Goal: Task Accomplishment & Management: Manage account settings

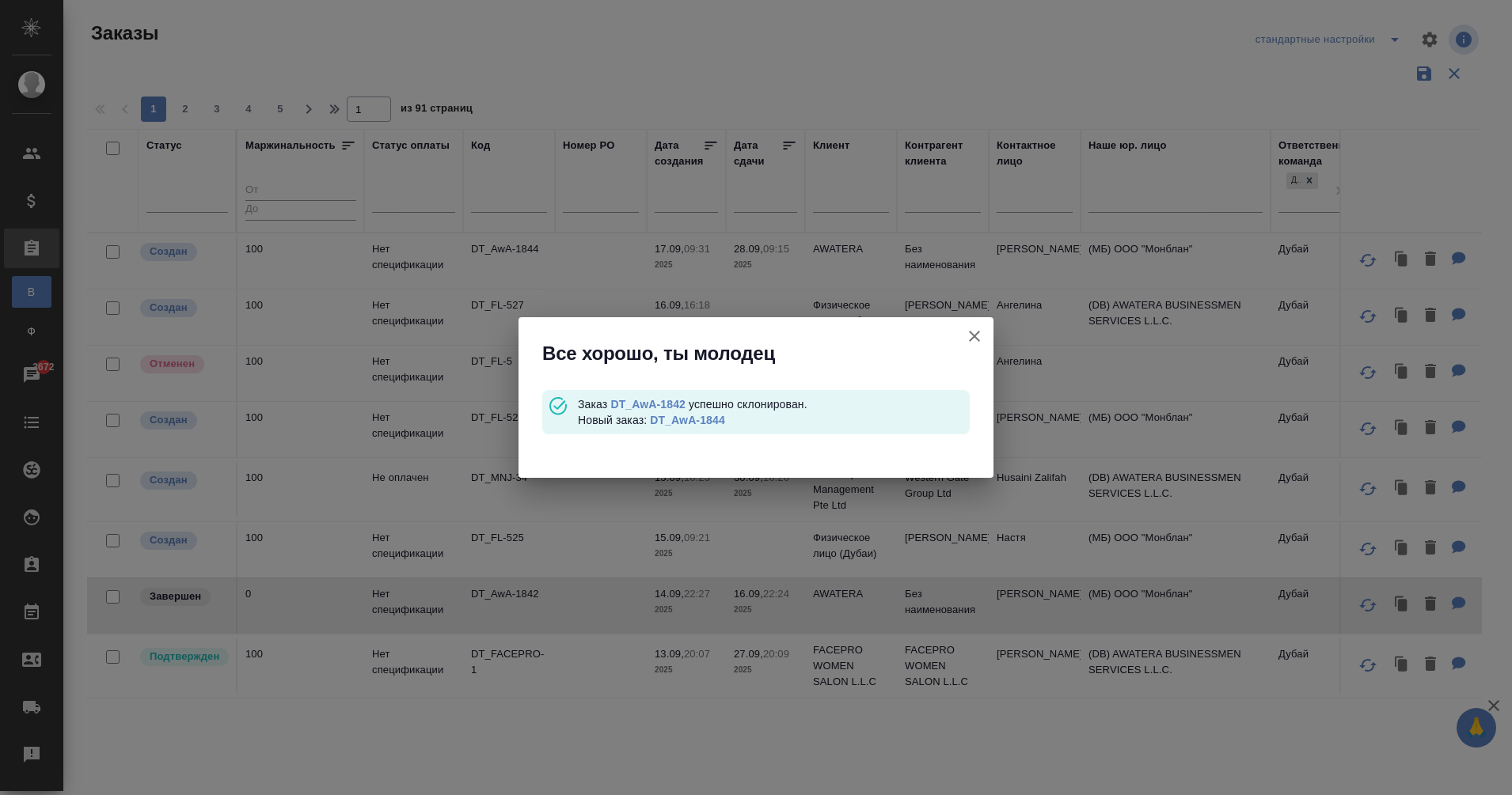
click at [977, 336] on icon "button" at bounding box center [975, 336] width 19 height 19
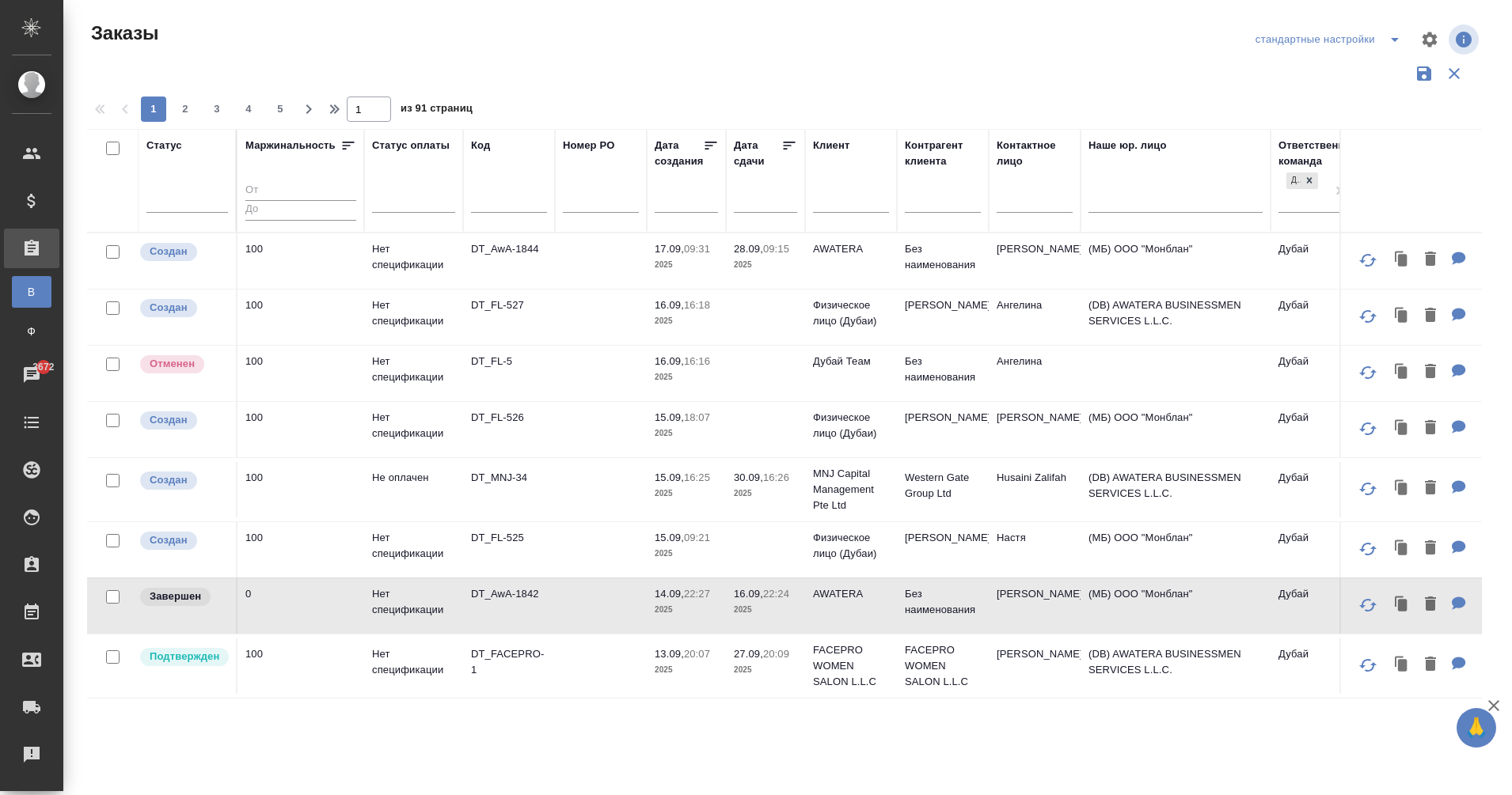
click at [1008, 199] on input "text" at bounding box center [1035, 202] width 76 height 20
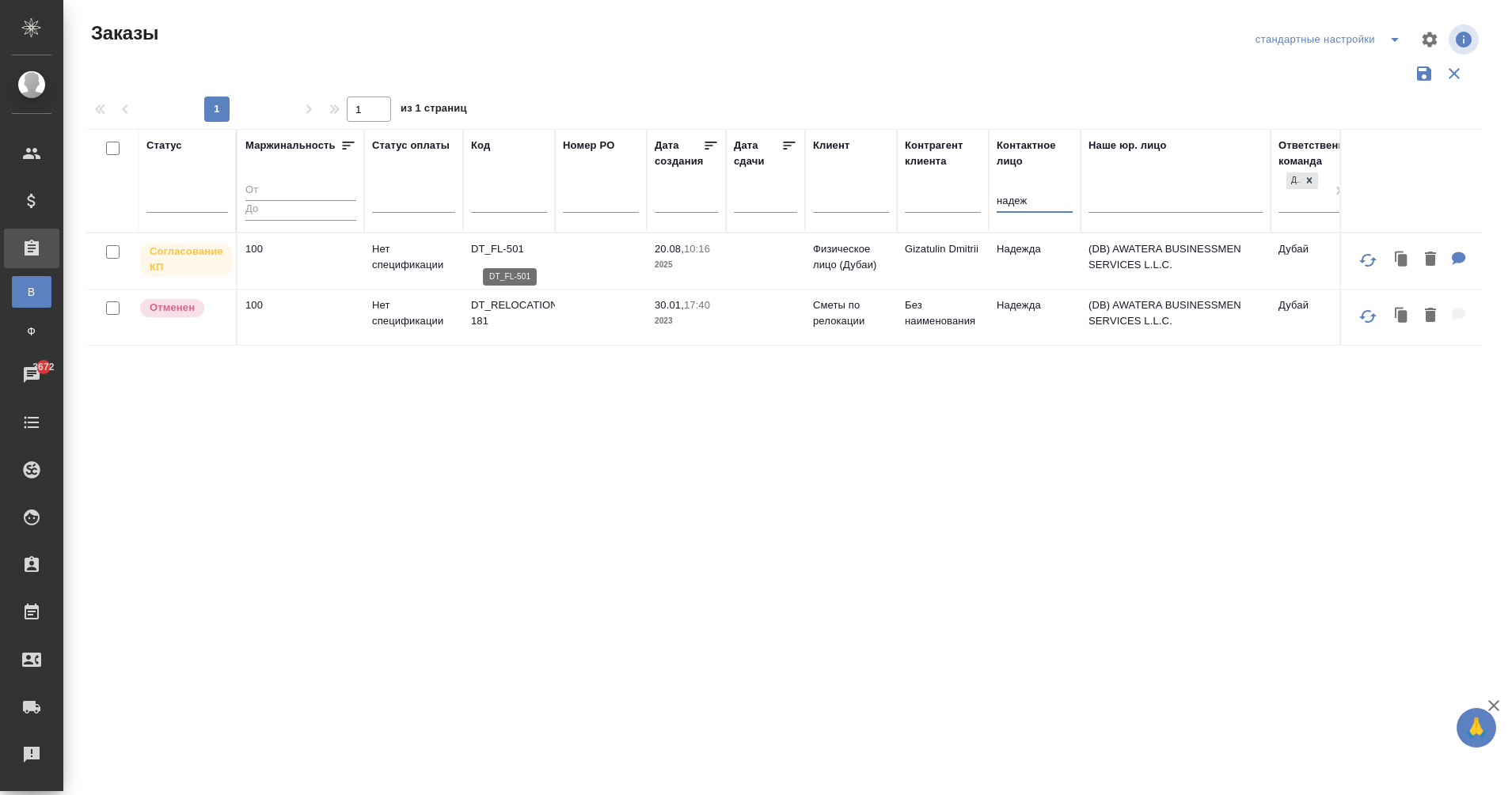
type input "надеж"
click at [513, 253] on p "DT_FL-501" at bounding box center [509, 249] width 76 height 16
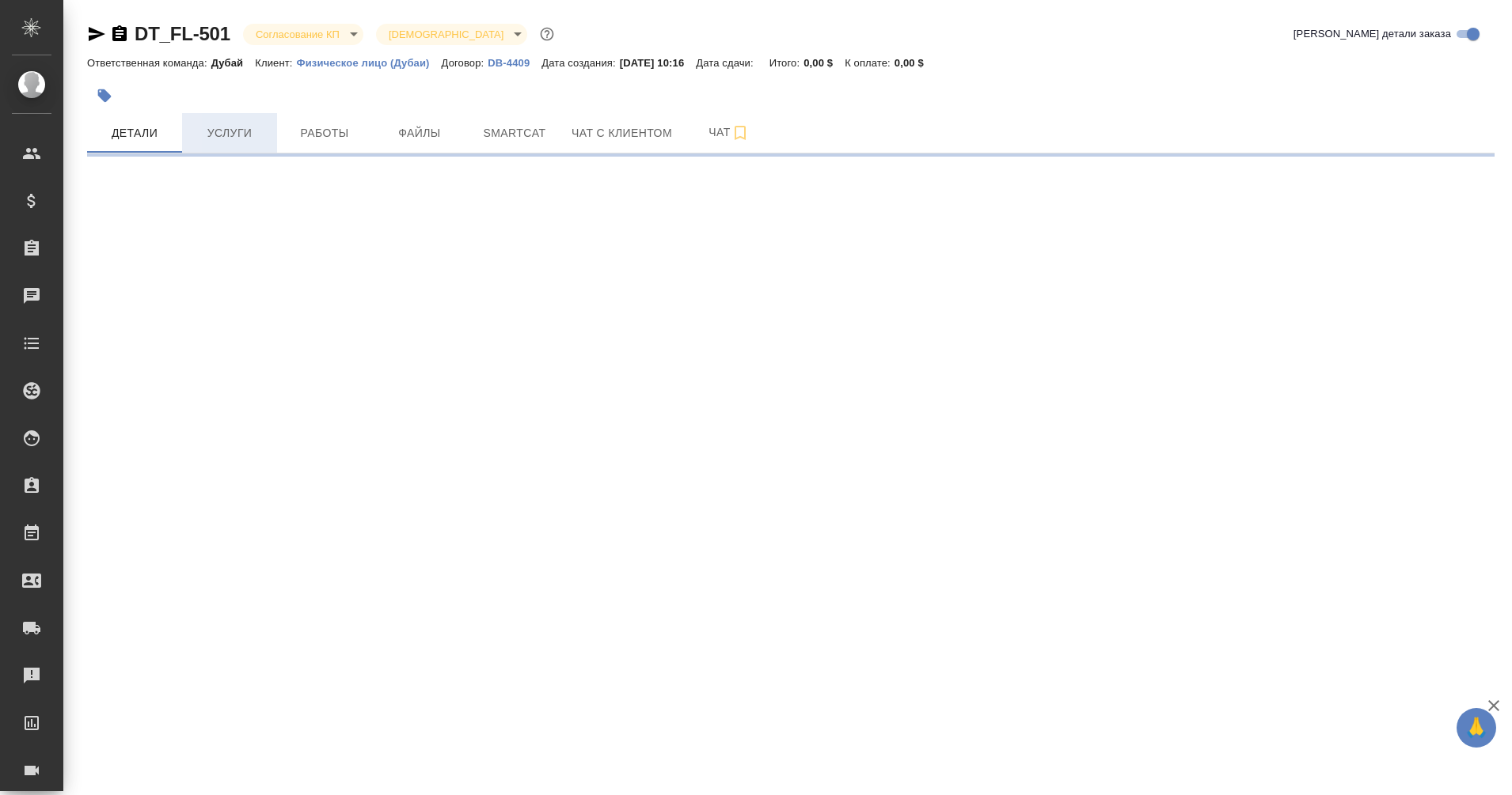
select select "RU"
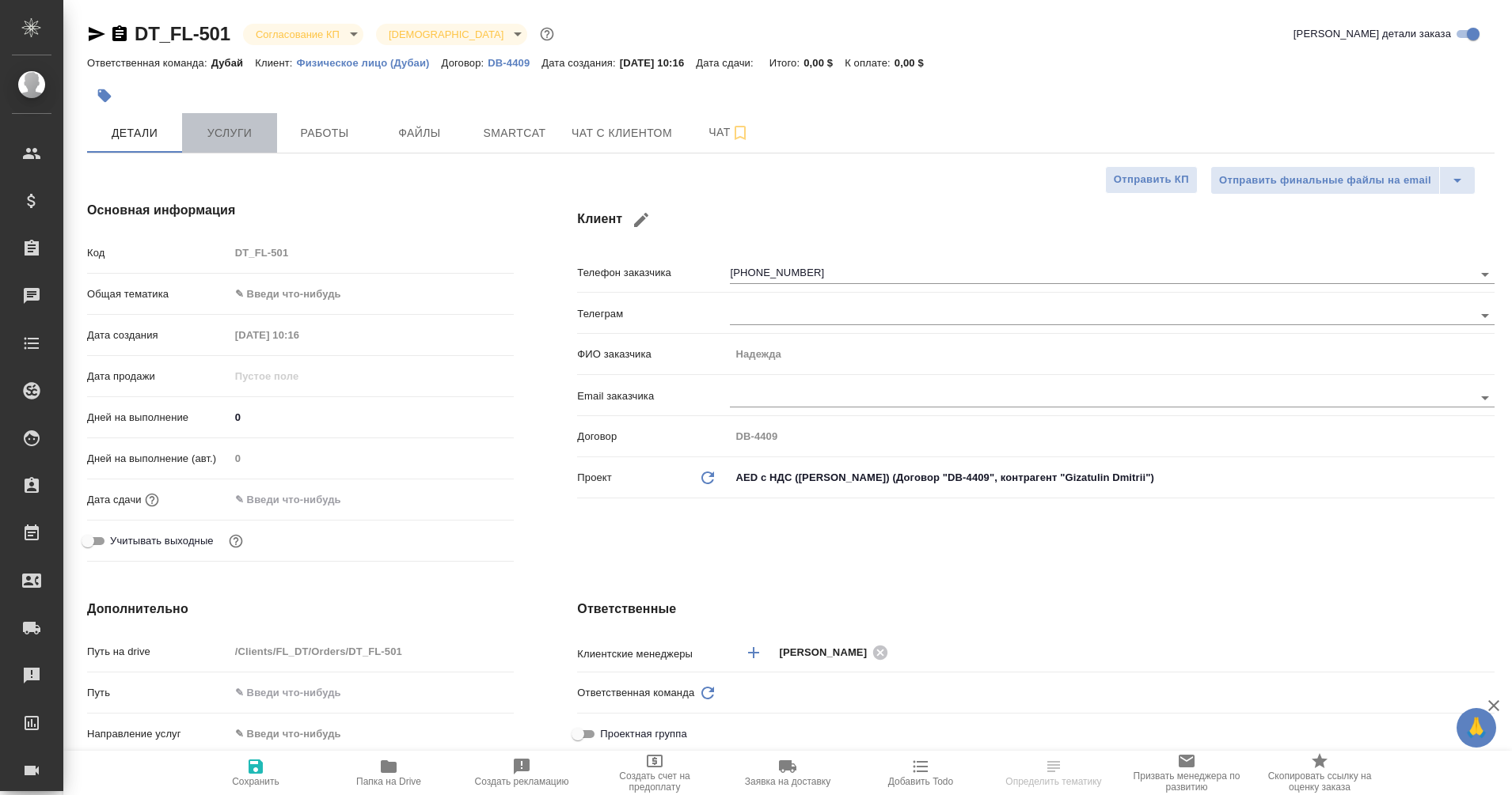
click at [229, 130] on span "Услуги" at bounding box center [230, 133] width 76 height 20
type textarea "x"
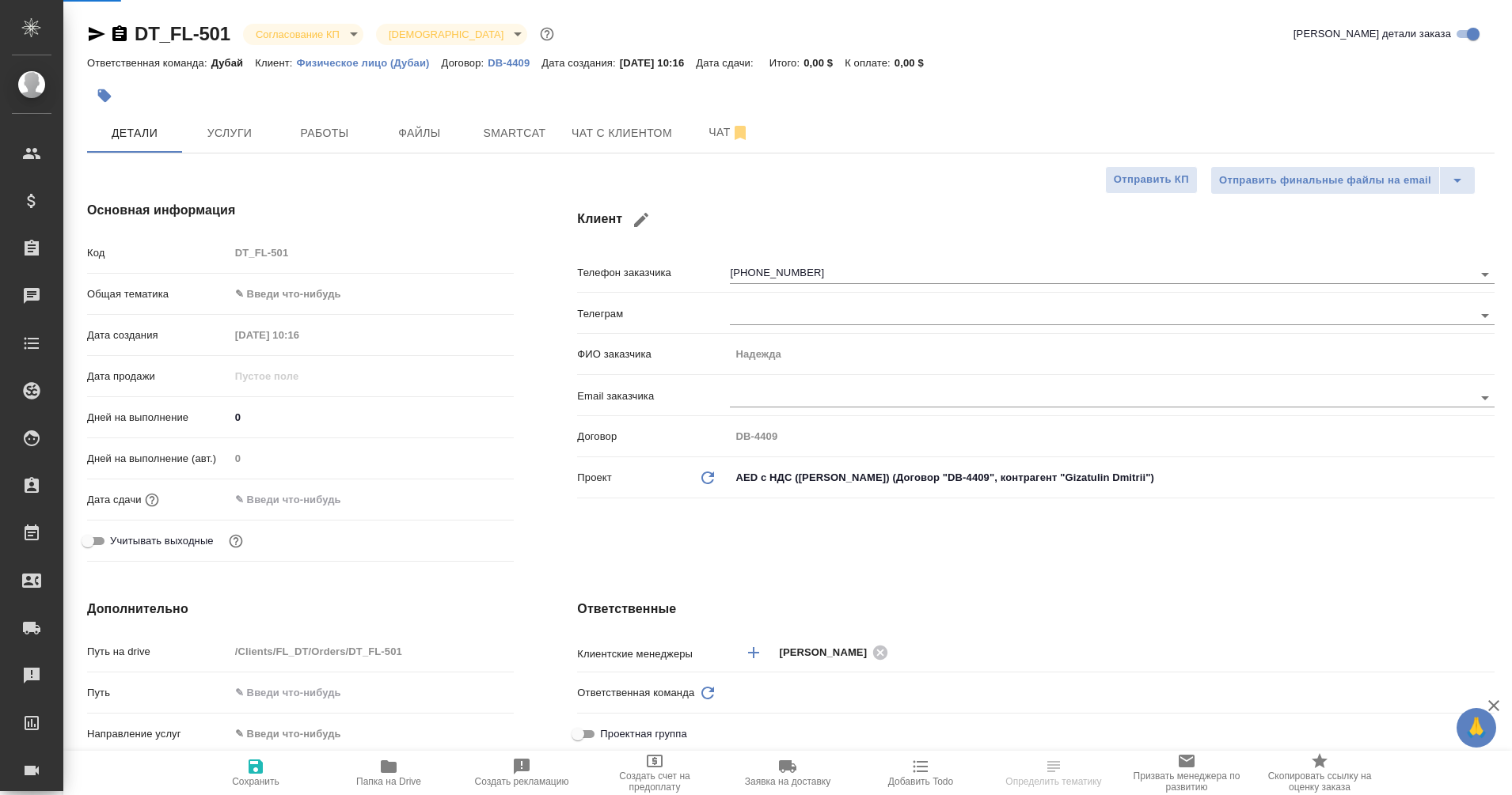
type textarea "x"
type input "Дубай"
type input "[PERSON_NAME]"
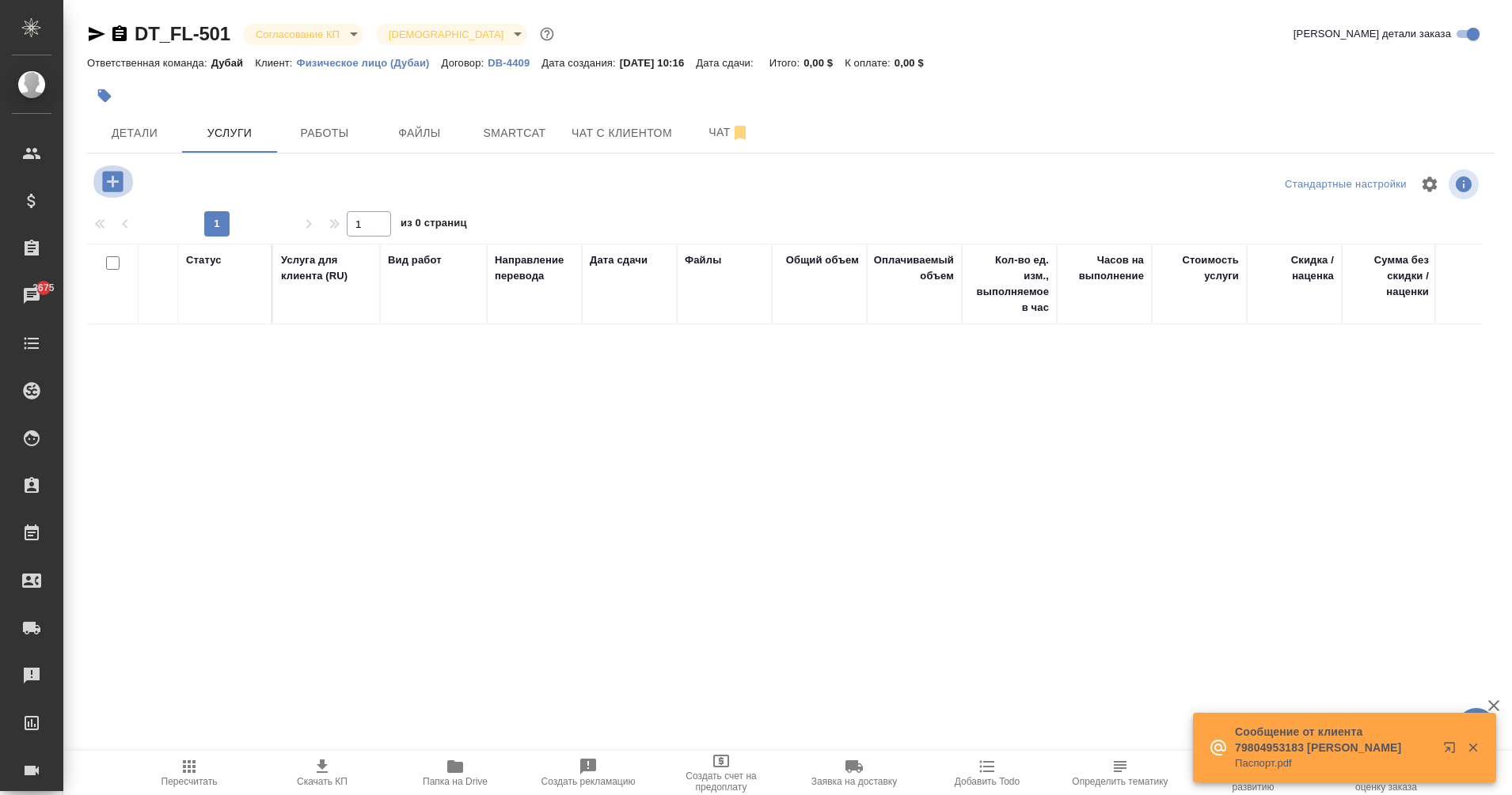
click at [101, 184] on icon "button" at bounding box center [112, 181] width 28 height 28
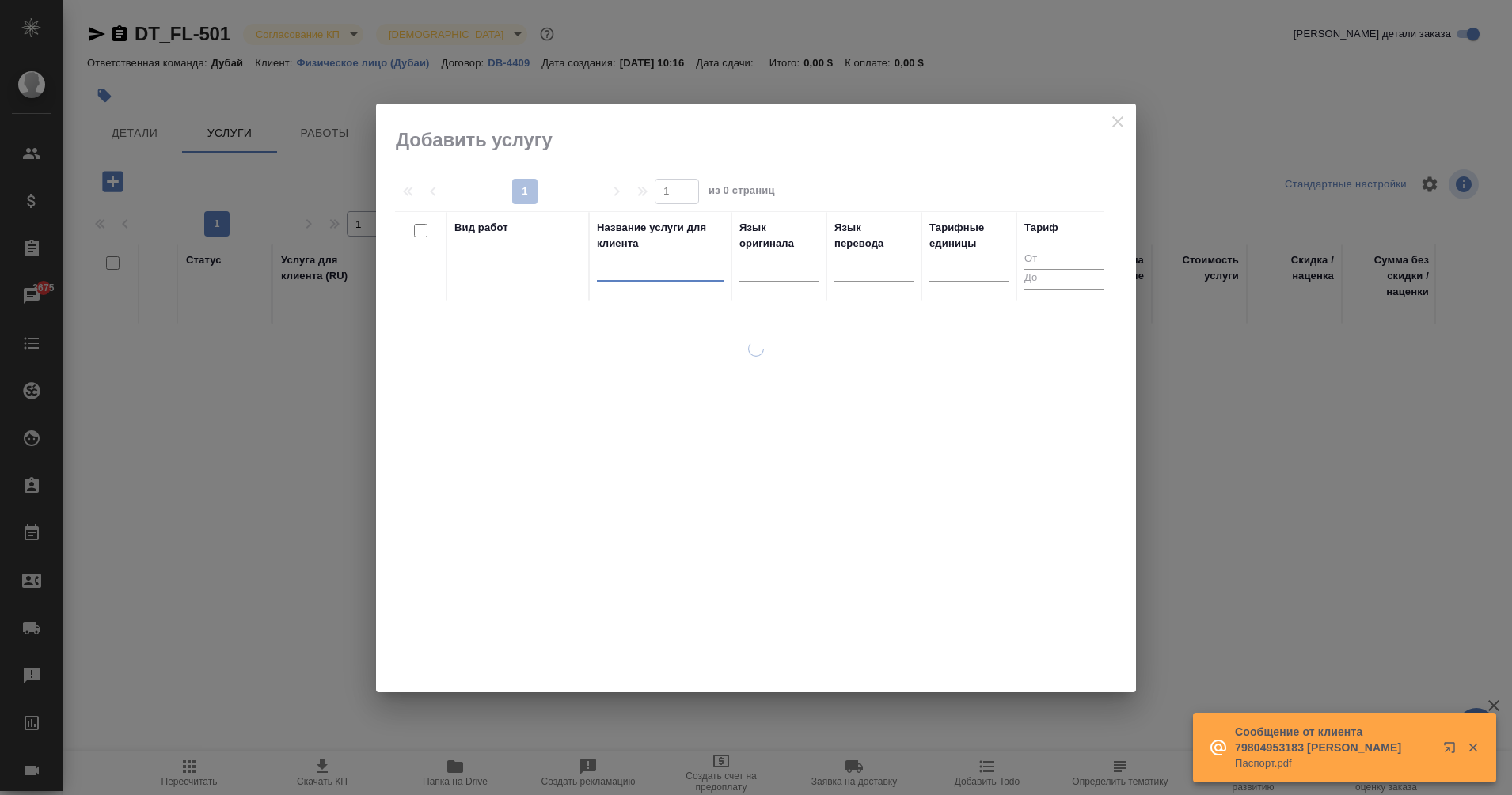
click at [618, 278] on input "text" at bounding box center [660, 270] width 126 height 20
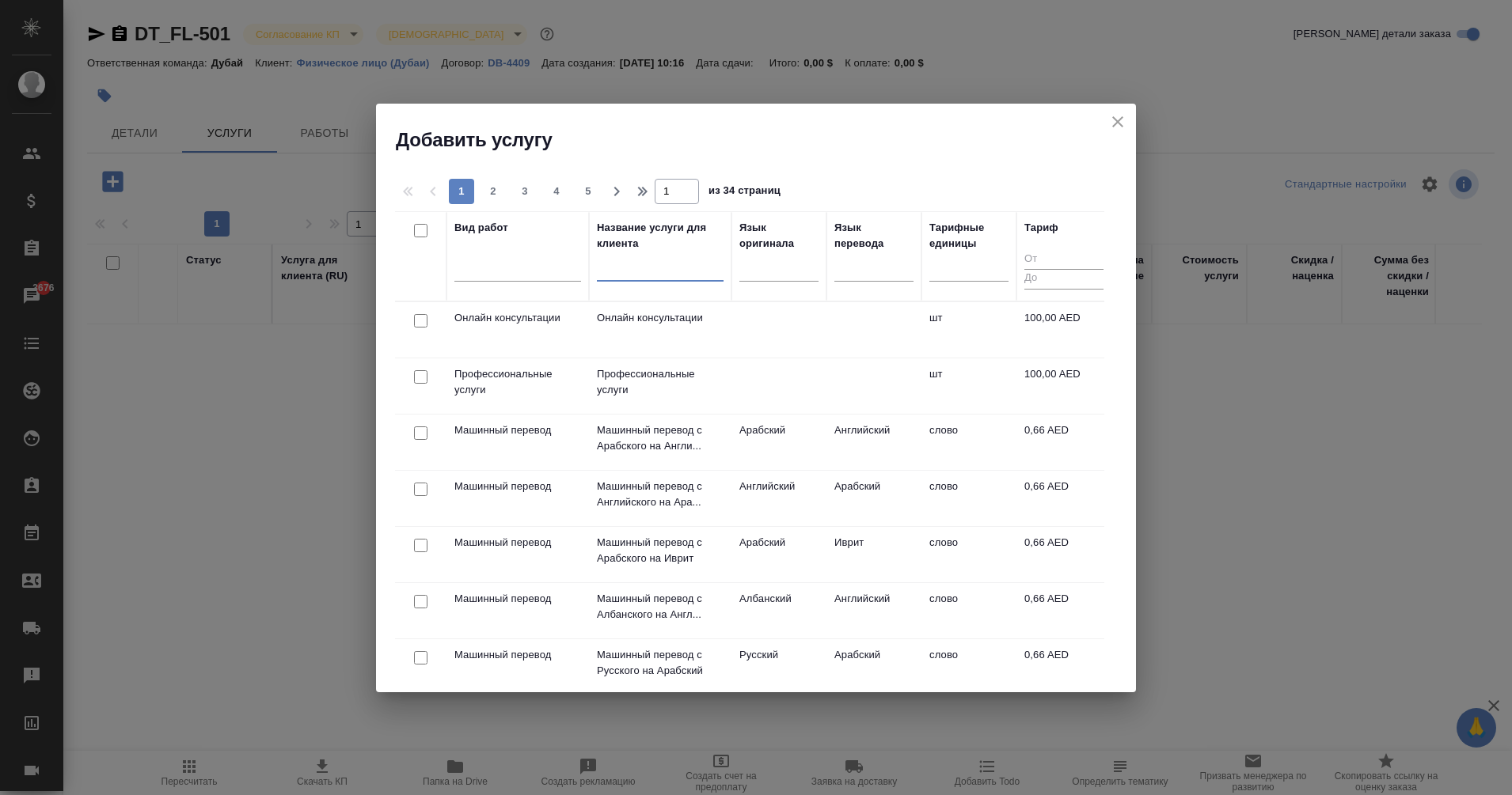
click at [421, 324] on input "checkbox" at bounding box center [420, 321] width 13 height 13
checkbox input "true"
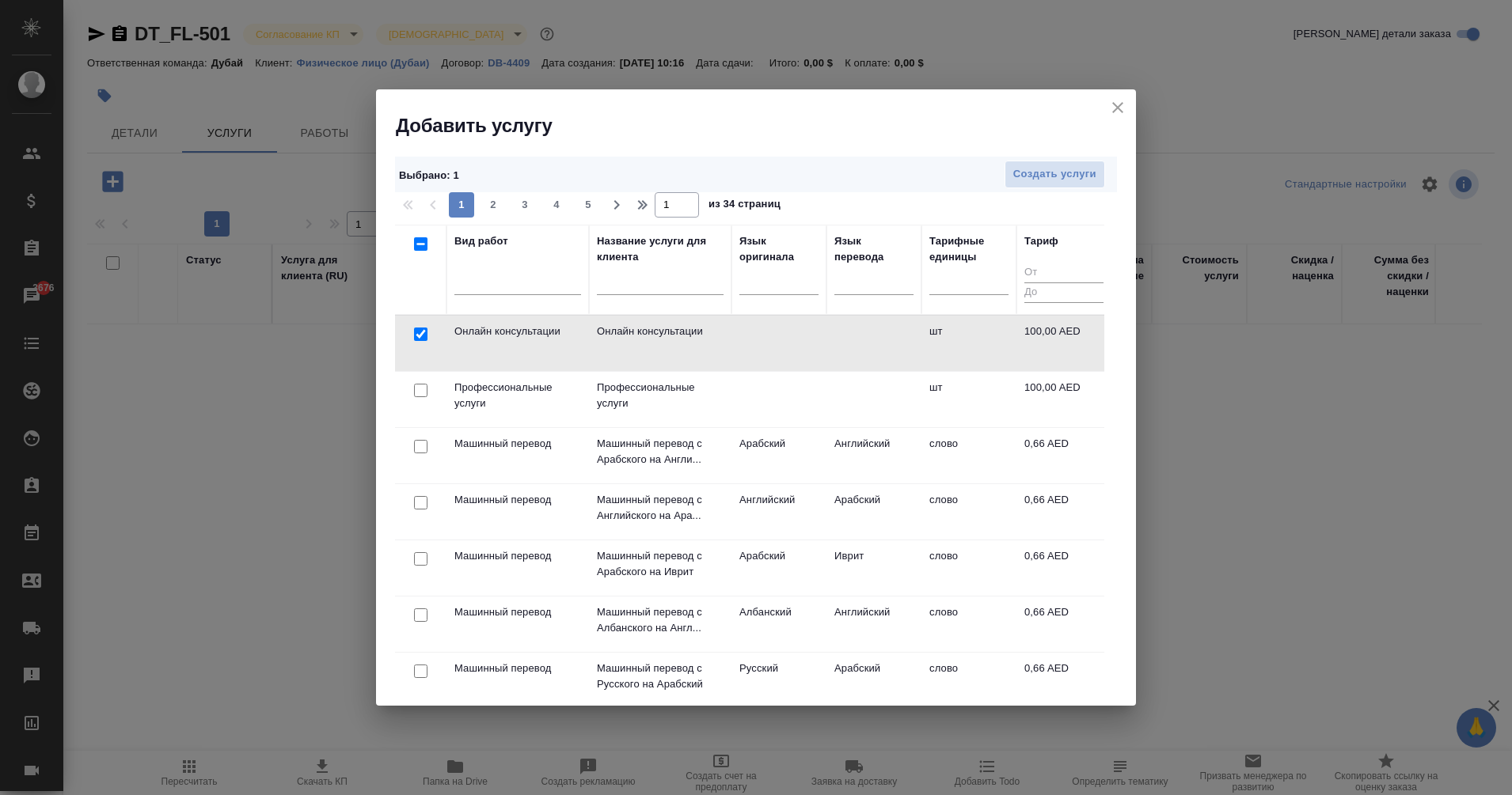
click at [420, 392] on input "checkbox" at bounding box center [420, 391] width 13 height 13
checkbox input "true"
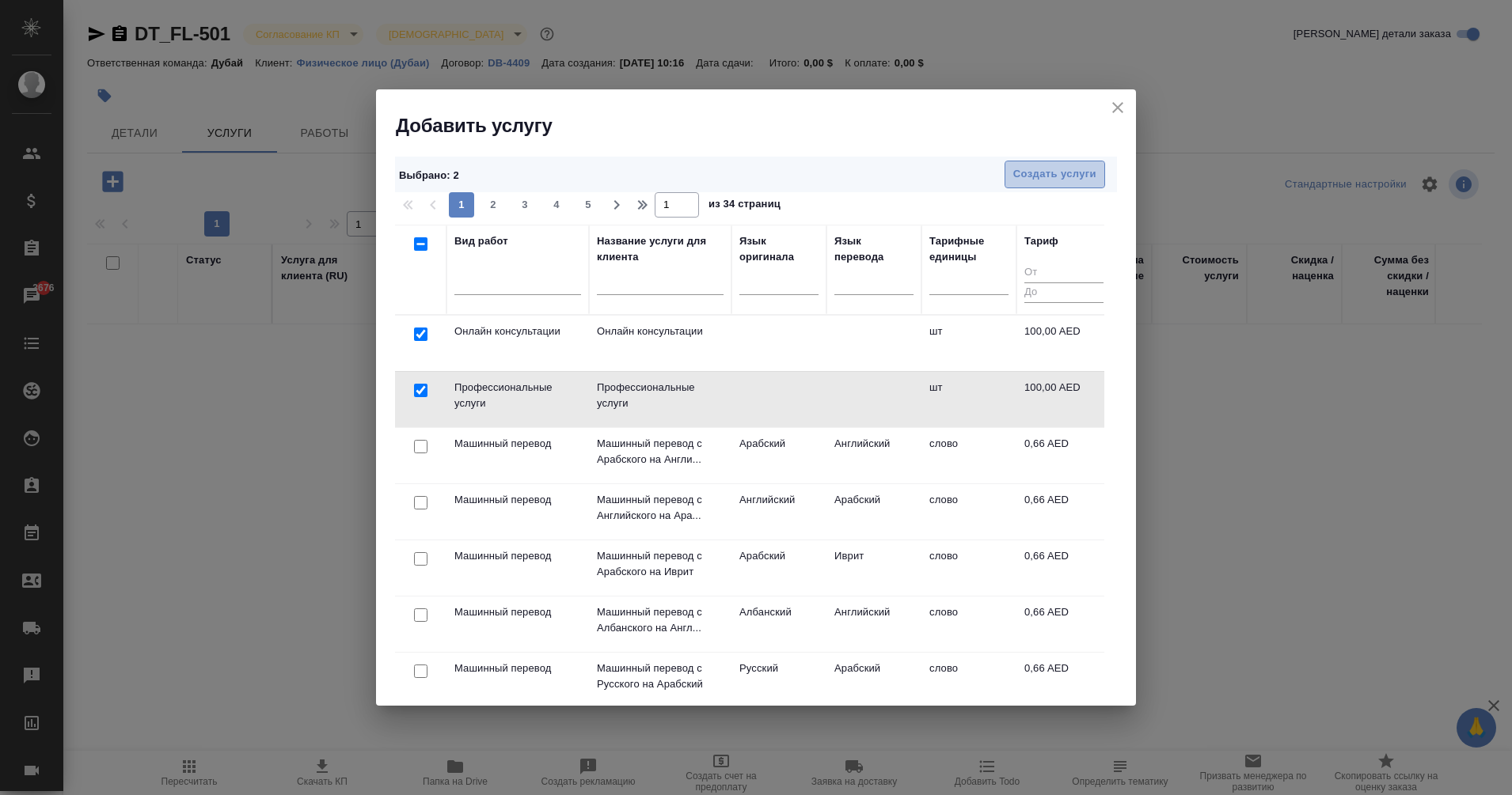
click at [1062, 176] on span "Создать услуги" at bounding box center [1055, 174] width 84 height 18
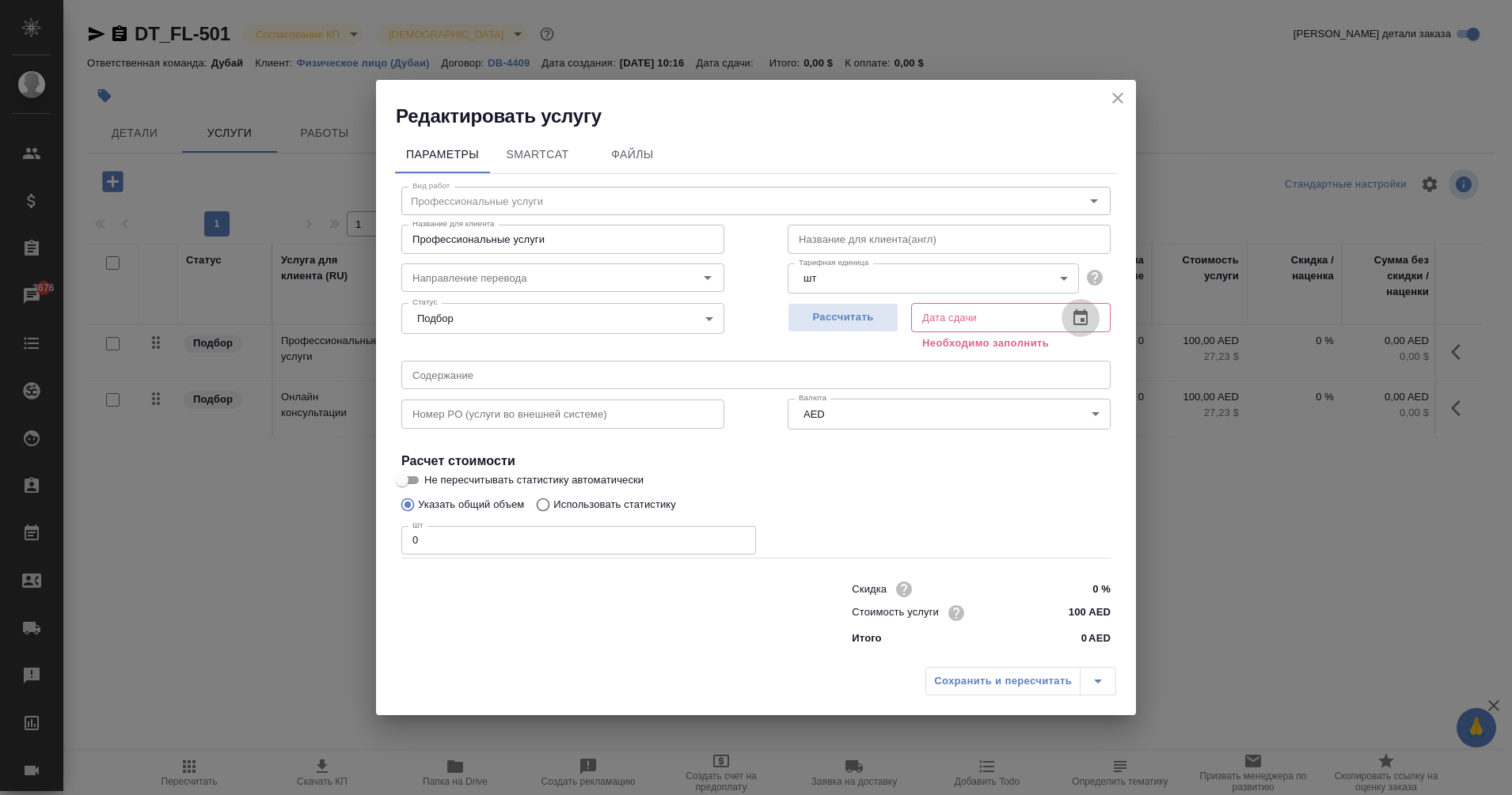
click at [1077, 315] on icon "button" at bounding box center [1081, 318] width 19 height 19
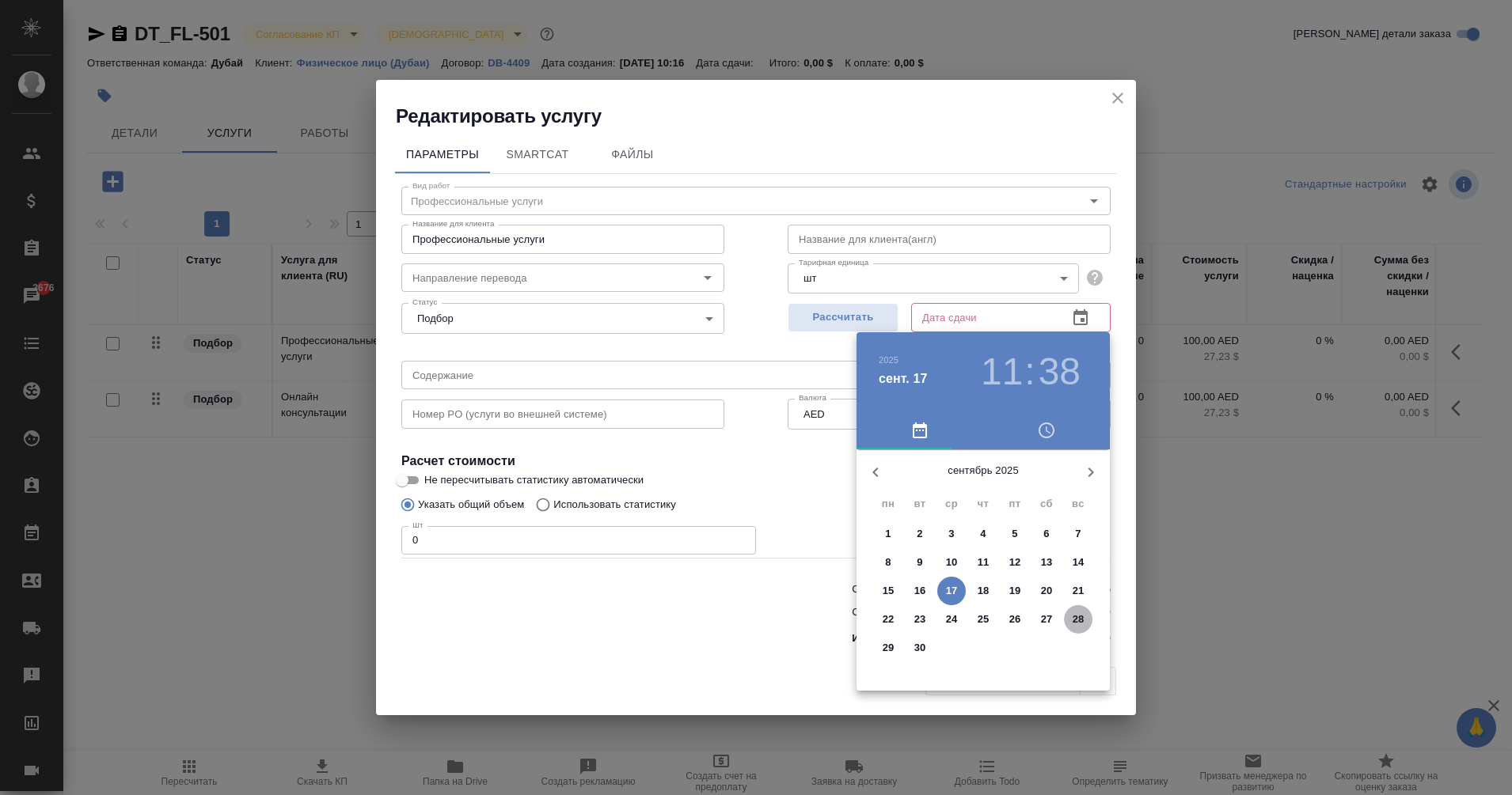
click at [1083, 619] on p "28" at bounding box center [1078, 619] width 12 height 16
type input "28.09.2025 11:38"
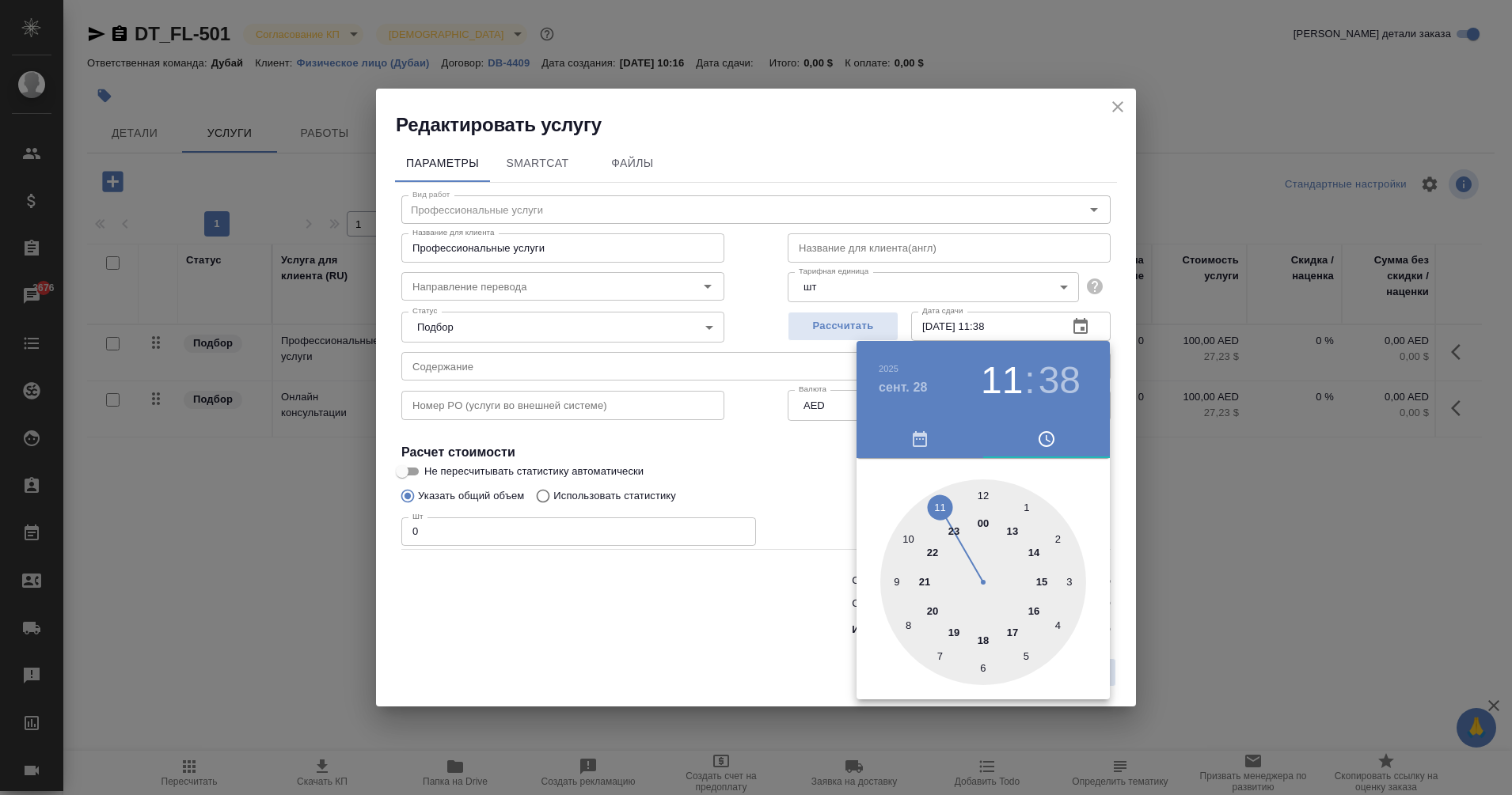
click at [940, 506] on div at bounding box center [983, 582] width 206 height 206
click at [604, 584] on div at bounding box center [756, 398] width 1512 height 795
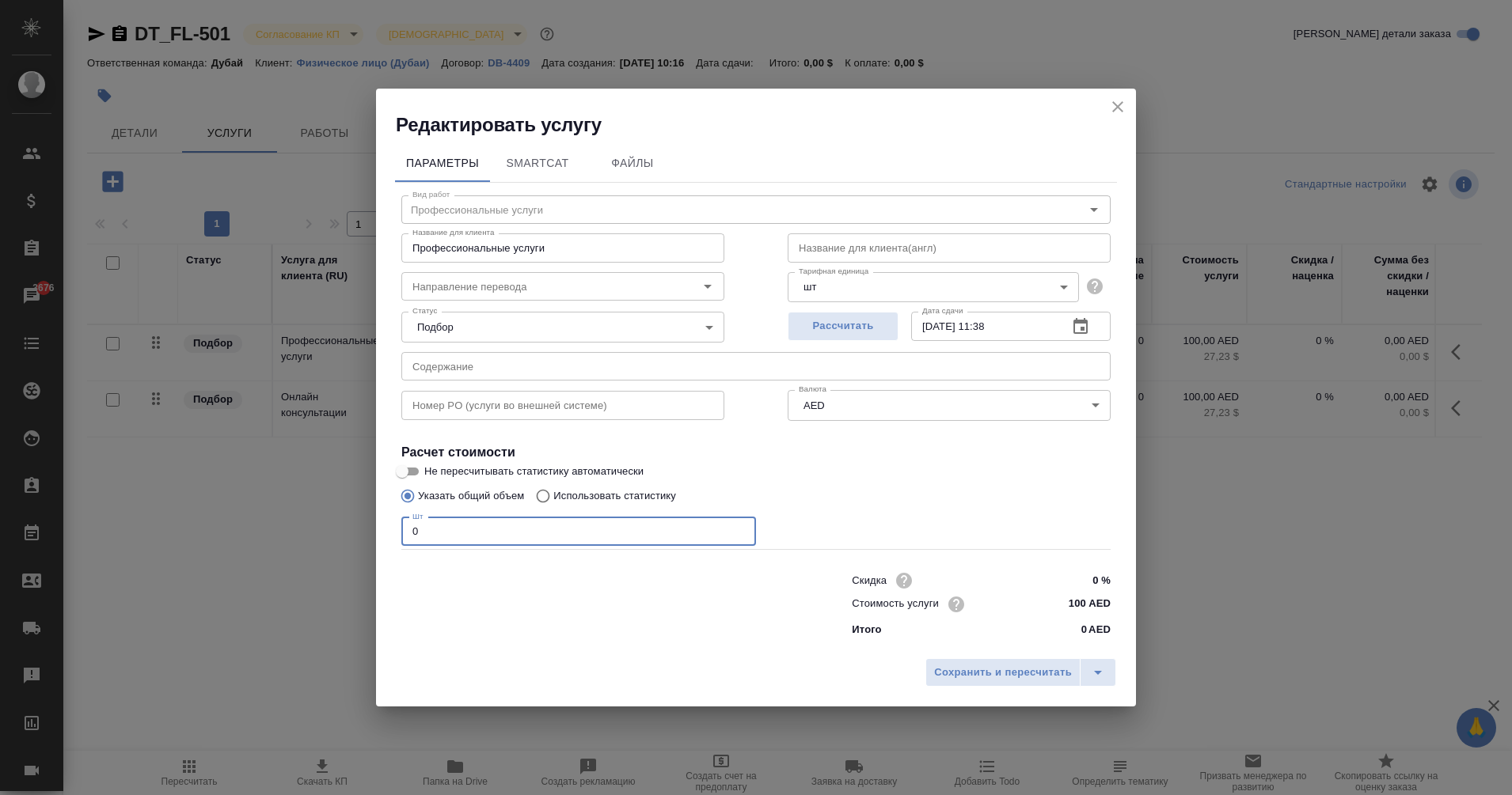
drag, startPoint x: 528, startPoint y: 531, endPoint x: 259, endPoint y: 533, distance: 269.0
click at [259, 533] on div "Редактировать услугу Параметры SmartCat Файлы Вид работ Профессиональные услуги…" at bounding box center [756, 398] width 1512 height 795
type input "1"
click at [984, 669] on span "Сохранить и пересчитать" at bounding box center [1002, 673] width 138 height 18
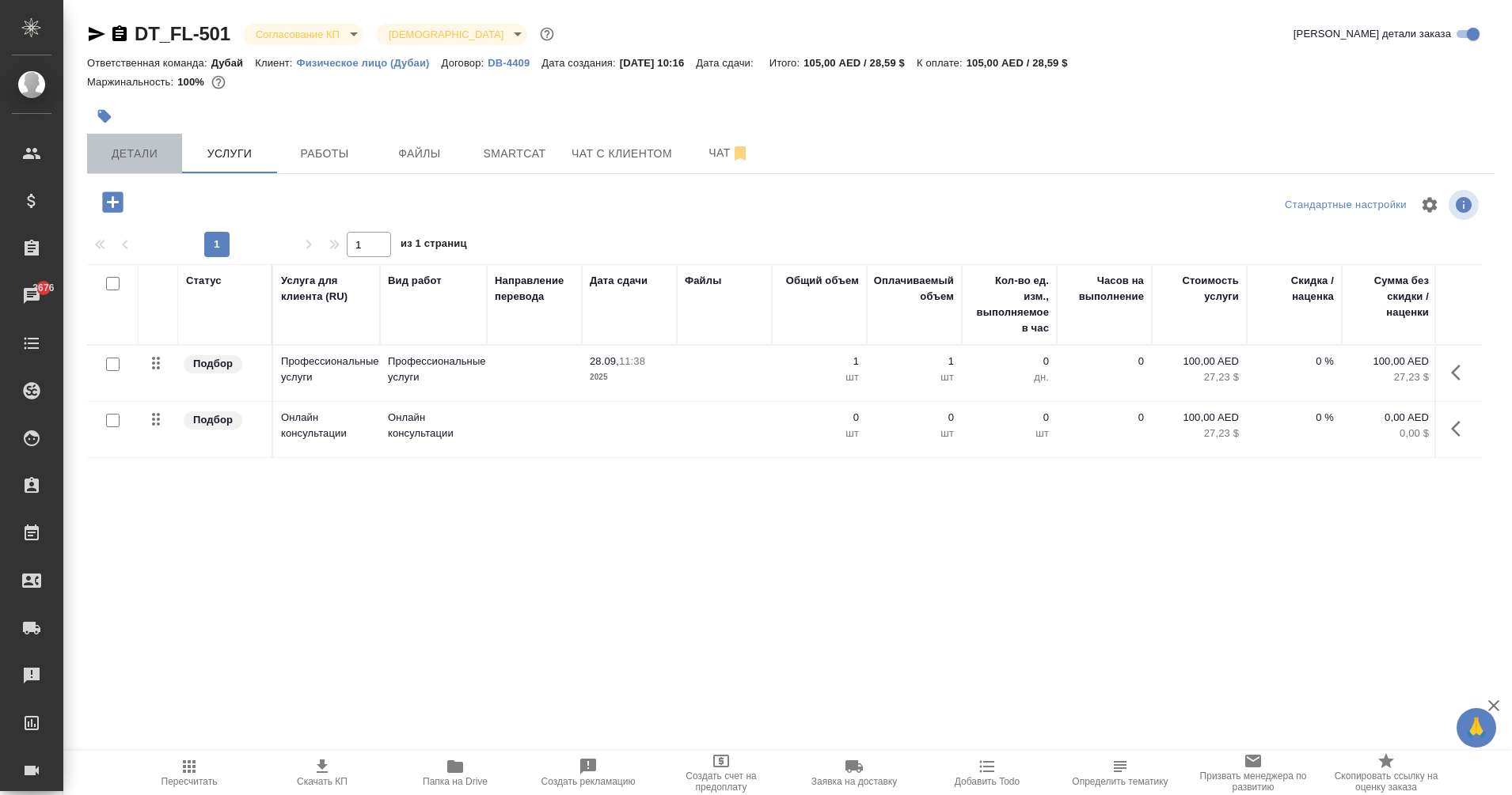
click at [145, 149] on span "Детали" at bounding box center [135, 154] width 76 height 20
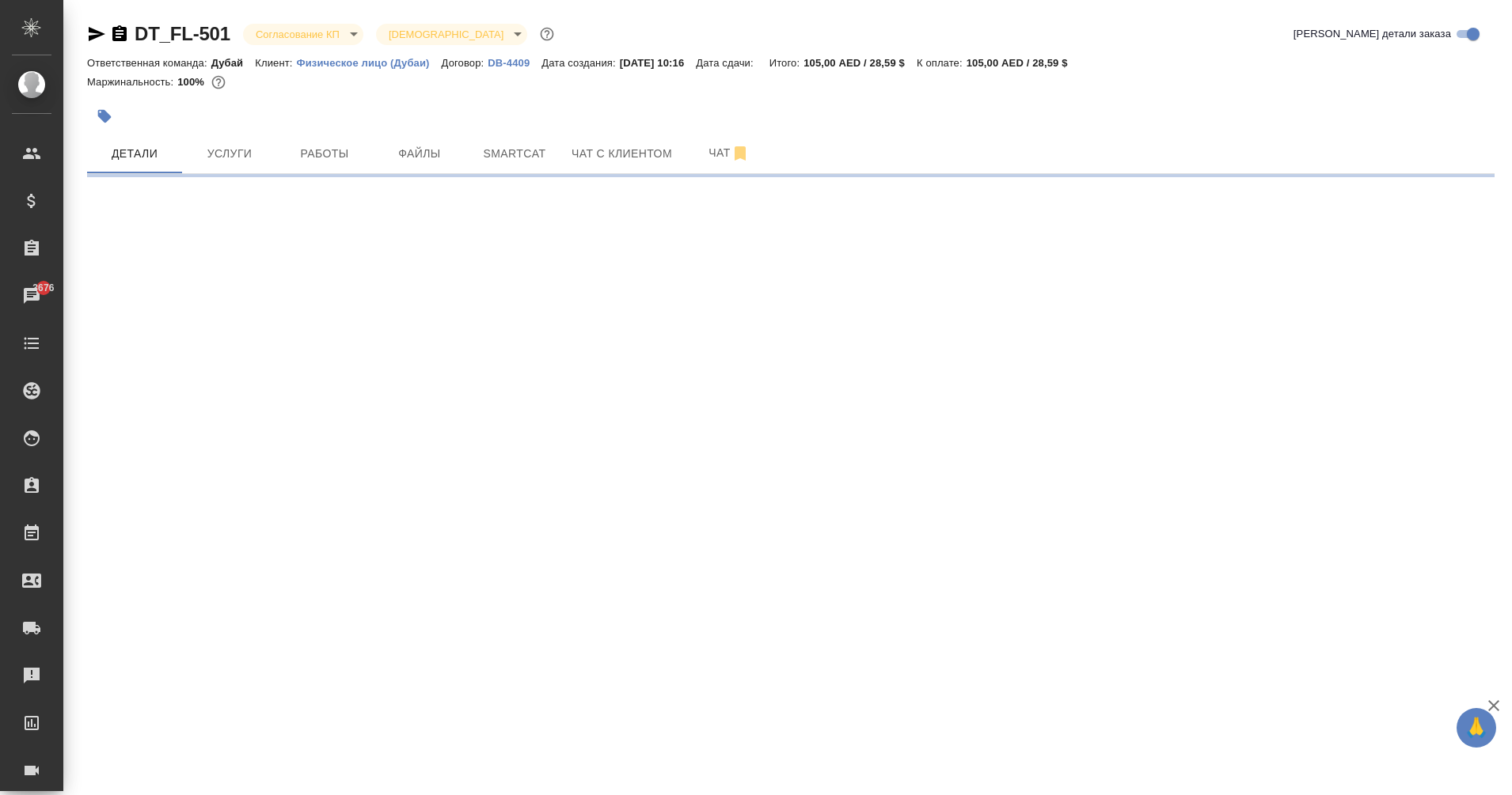
select select "RU"
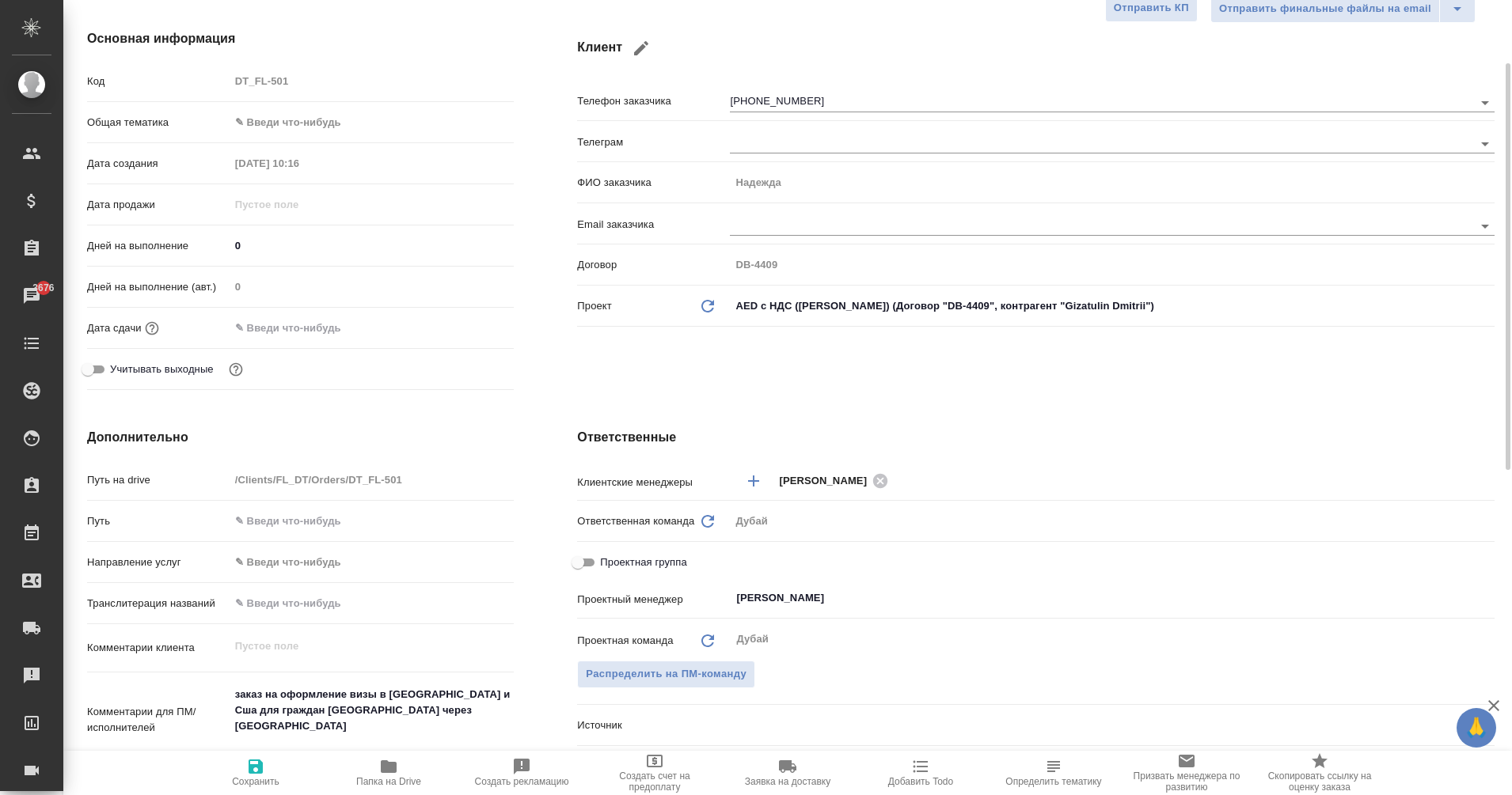
type textarea "x"
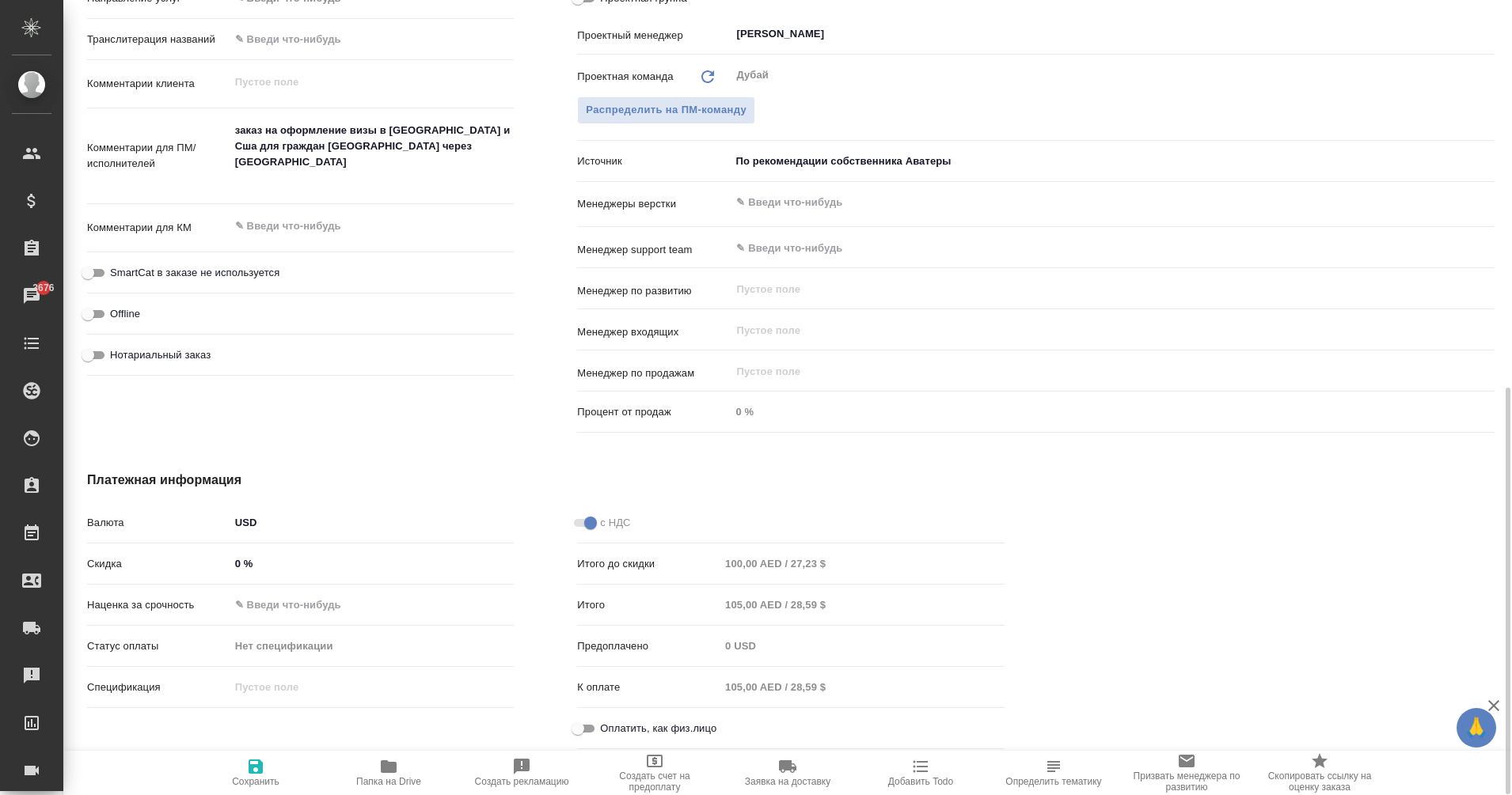
scroll to position [757, 0]
click at [582, 732] on input "Оплатить, как физ.лицо" at bounding box center [578, 728] width 57 height 19
checkbox input "true"
type textarea "x"
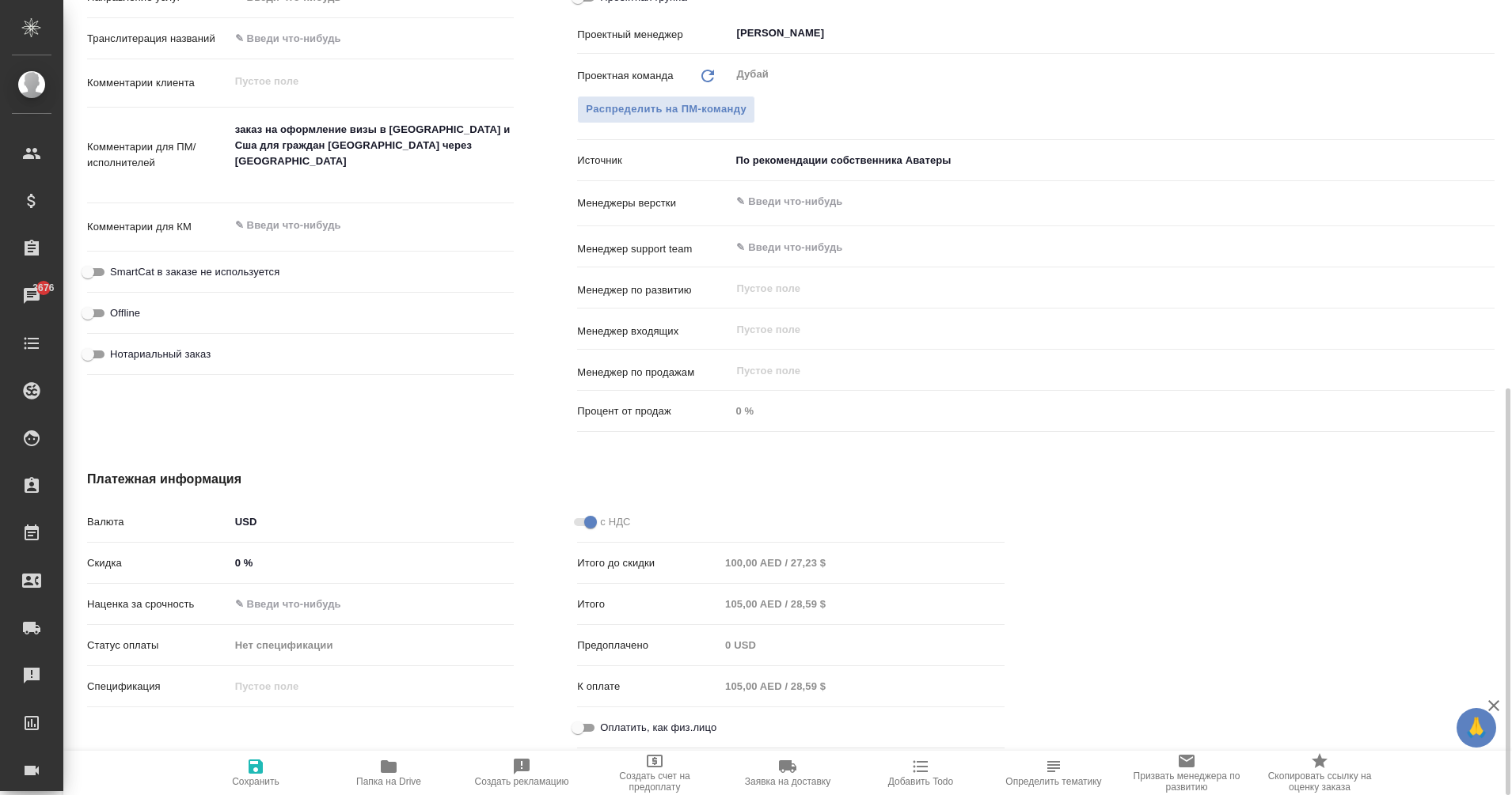
type textarea "x"
click at [251, 771] on icon "button" at bounding box center [255, 767] width 14 height 14
type textarea "x"
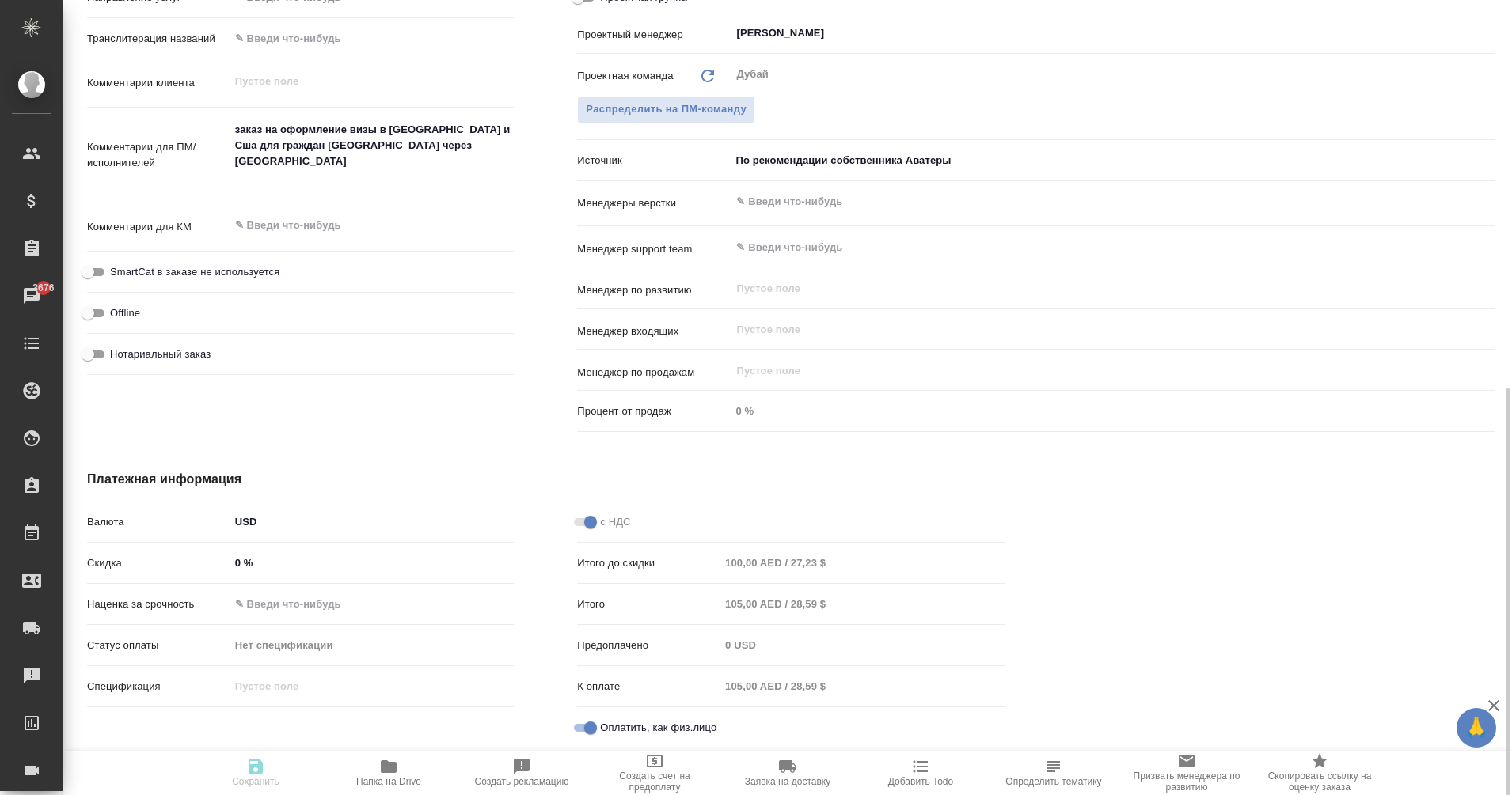
type textarea "x"
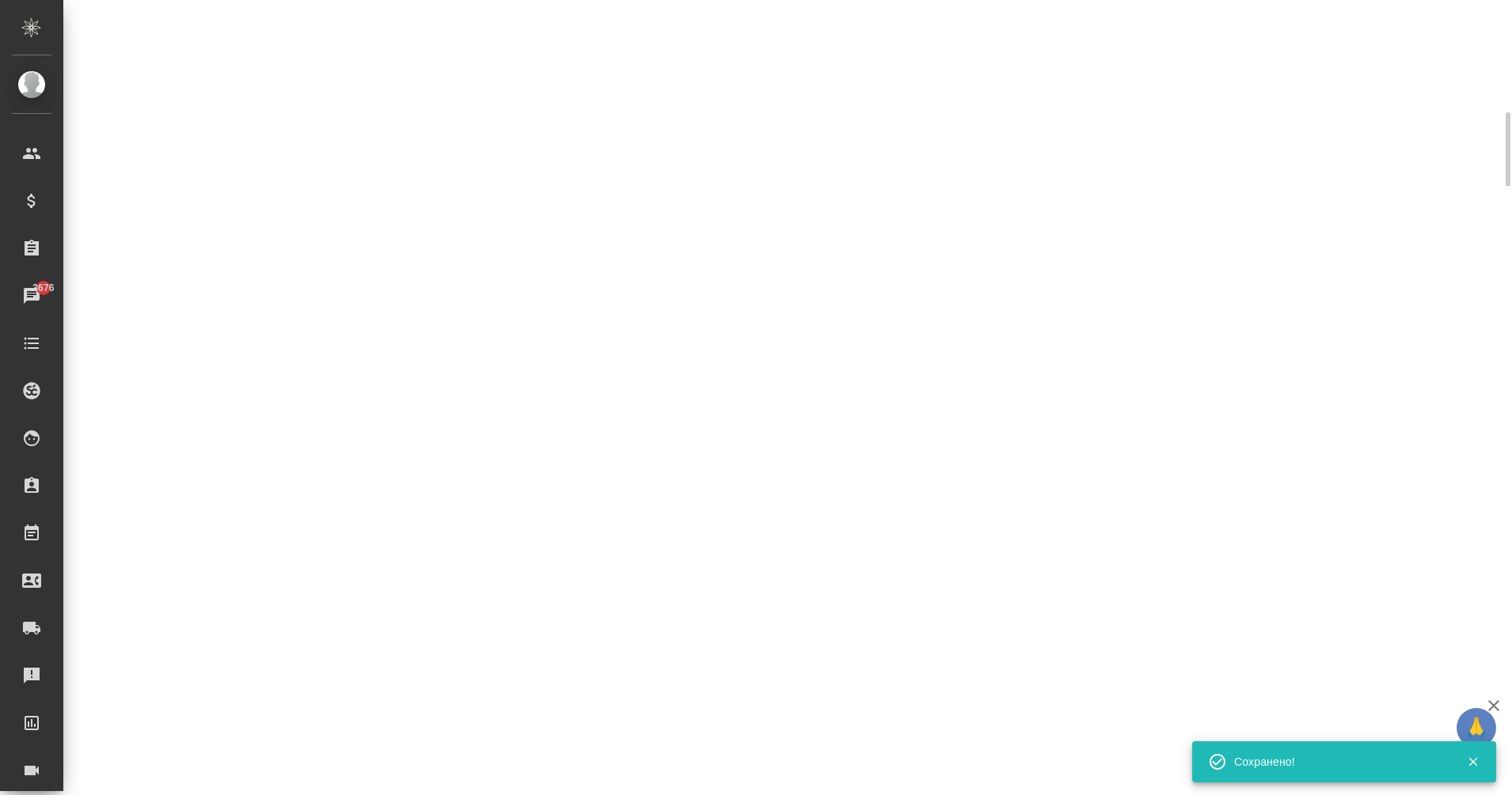
scroll to position [416, 0]
select select "RU"
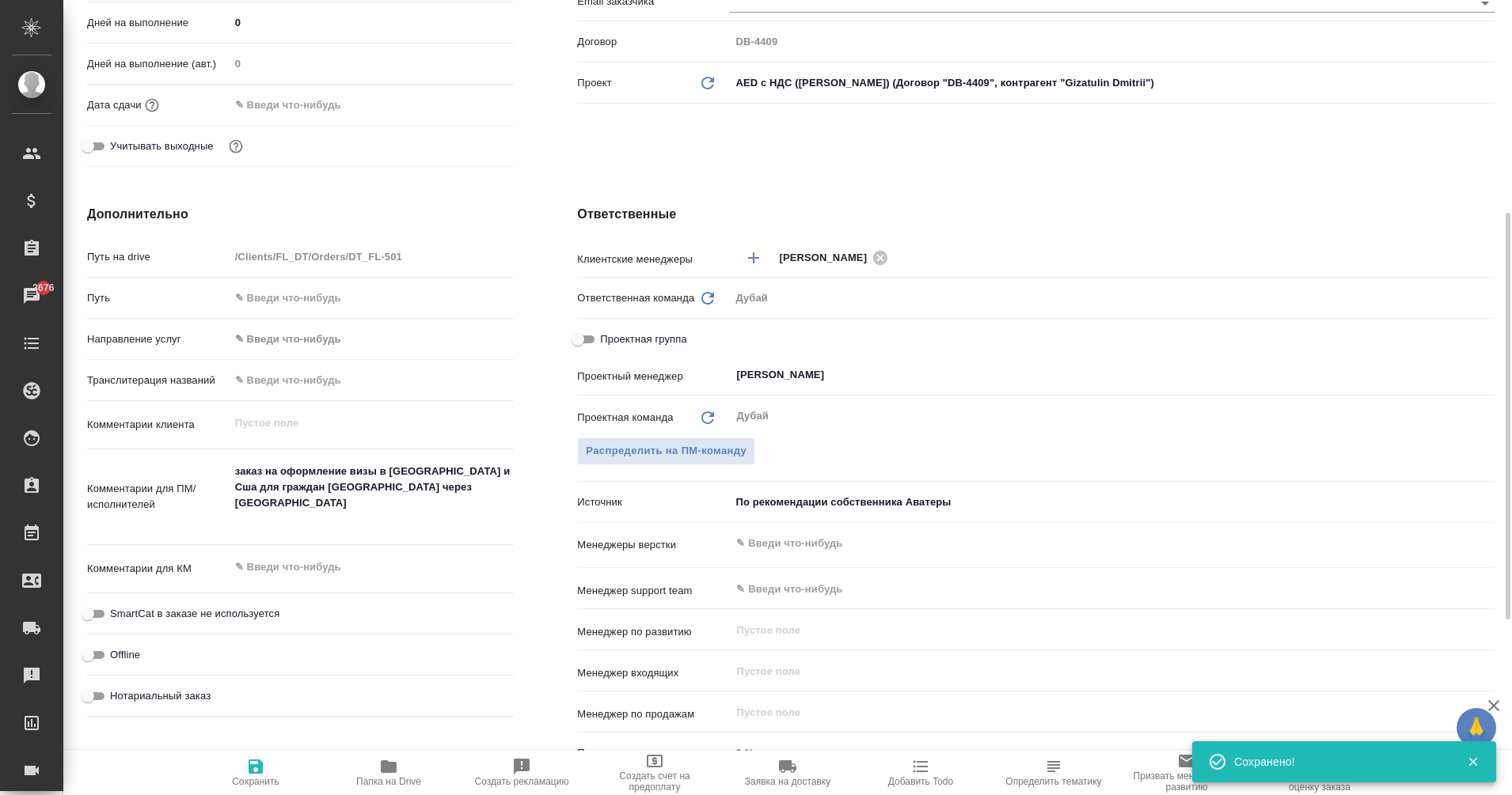
type textarea "x"
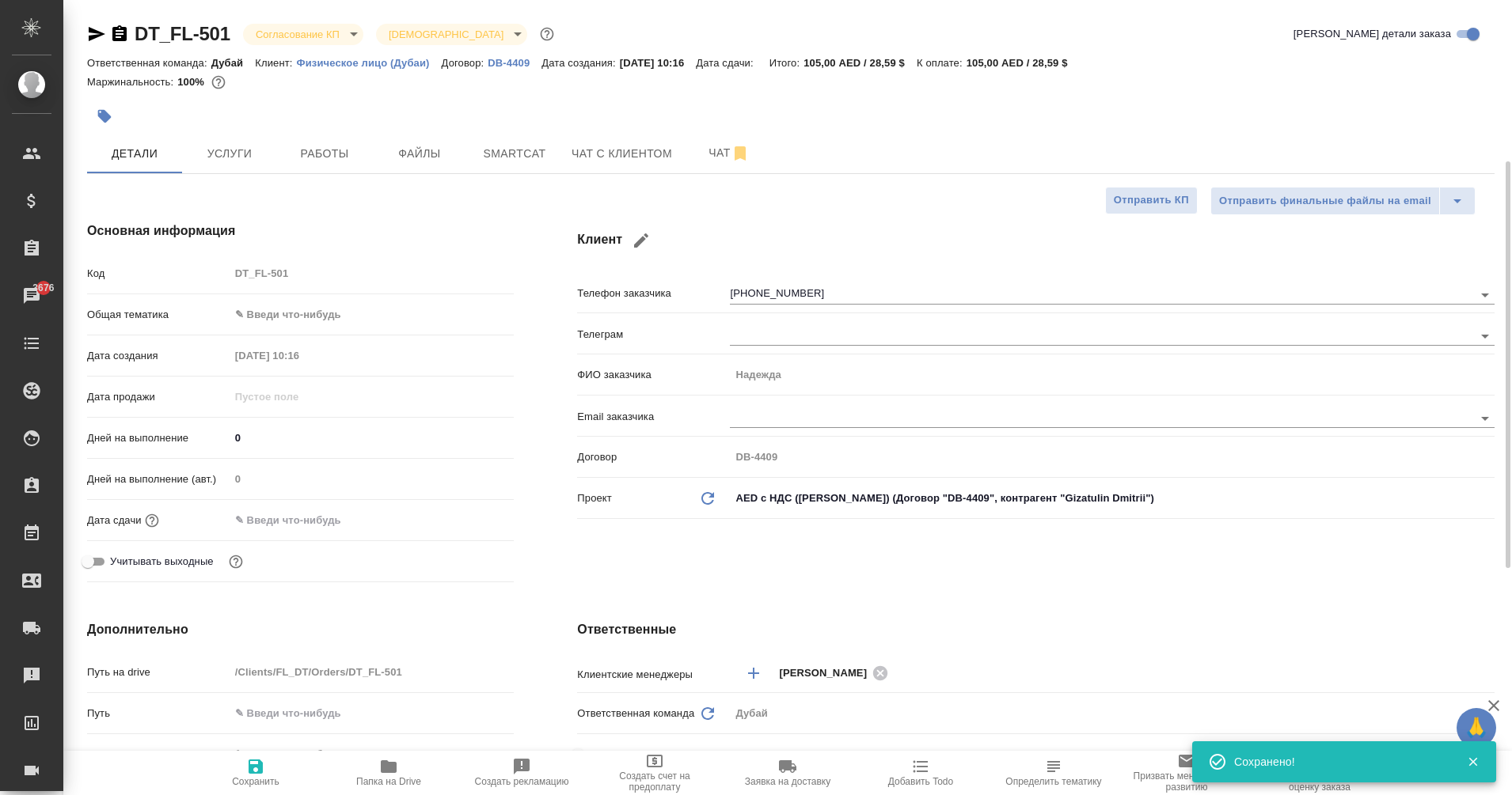
type textarea "x"
click at [755, 147] on span "Оплаты" at bounding box center [729, 154] width 76 height 20
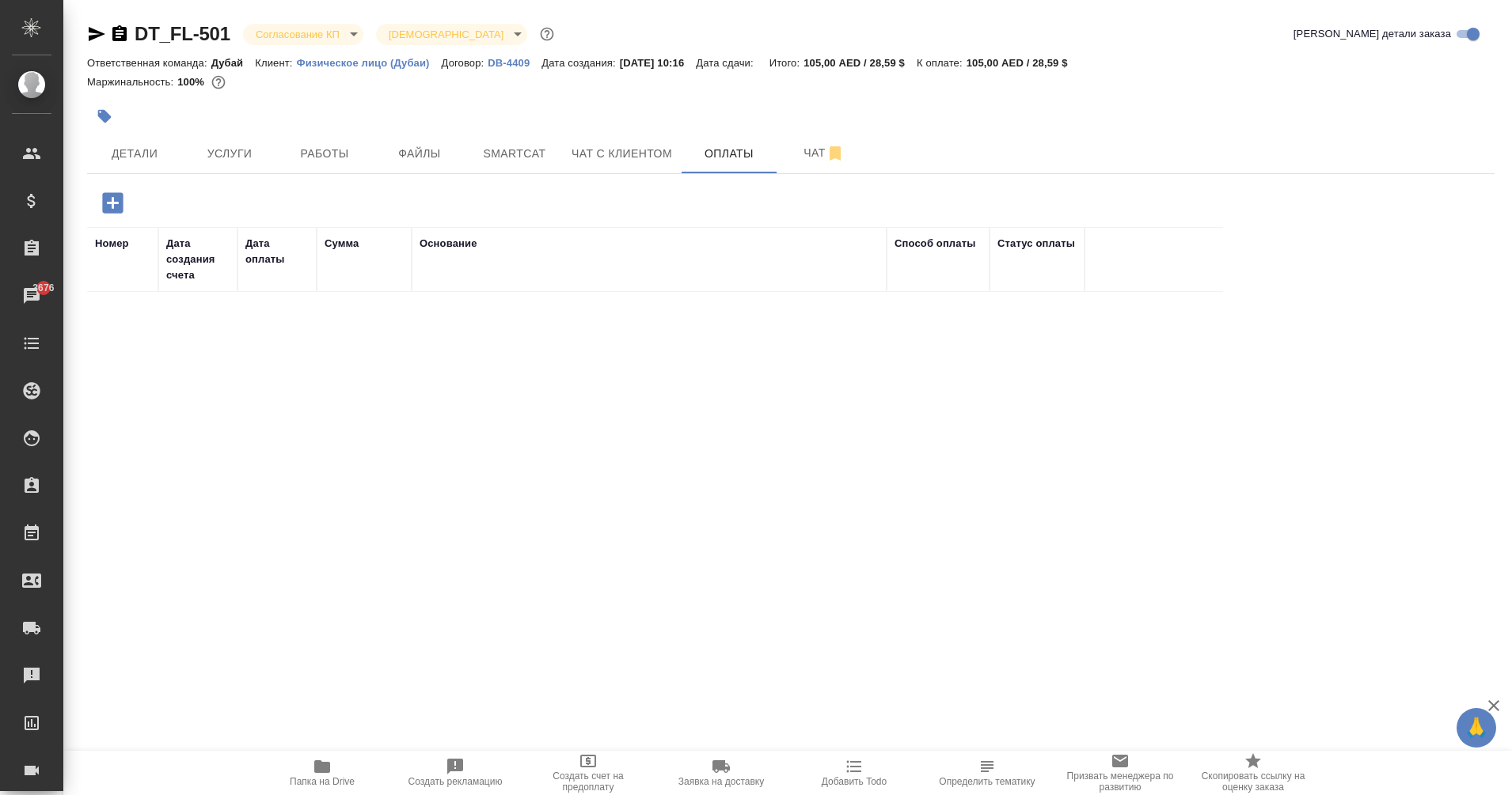
click at [113, 201] on icon "button" at bounding box center [112, 202] width 28 height 28
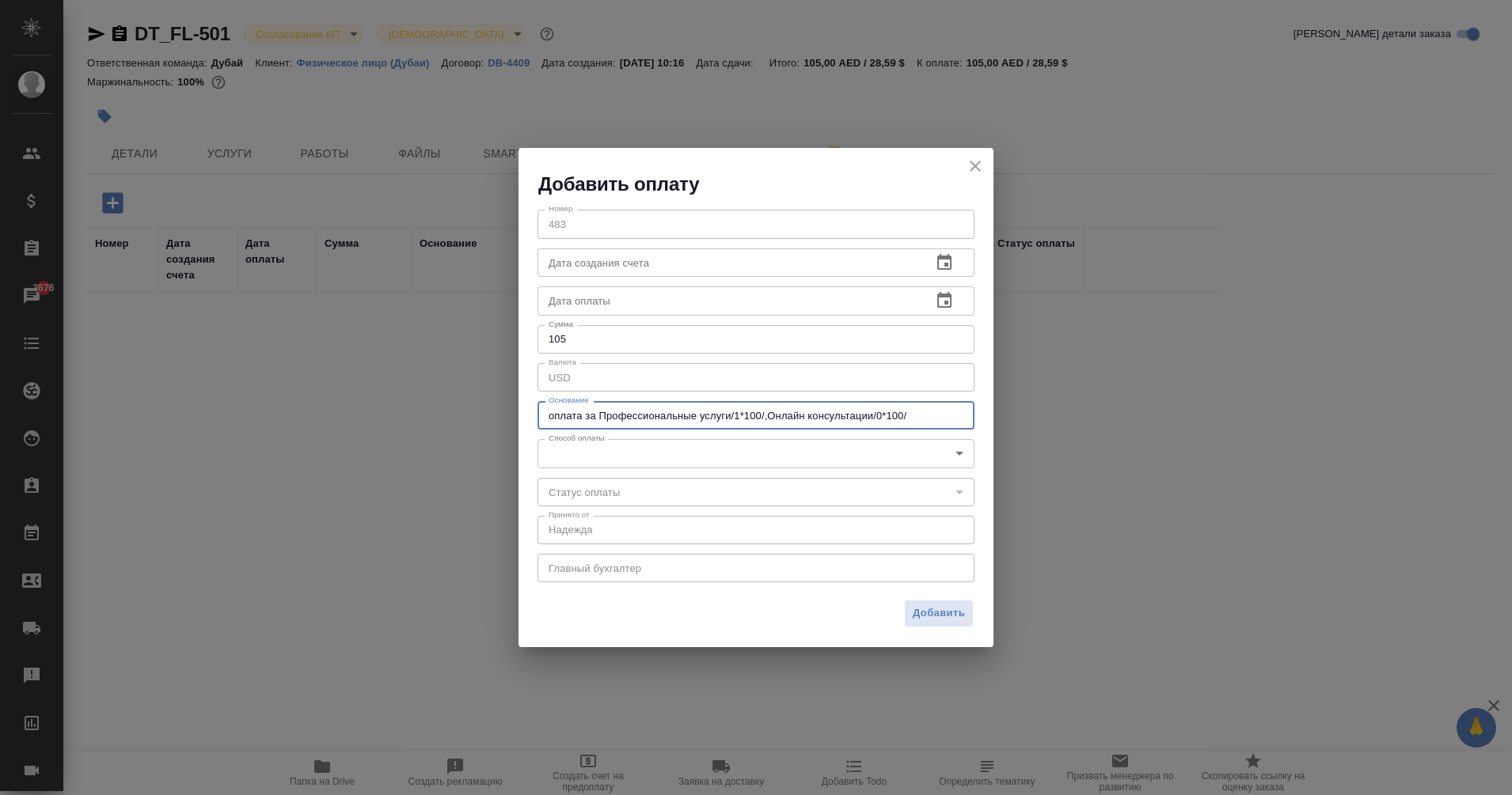
click at [611, 410] on textarea "оплата за Профессиональные услуги/1*100/,Онлайн консультации/0*100/" at bounding box center [756, 416] width 415 height 12
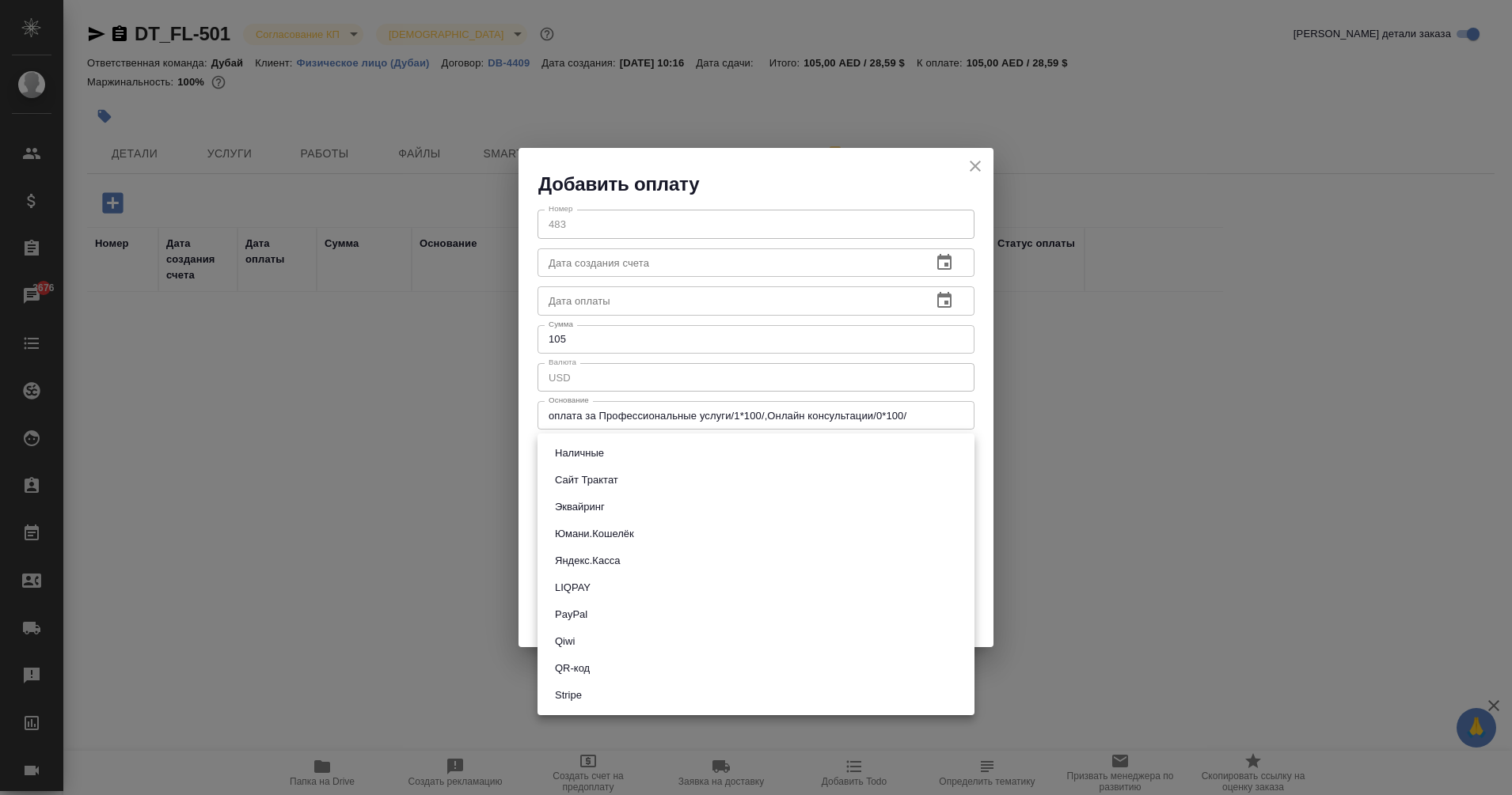
click at [645, 452] on body "🙏 .cls-1 fill:#fff; AWATERA Eganian Margarita Клиенты Спецификации Заказы 3676 …" at bounding box center [756, 398] width 1512 height 795
click at [645, 452] on li "Наличные" at bounding box center [756, 453] width 437 height 27
type input "cash"
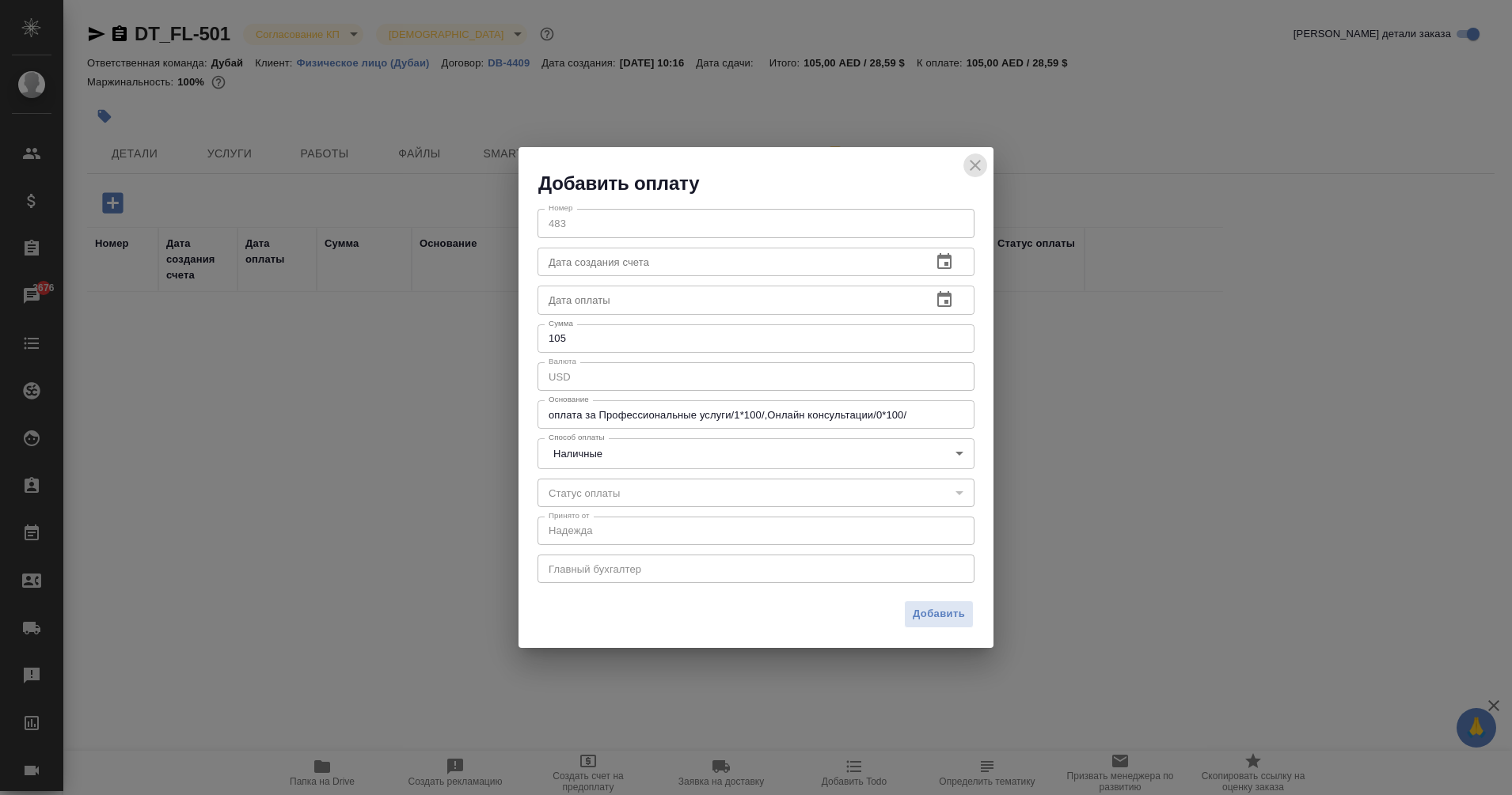
click at [975, 164] on icon "close" at bounding box center [976, 165] width 11 height 11
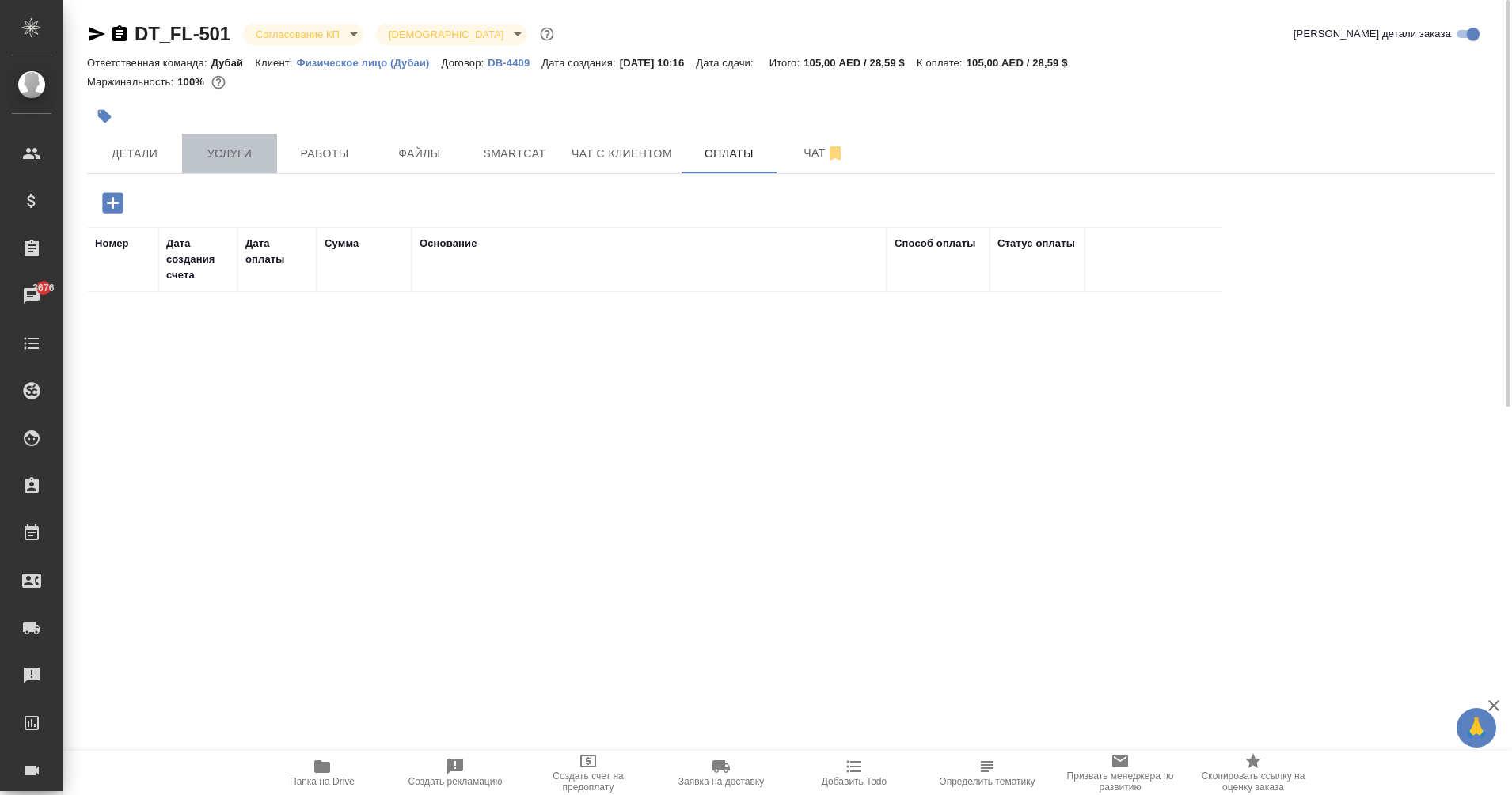
click at [227, 157] on span "Услуги" at bounding box center [230, 154] width 76 height 20
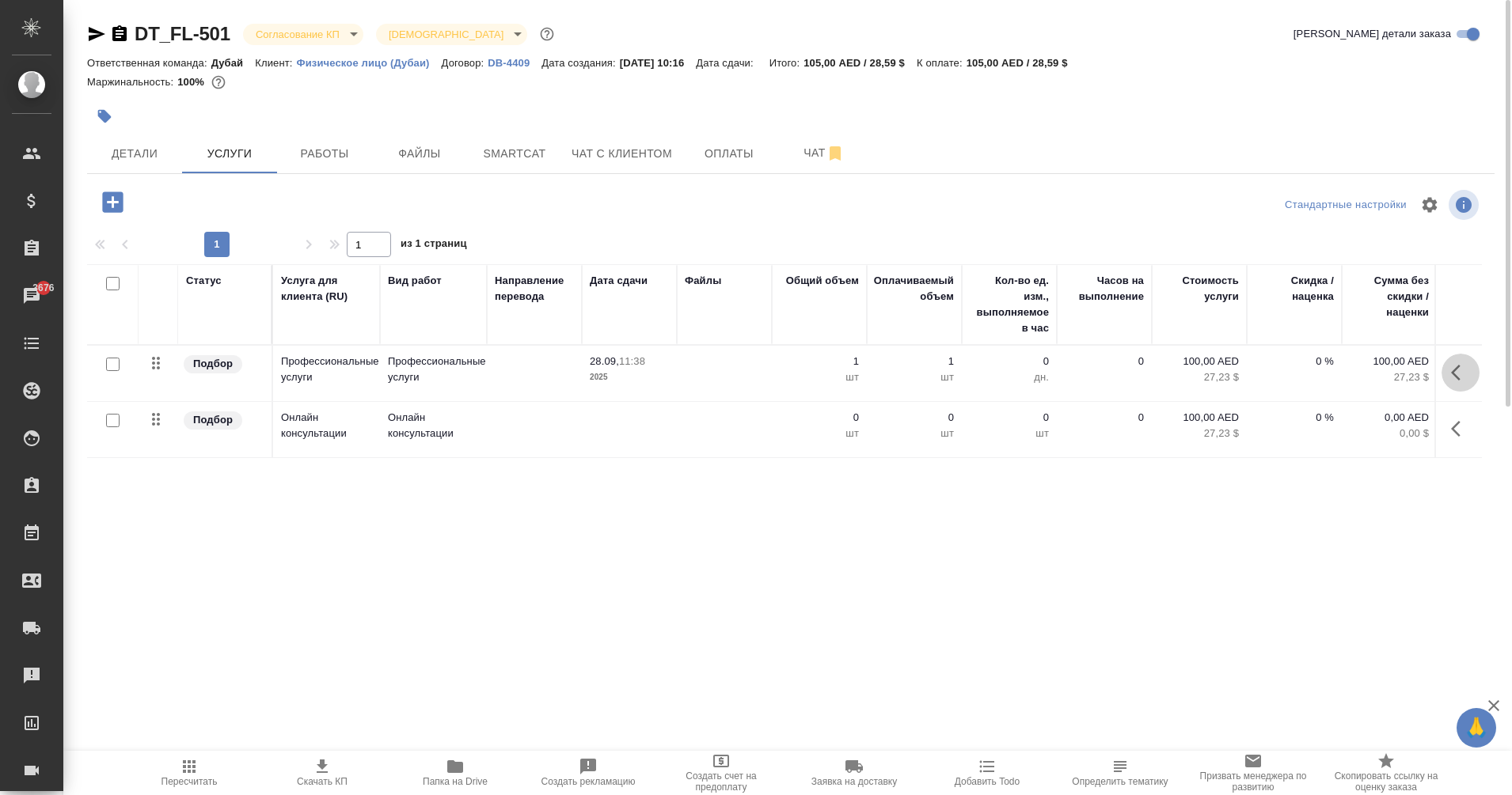
click at [1455, 369] on icon "button" at bounding box center [1456, 373] width 9 height 16
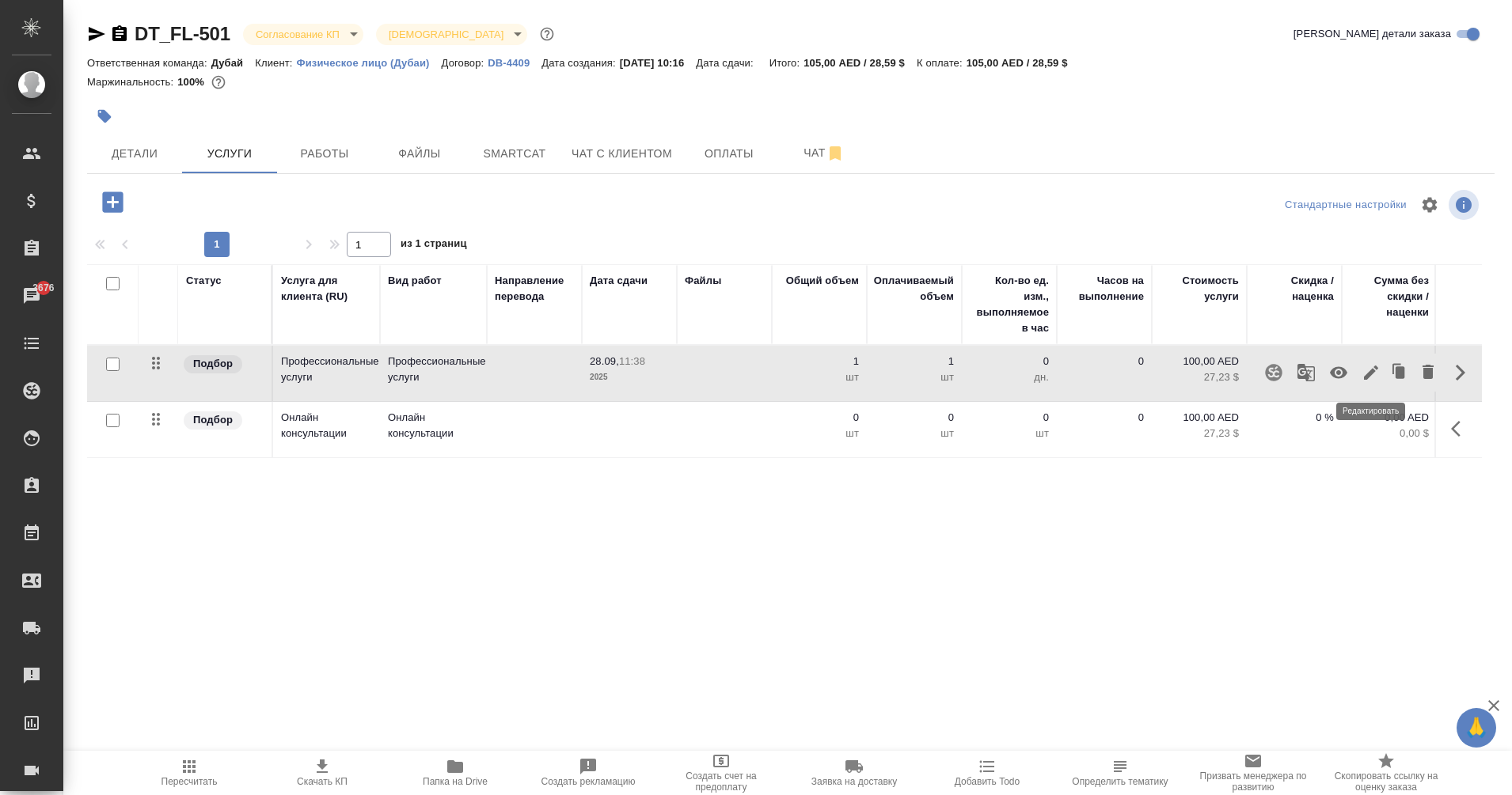
click at [1366, 372] on icon "button" at bounding box center [1372, 373] width 19 height 19
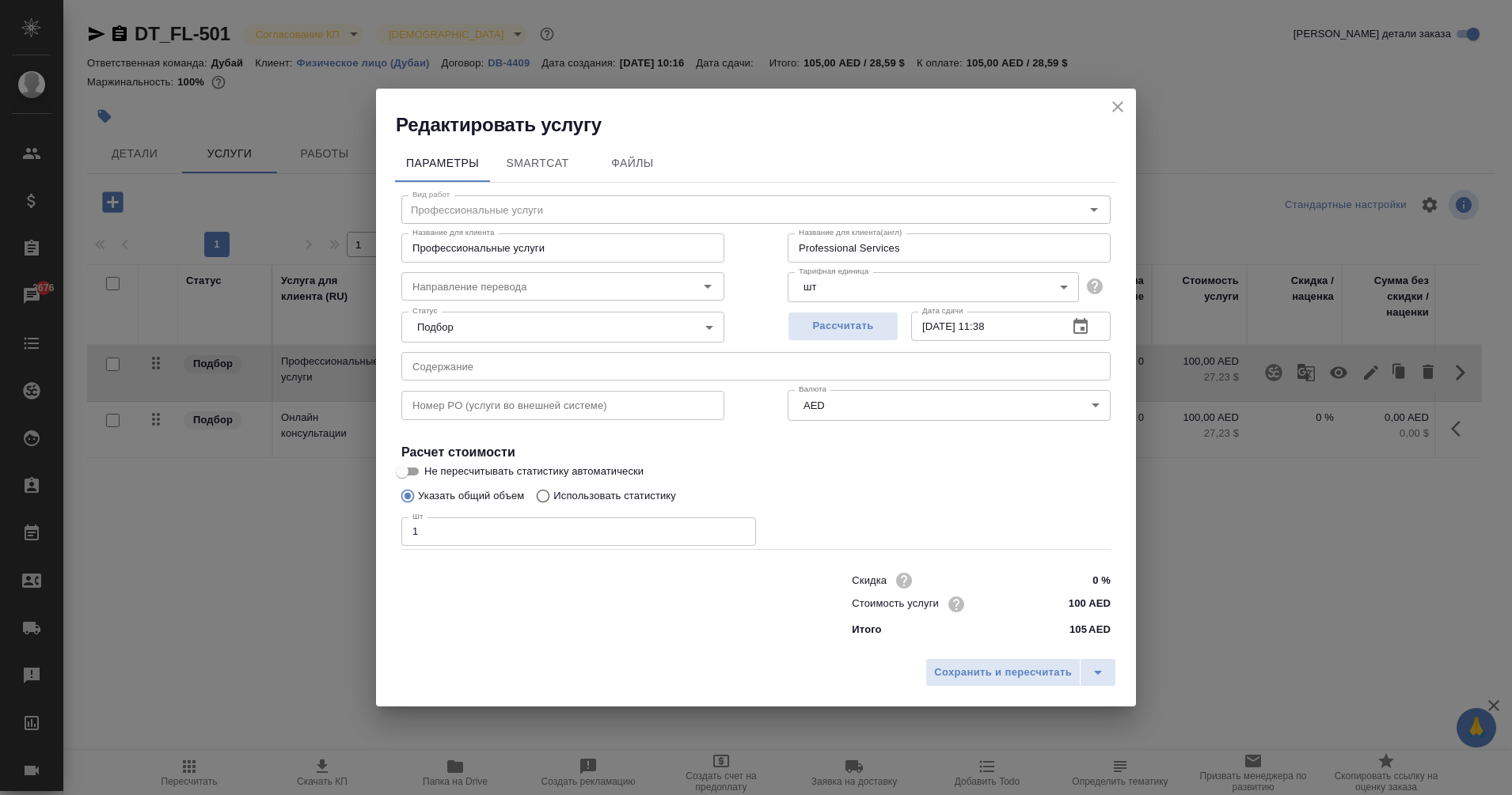
drag, startPoint x: 515, startPoint y: 530, endPoint x: 278, endPoint y: 531, distance: 237.0
click at [278, 531] on div "Редактировать услугу Параметры SmartCat Файлы Вид работ Профессиональные услуги…" at bounding box center [756, 398] width 1512 height 795
type input "2"
click at [1077, 605] on input "100 AED" at bounding box center [1081, 604] width 58 height 23
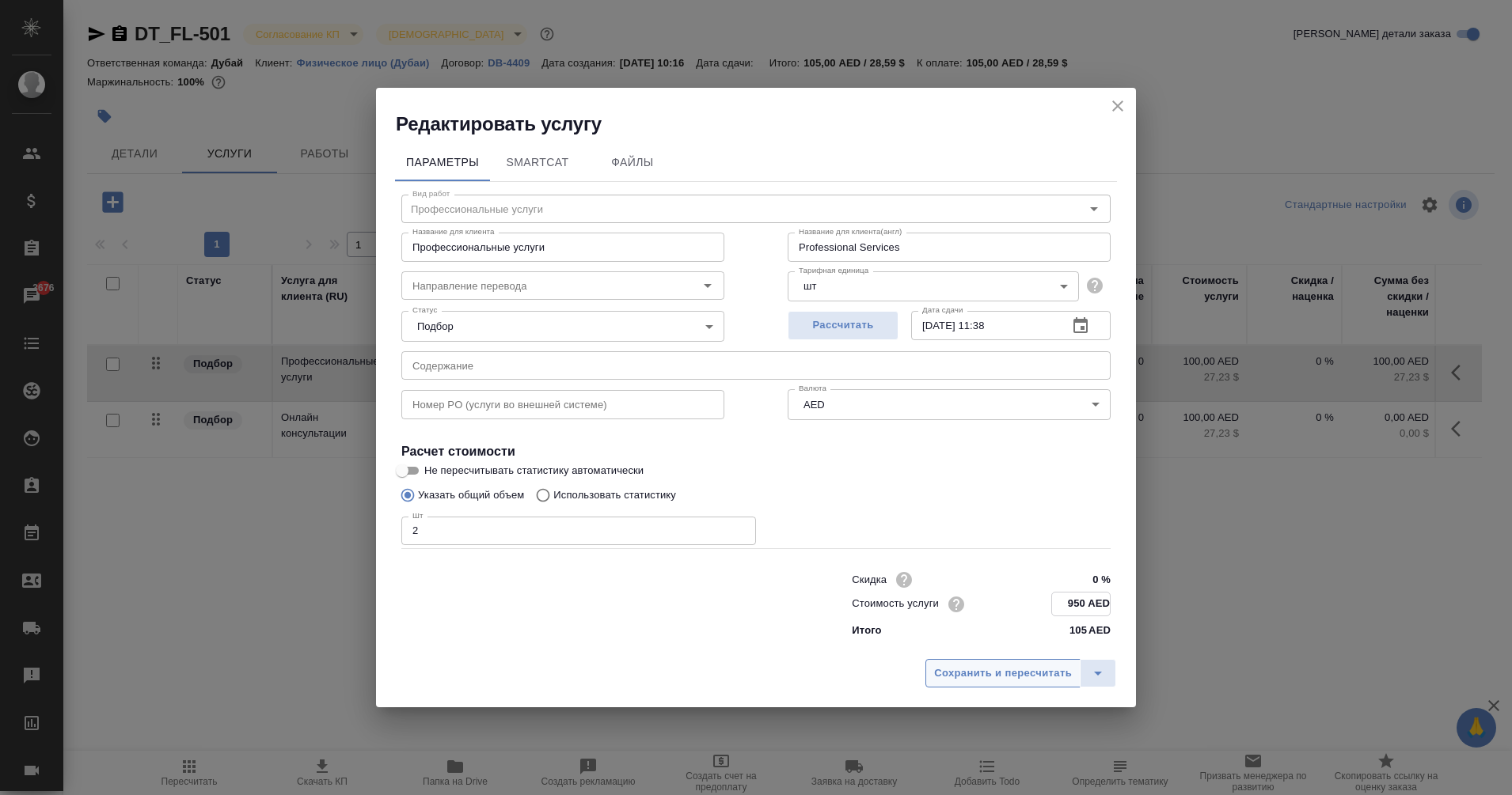
type input "950 AED"
click at [1027, 680] on span "Сохранить и пересчитать" at bounding box center [1002, 673] width 138 height 18
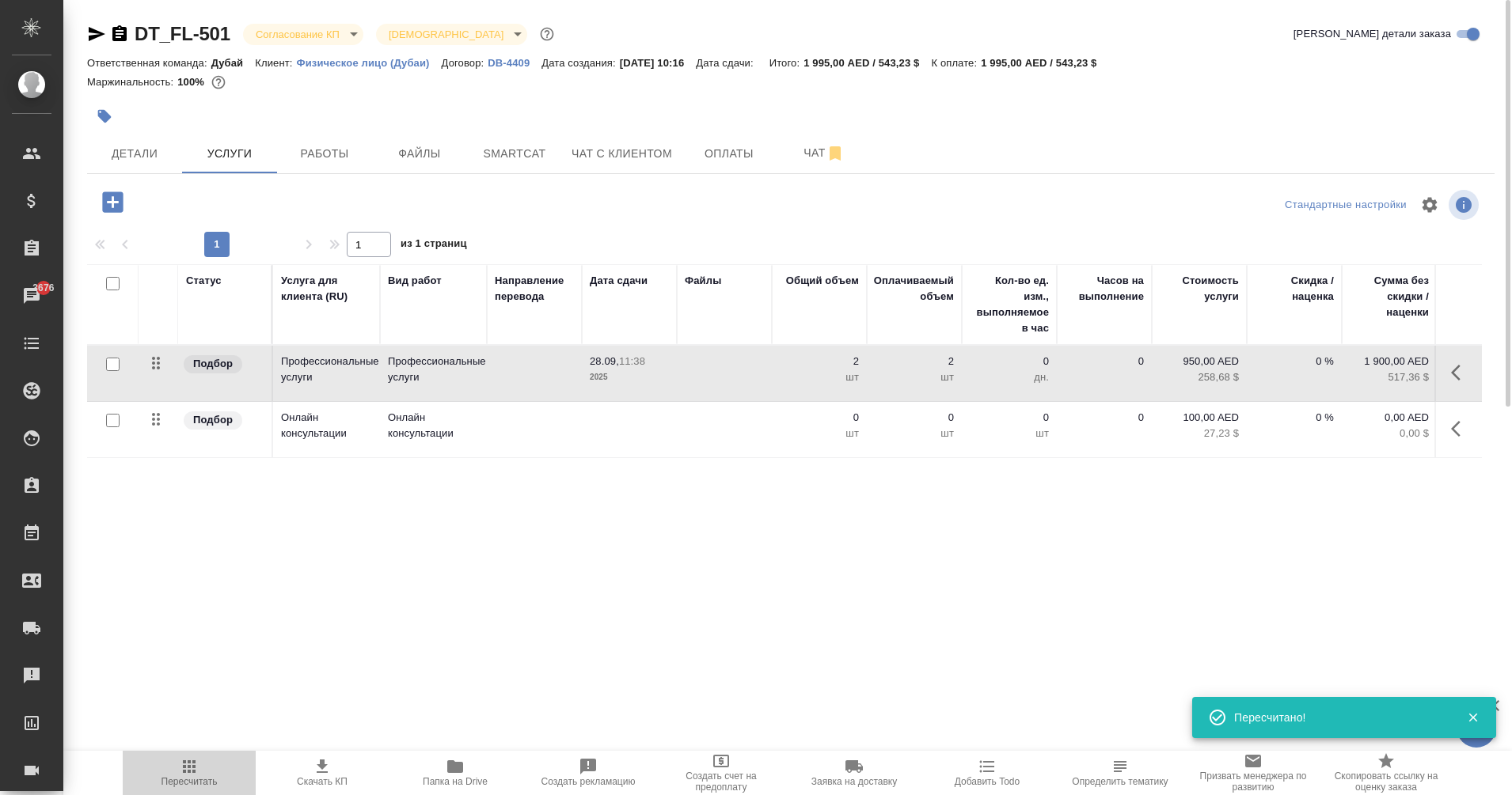
click at [196, 777] on span "Пересчитать" at bounding box center [189, 782] width 56 height 11
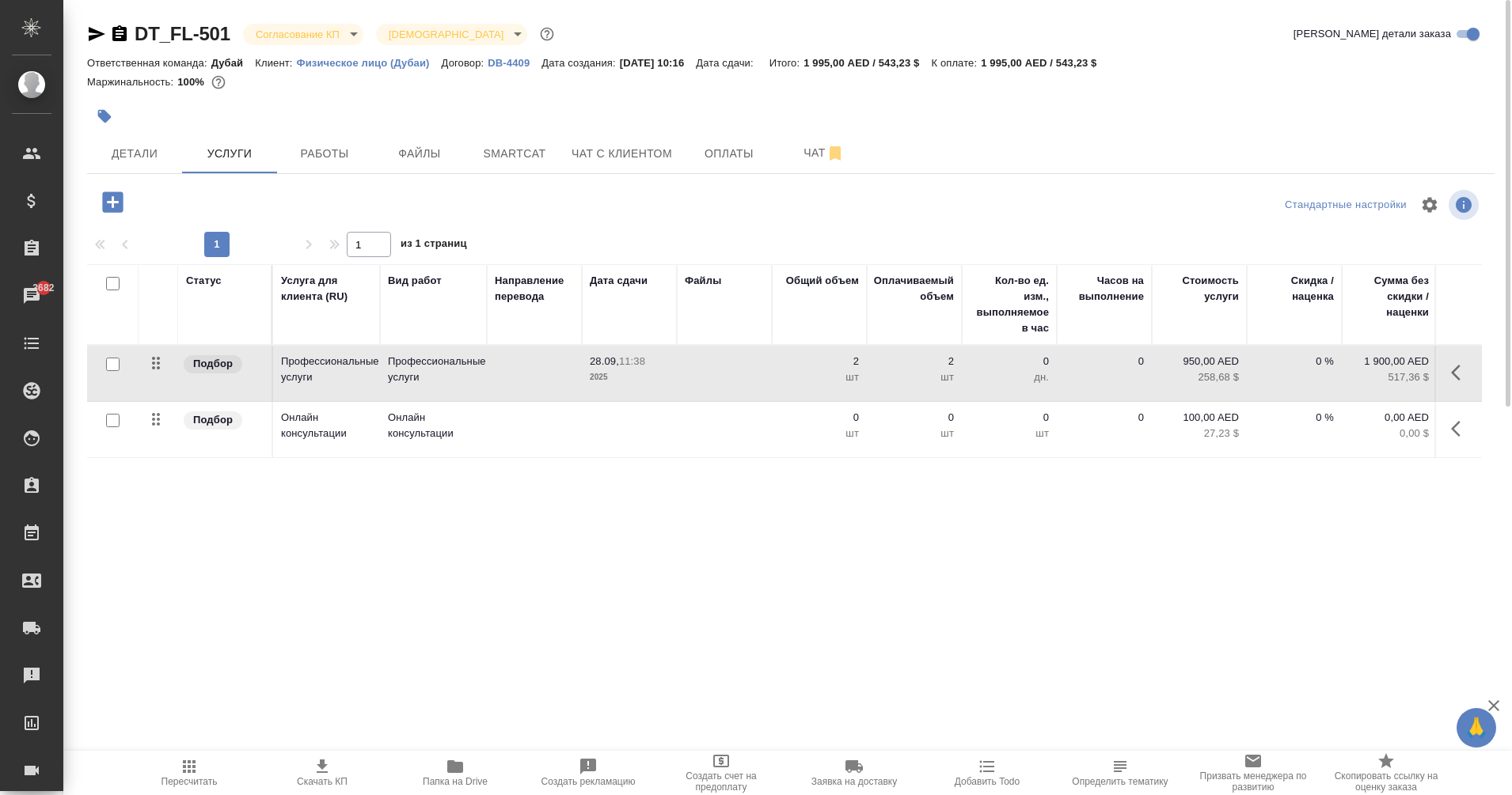
click at [383, 62] on p "Физическое лицо (Дубаи)" at bounding box center [369, 63] width 145 height 12
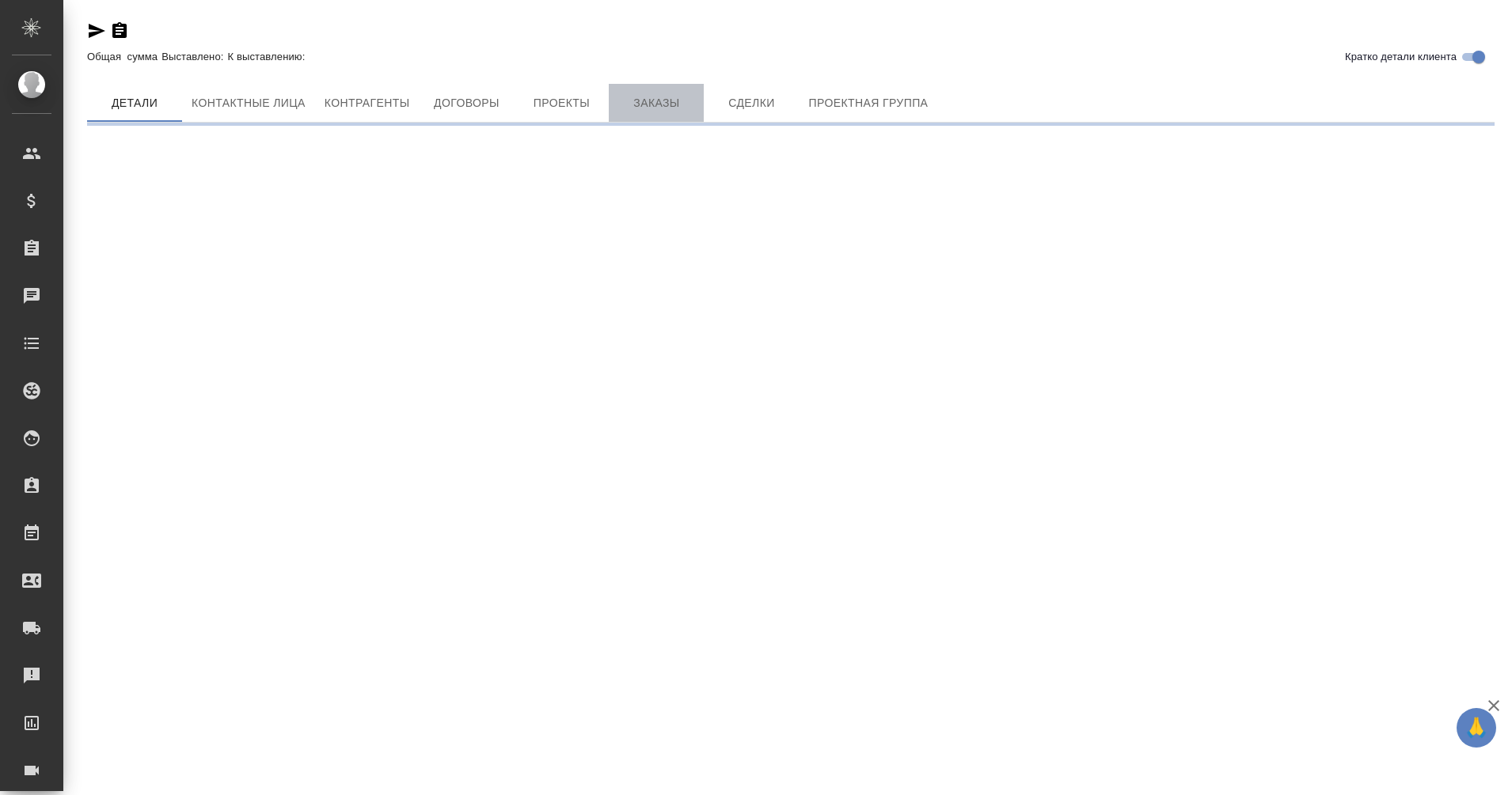
click at [651, 106] on span "Заказы" at bounding box center [656, 102] width 76 height 20
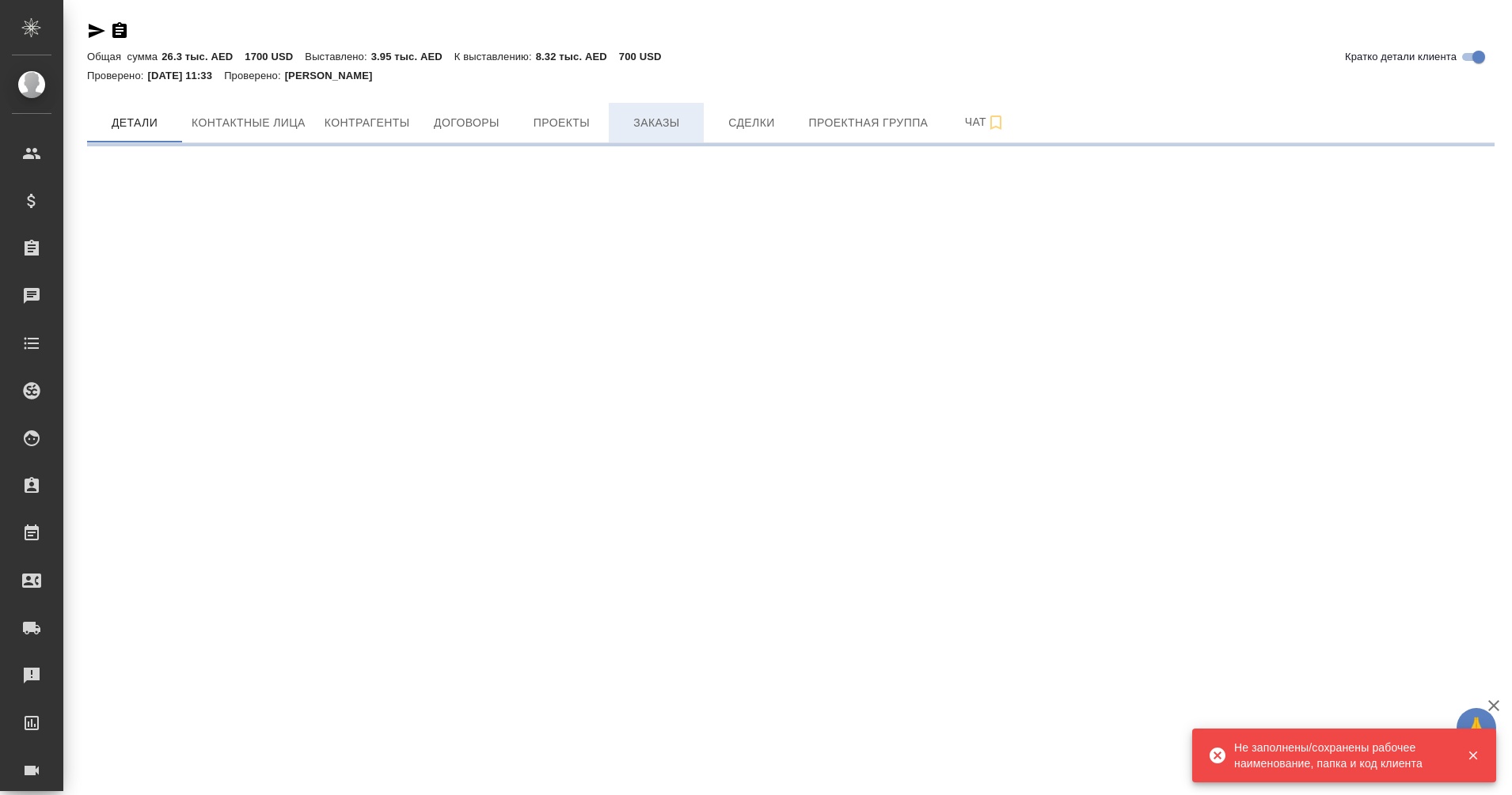
click at [642, 131] on span "Заказы" at bounding box center [656, 122] width 76 height 20
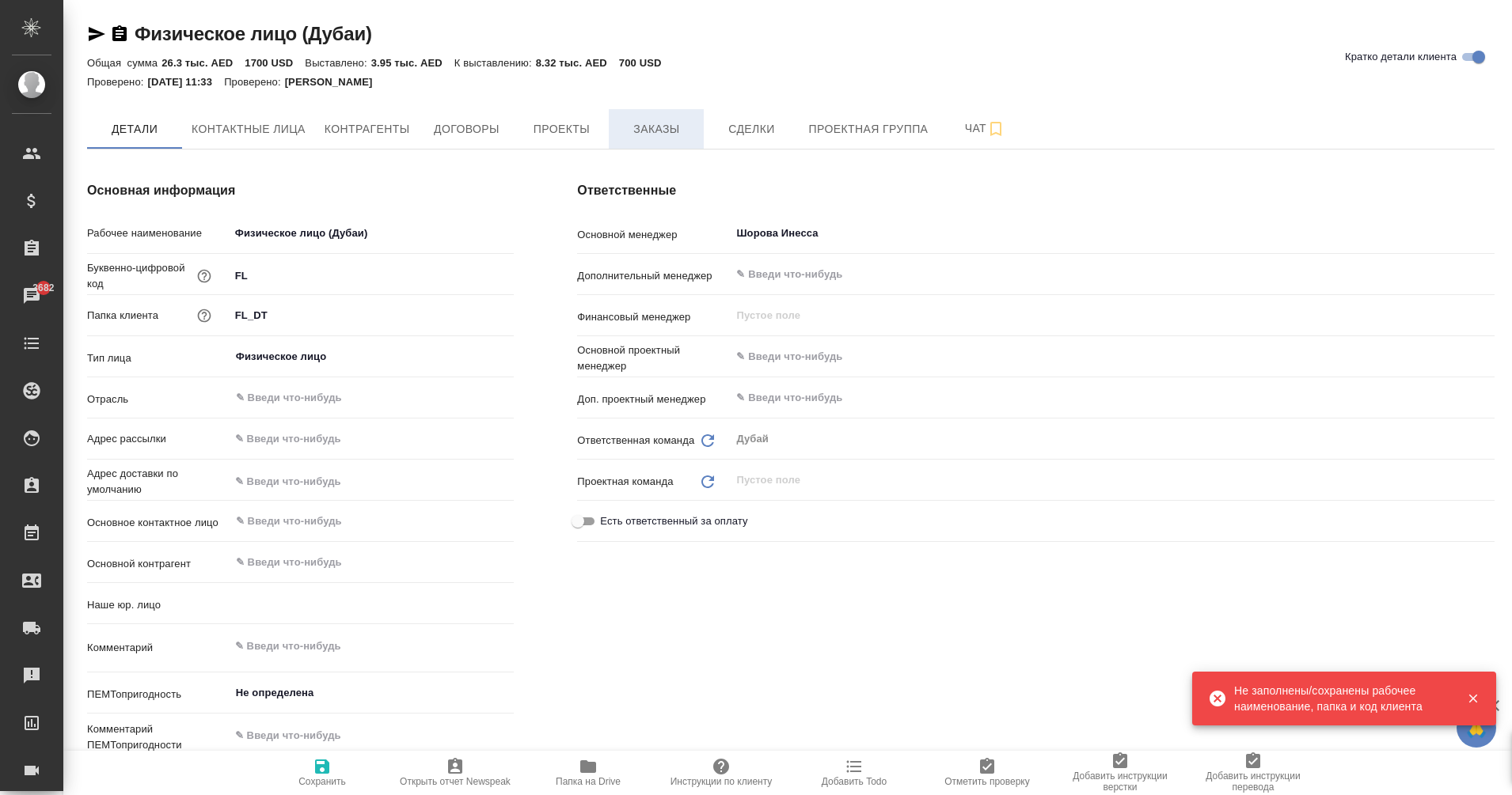
type input "(DB) AWATERA BUSINESSMEN SERVICES L.L.C."
type textarea "x"
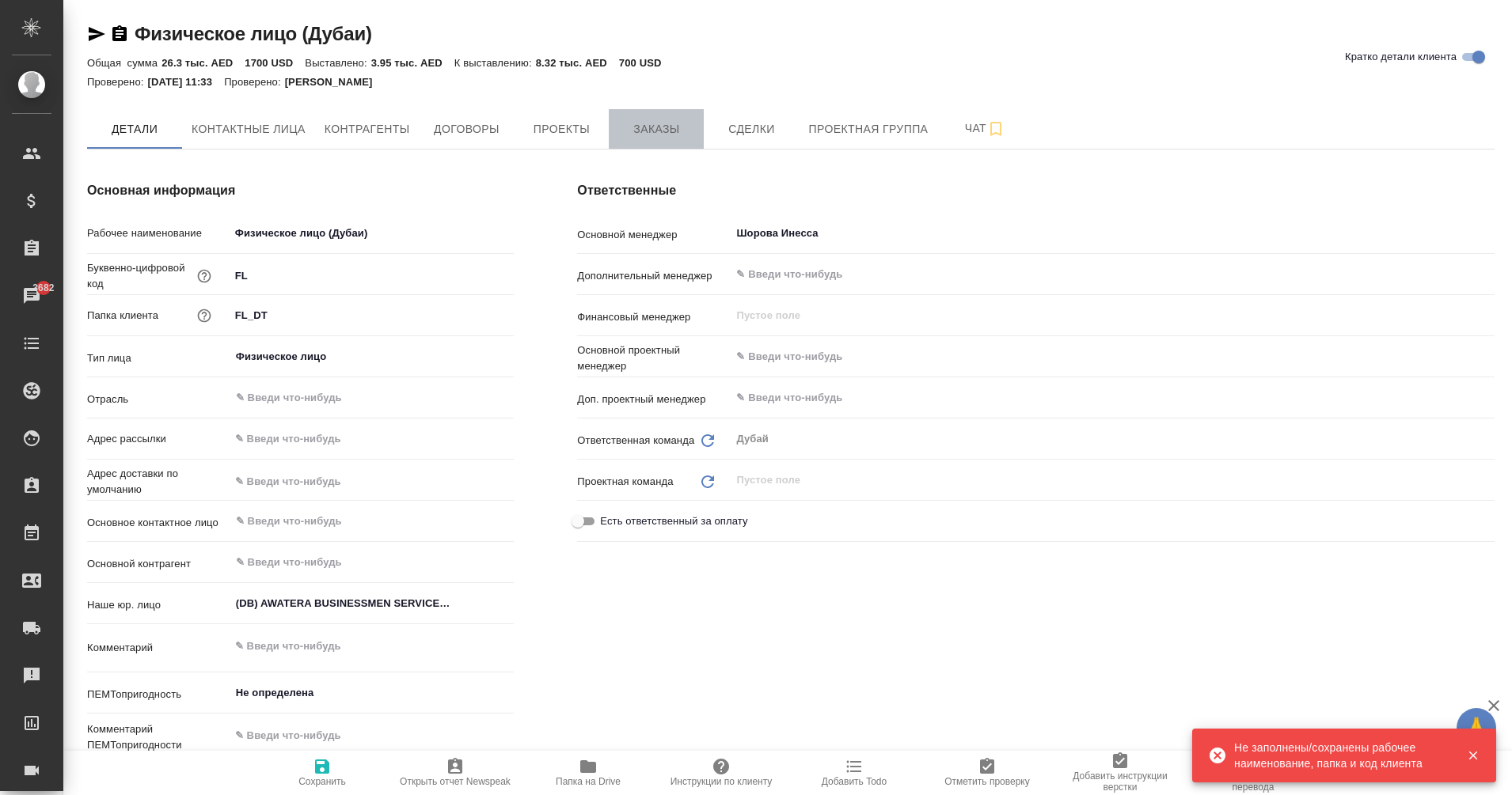
click at [656, 140] on button "Заказы" at bounding box center [656, 129] width 95 height 40
type textarea "x"
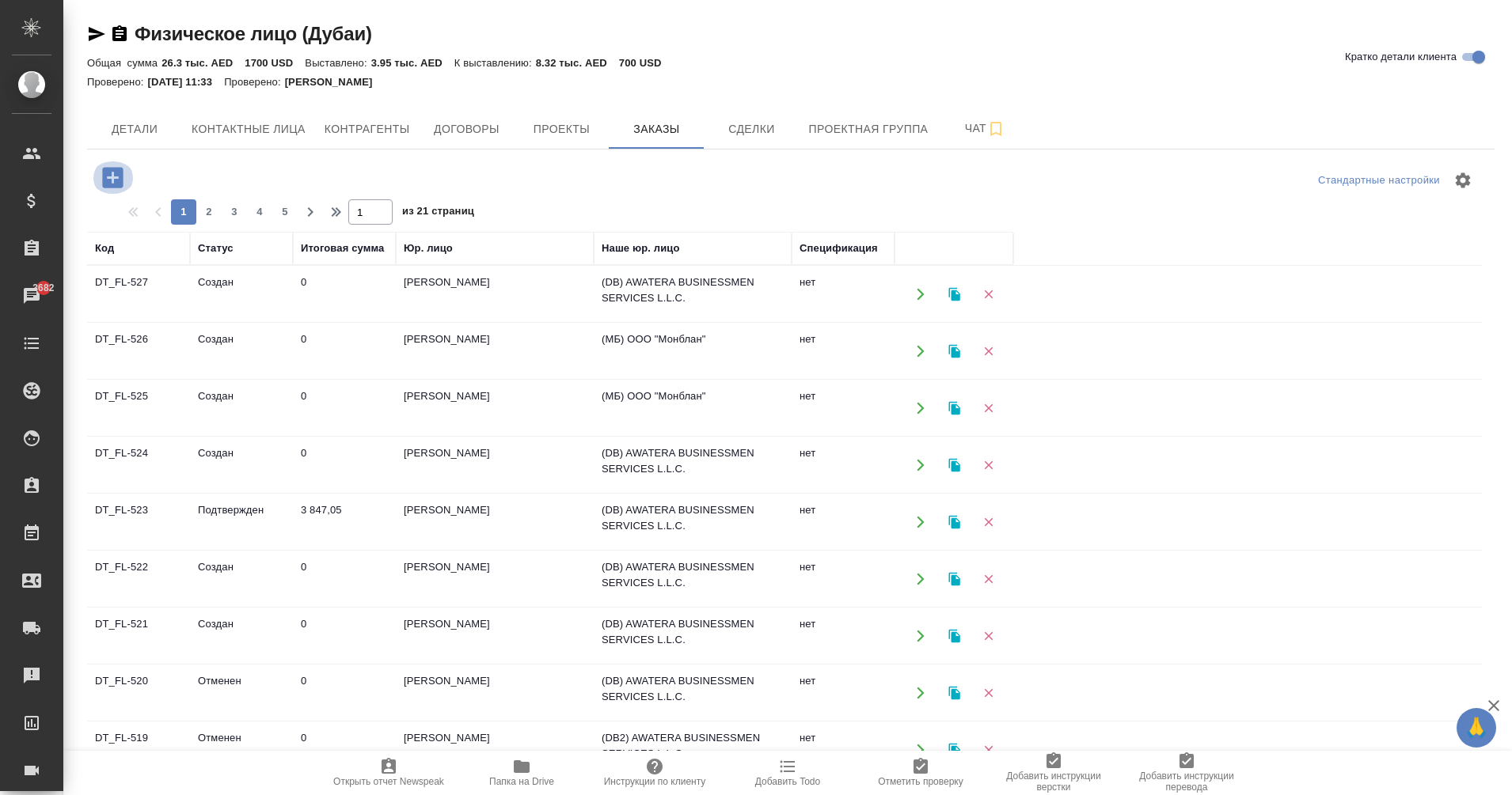
click at [109, 171] on icon "button" at bounding box center [113, 177] width 21 height 21
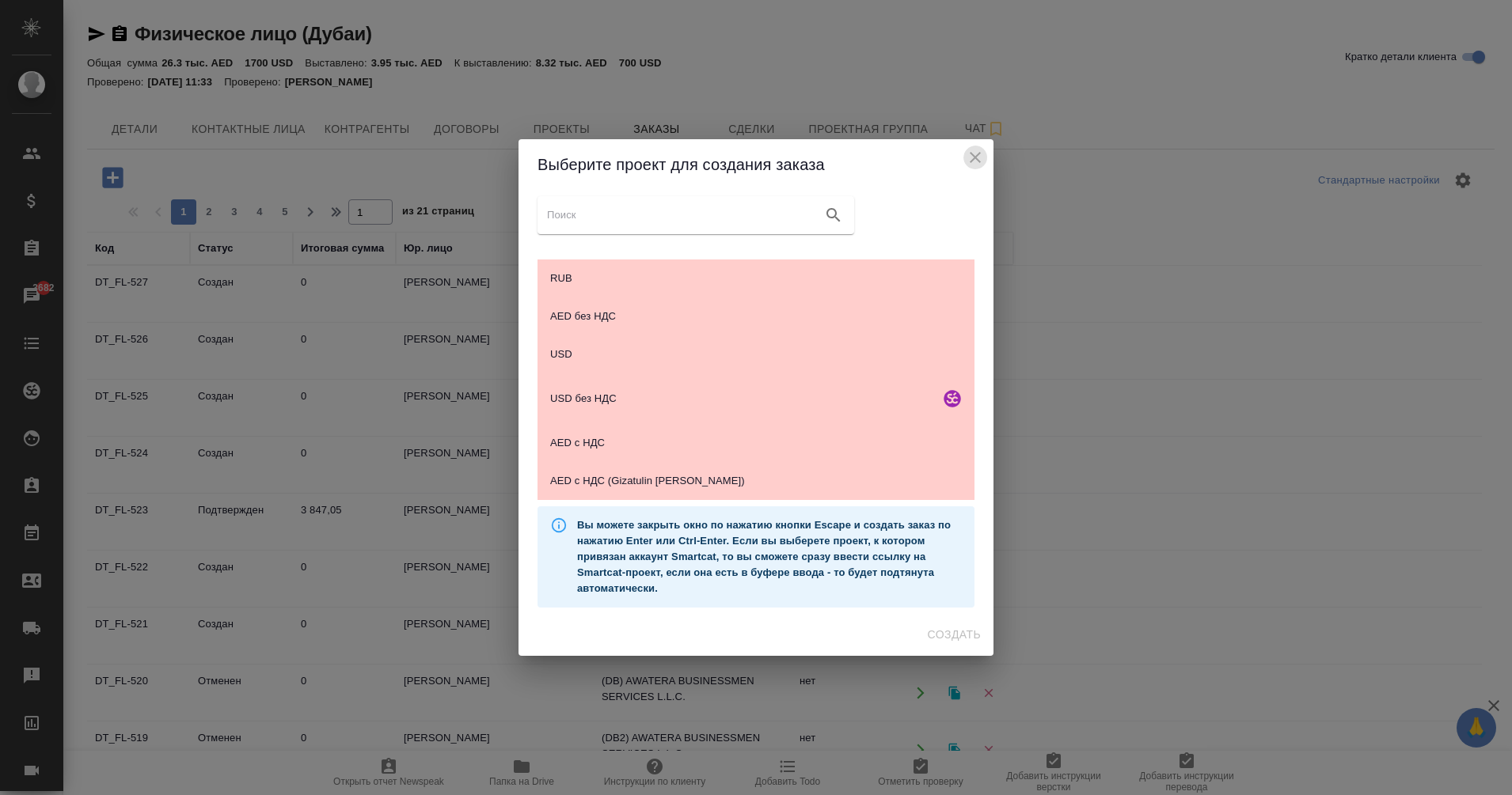
click at [978, 159] on icon "close" at bounding box center [976, 157] width 11 height 11
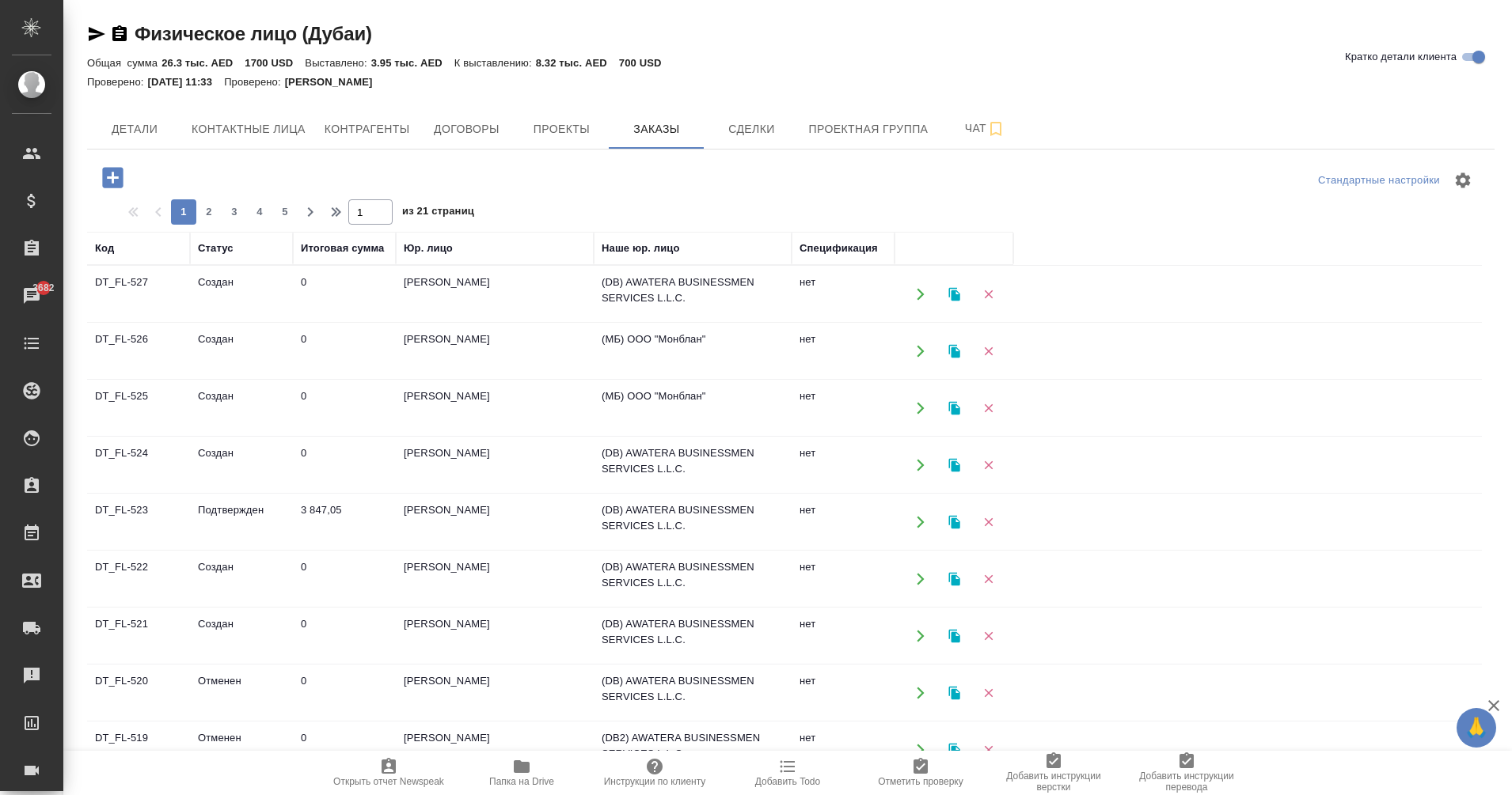
click at [956, 293] on icon "button" at bounding box center [954, 294] width 11 height 13
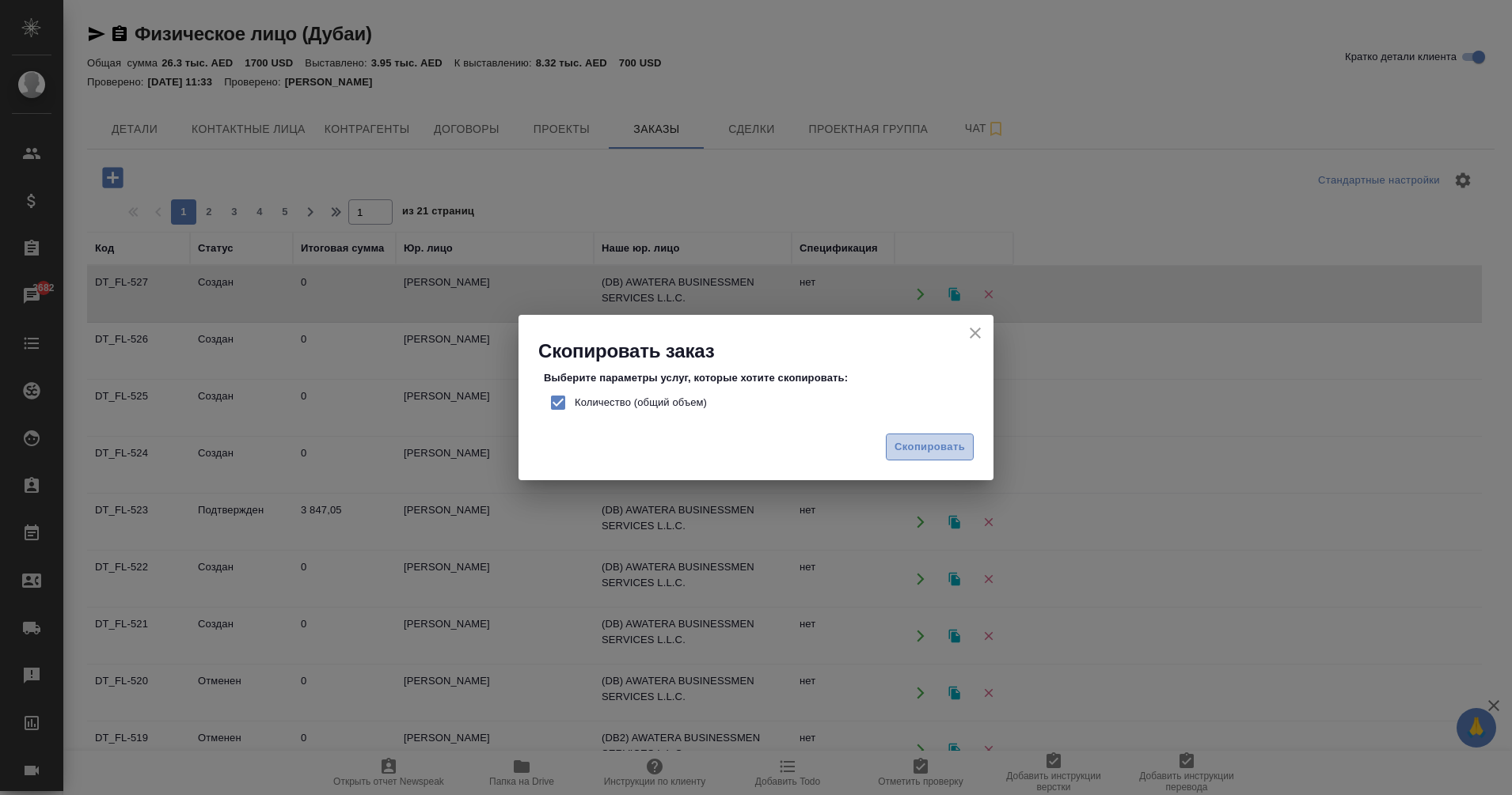
click at [942, 445] on span "Скопировать" at bounding box center [930, 447] width 70 height 18
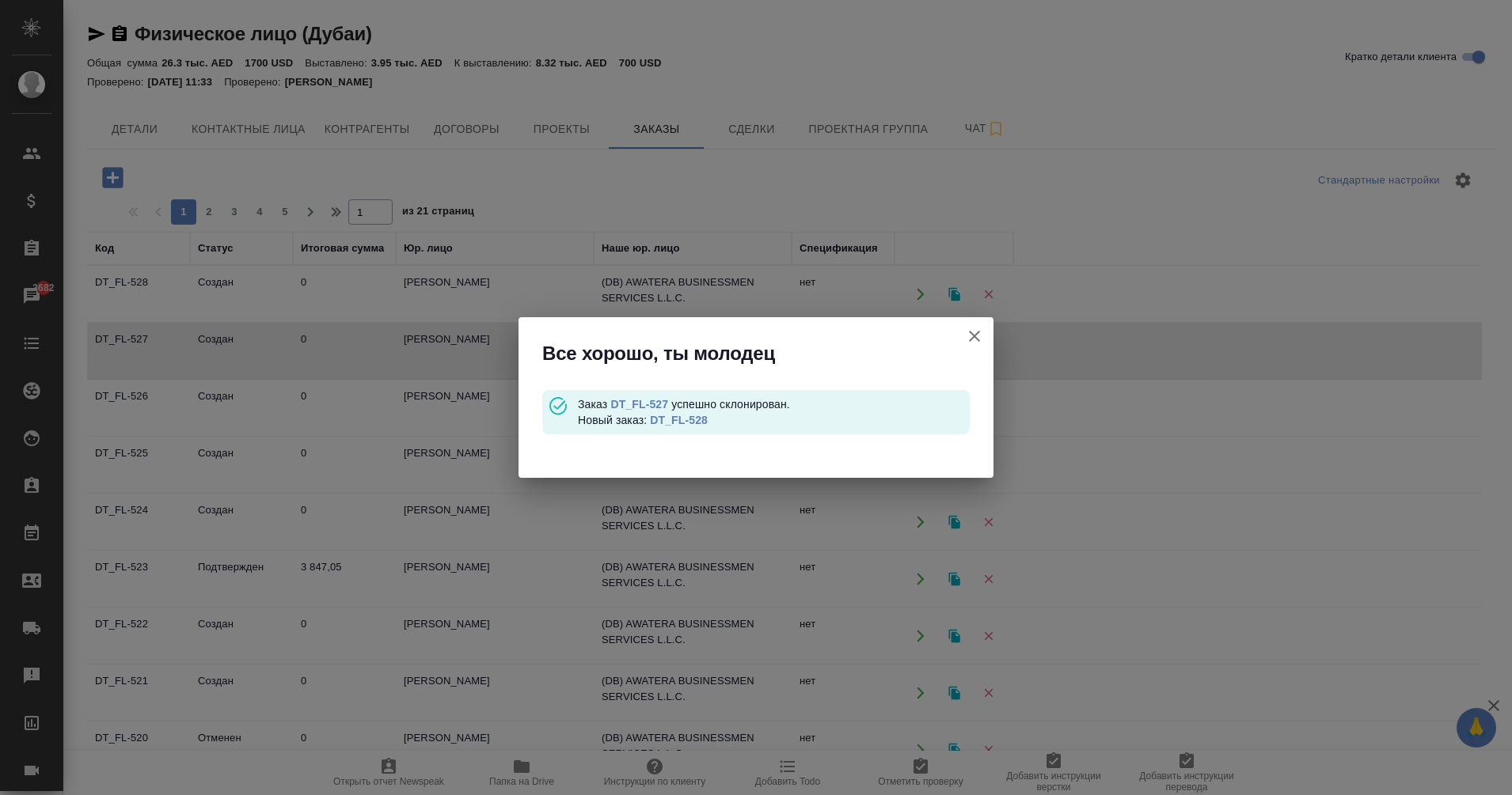
click at [680, 424] on link "DT_FL-528" at bounding box center [679, 419] width 58 height 12
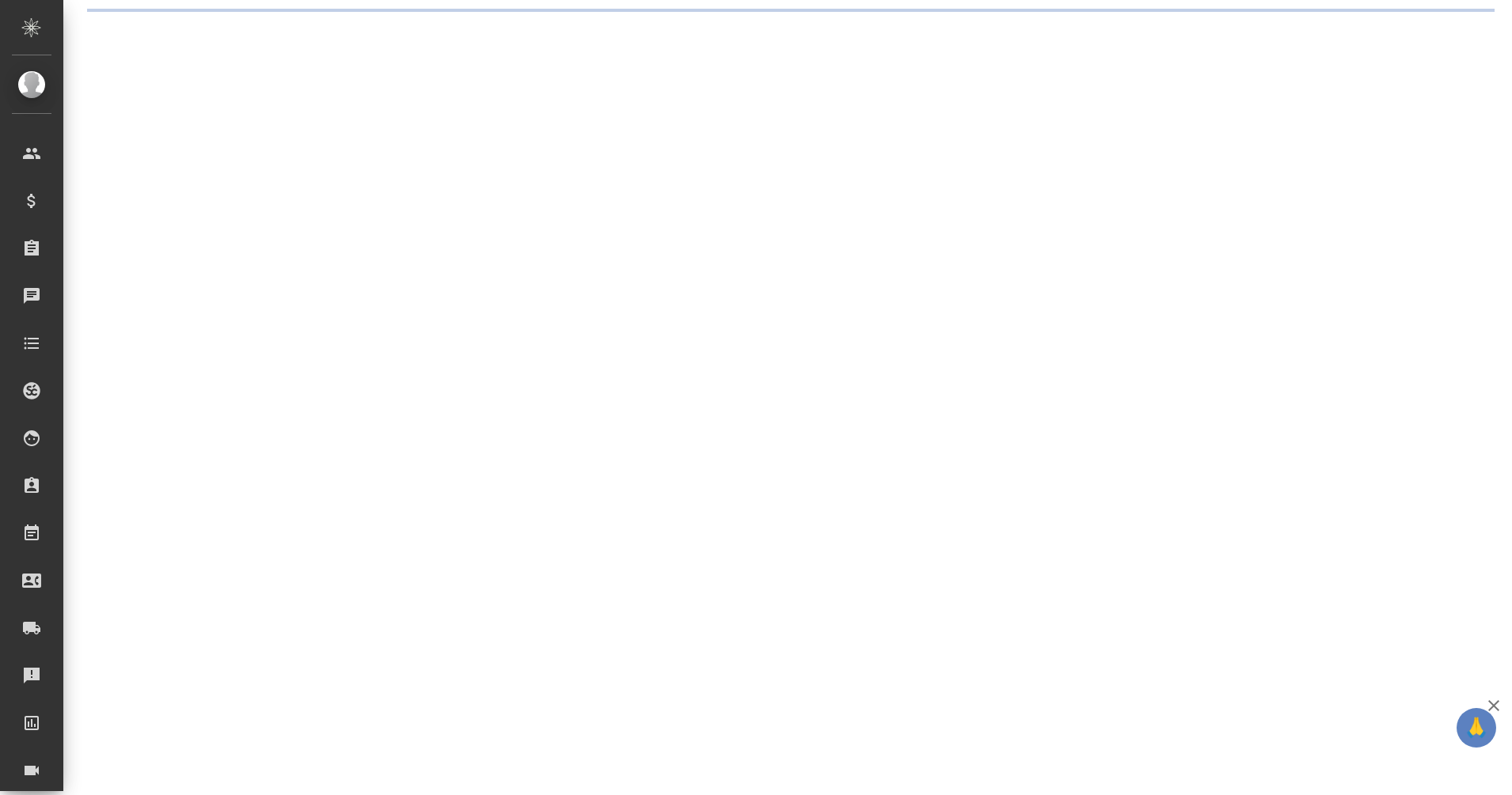
click at [790, 296] on div ".cls-1 fill:#fff; AWATERA Eganian [PERSON_NAME] Спецификации Заказы Чаты Todo П…" at bounding box center [756, 398] width 1512 height 795
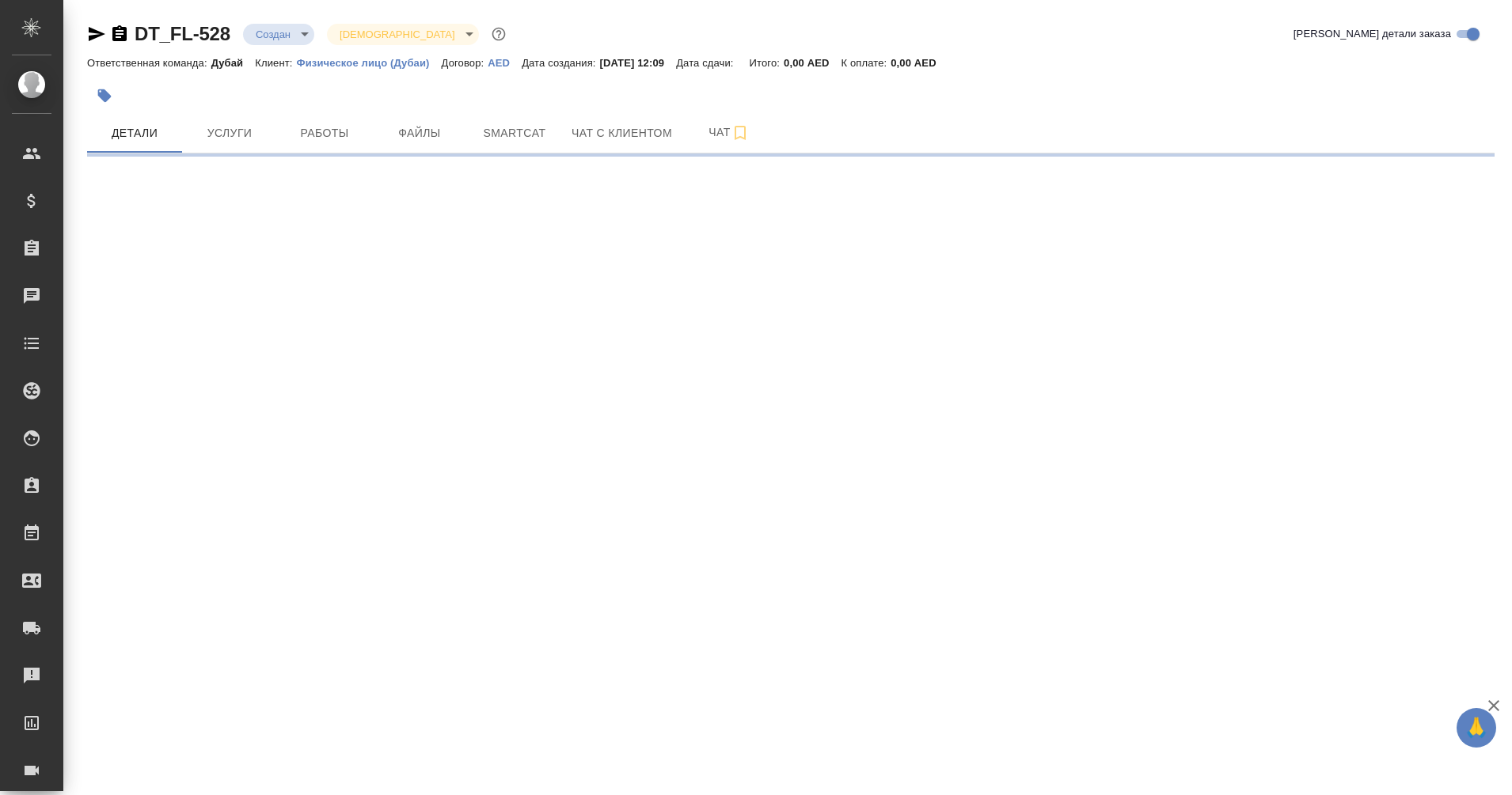
select select "RU"
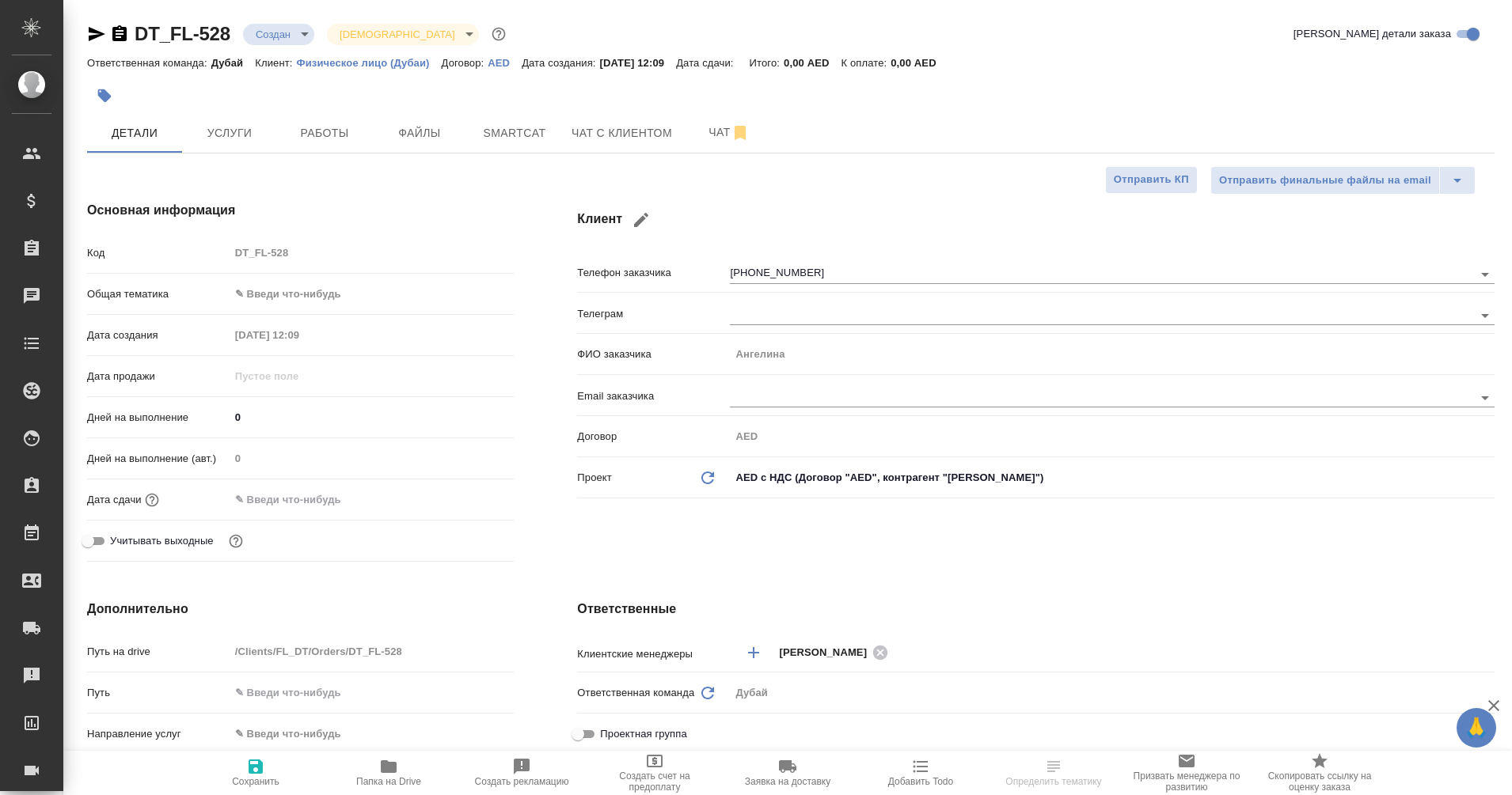
type textarea "x"
click at [801, 273] on input "[PHONE_NUMBER]" at bounding box center [1074, 274] width 690 height 19
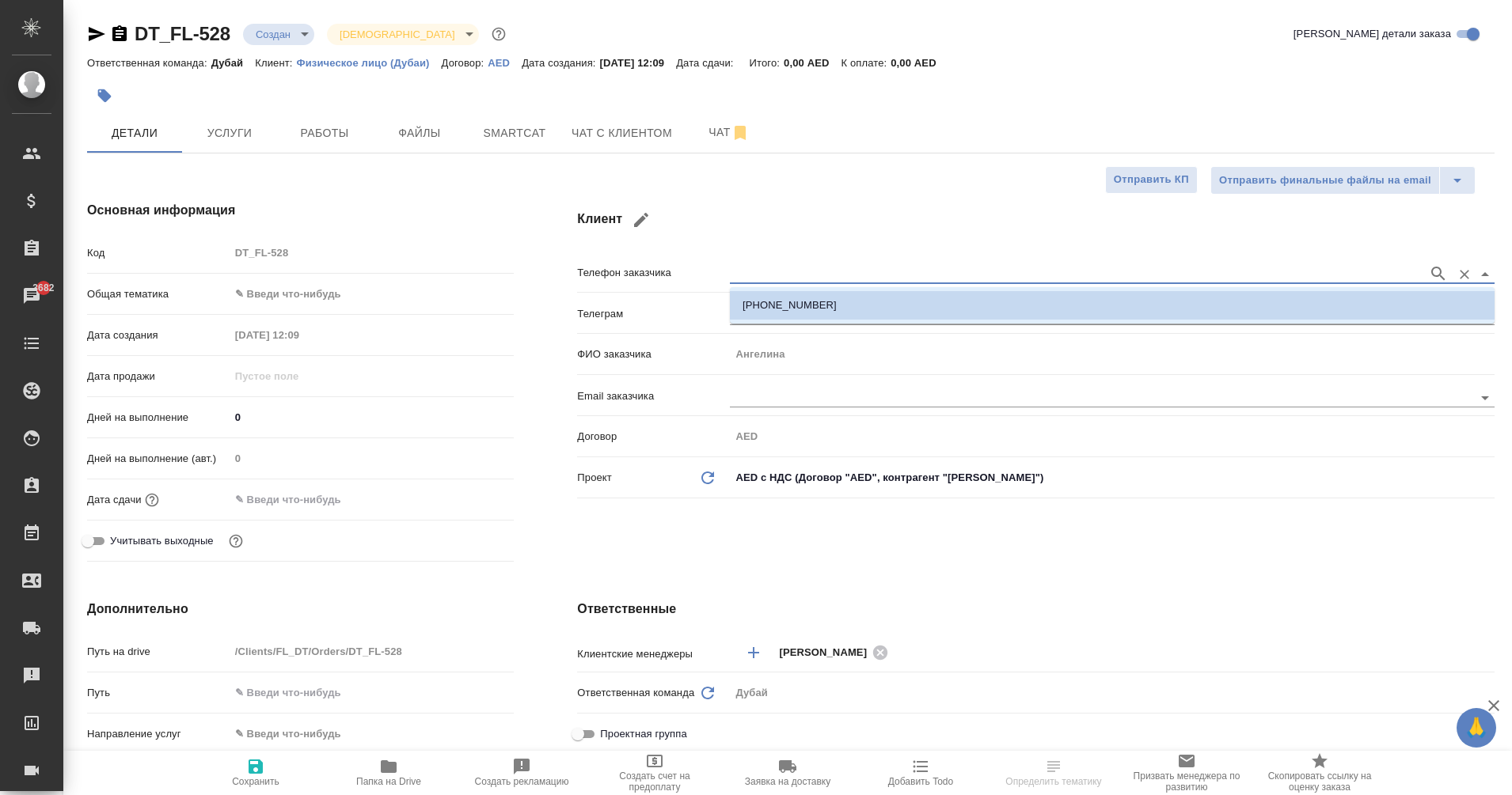
click at [1465, 271] on icon "Очистить" at bounding box center [1465, 274] width 16 height 16
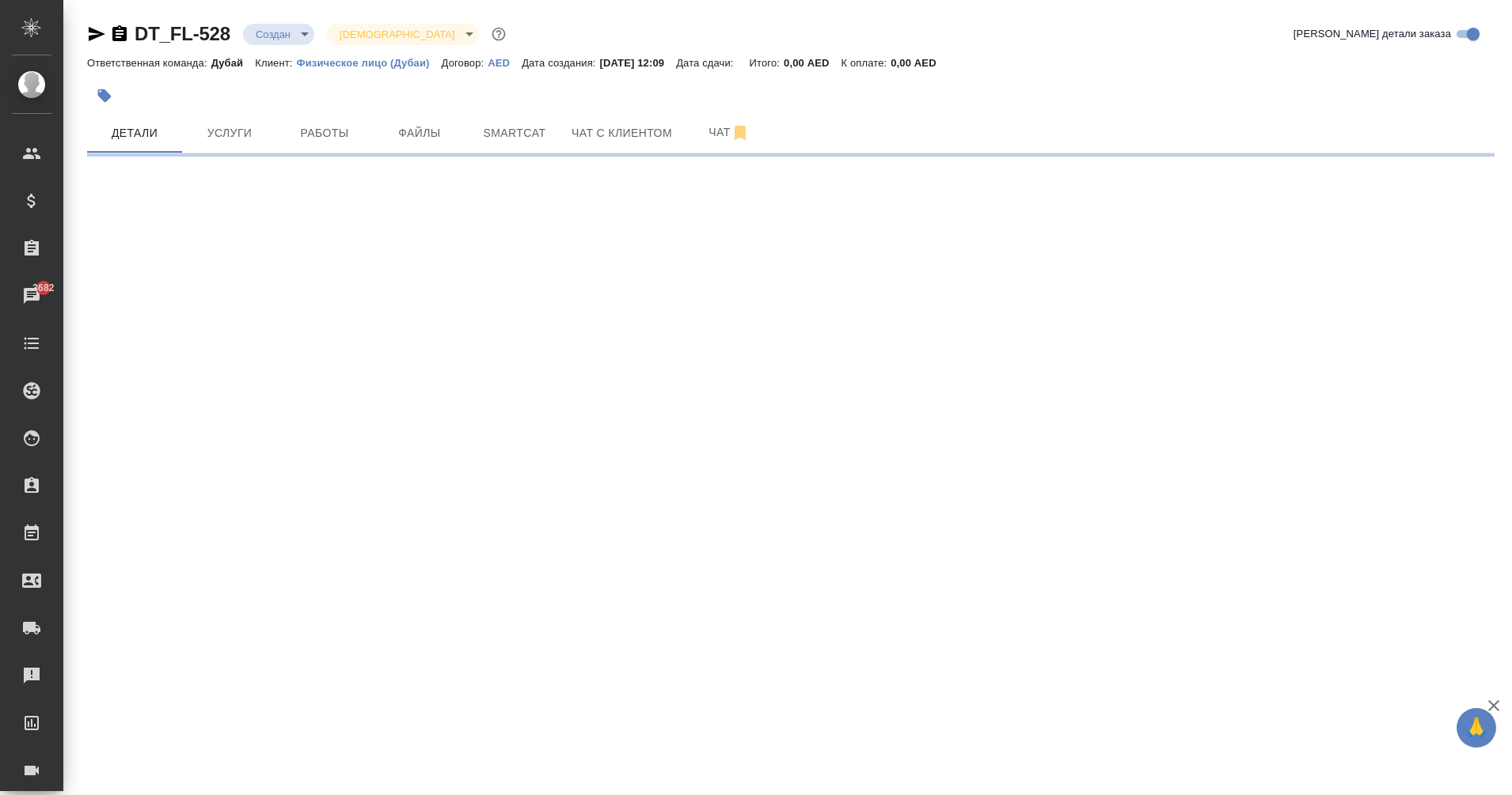
select select "RU"
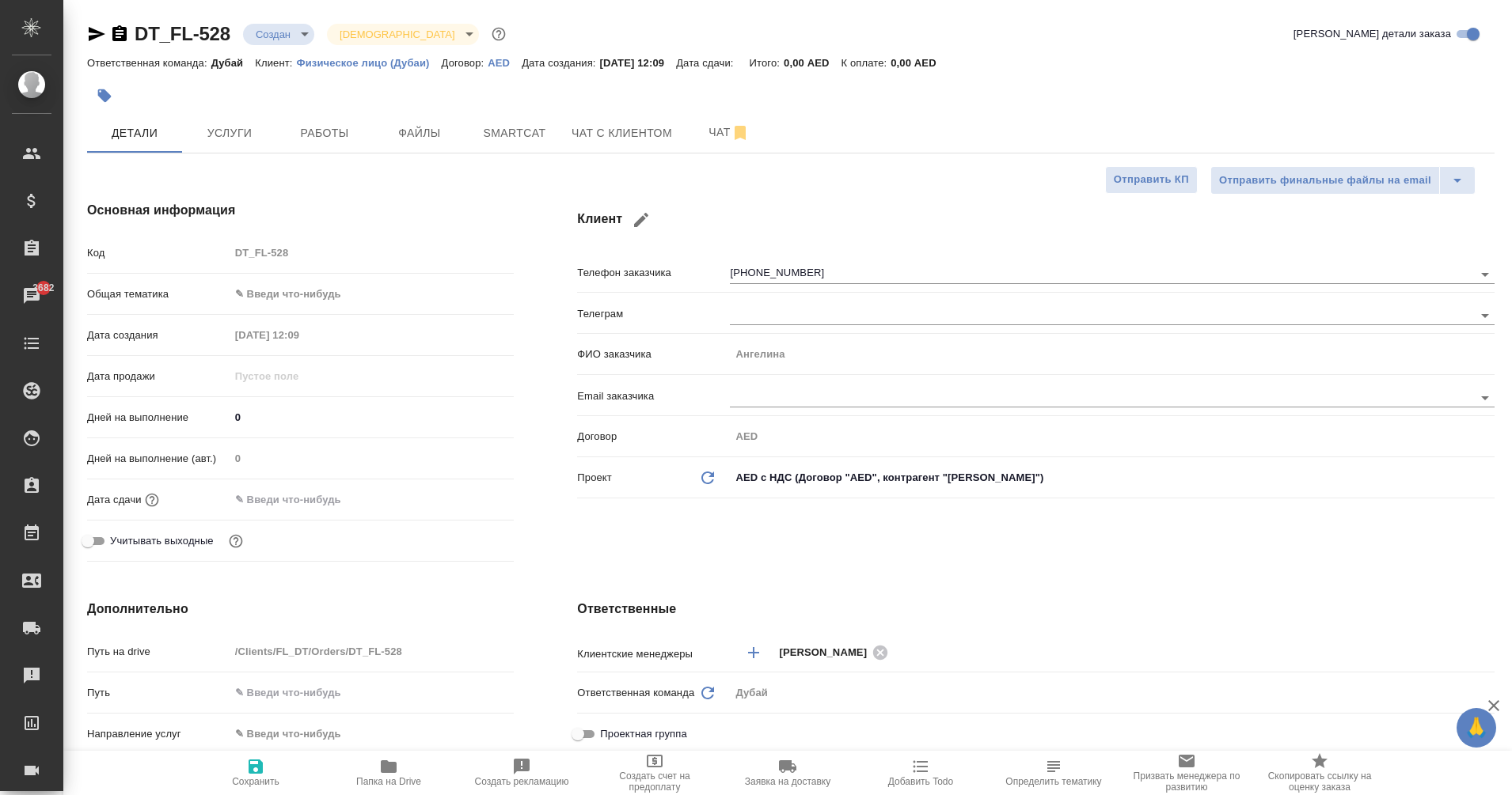
type textarea "x"
click at [1490, 312] on icon "Open" at bounding box center [1485, 316] width 19 height 19
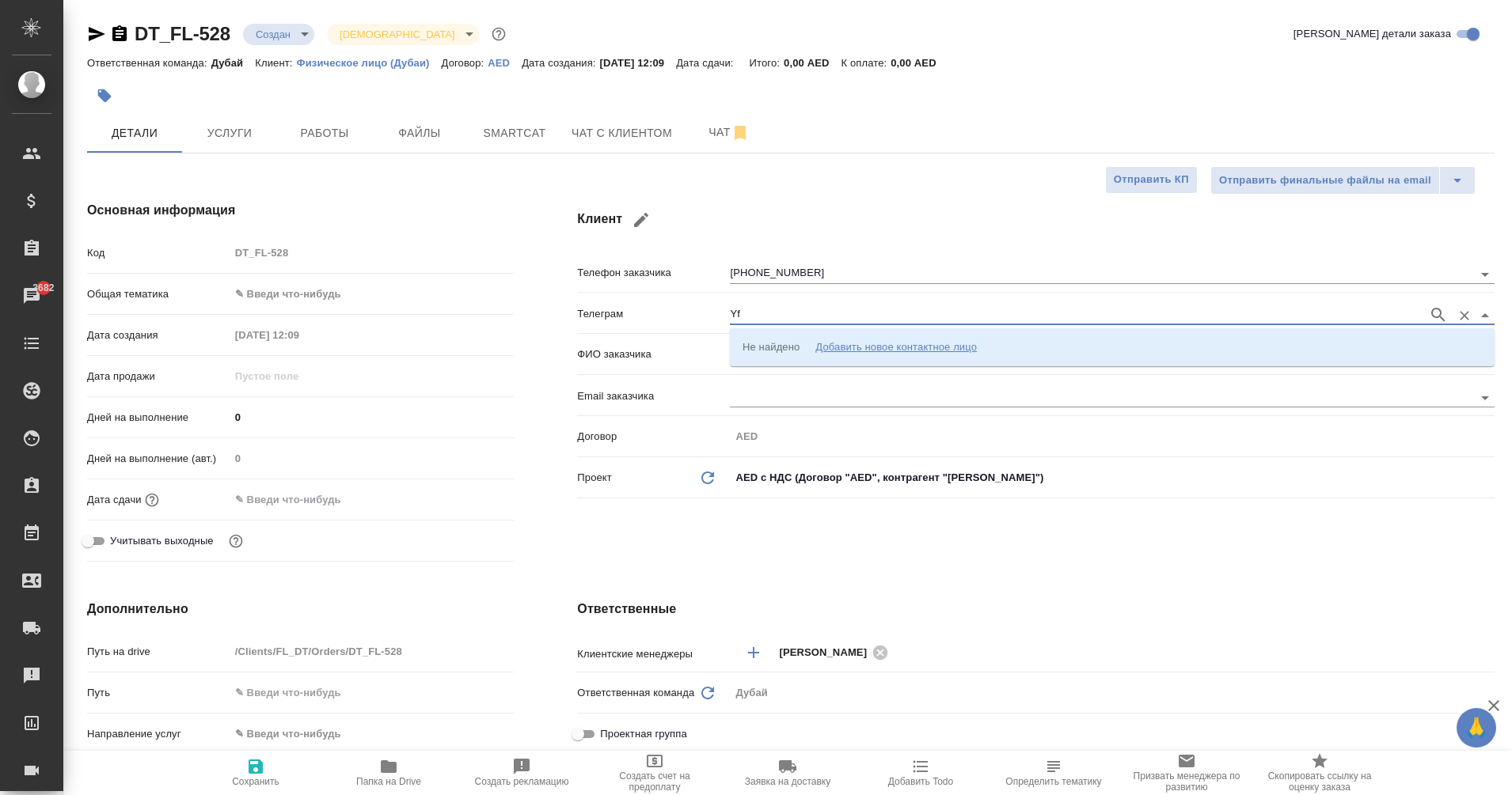
type input "Y"
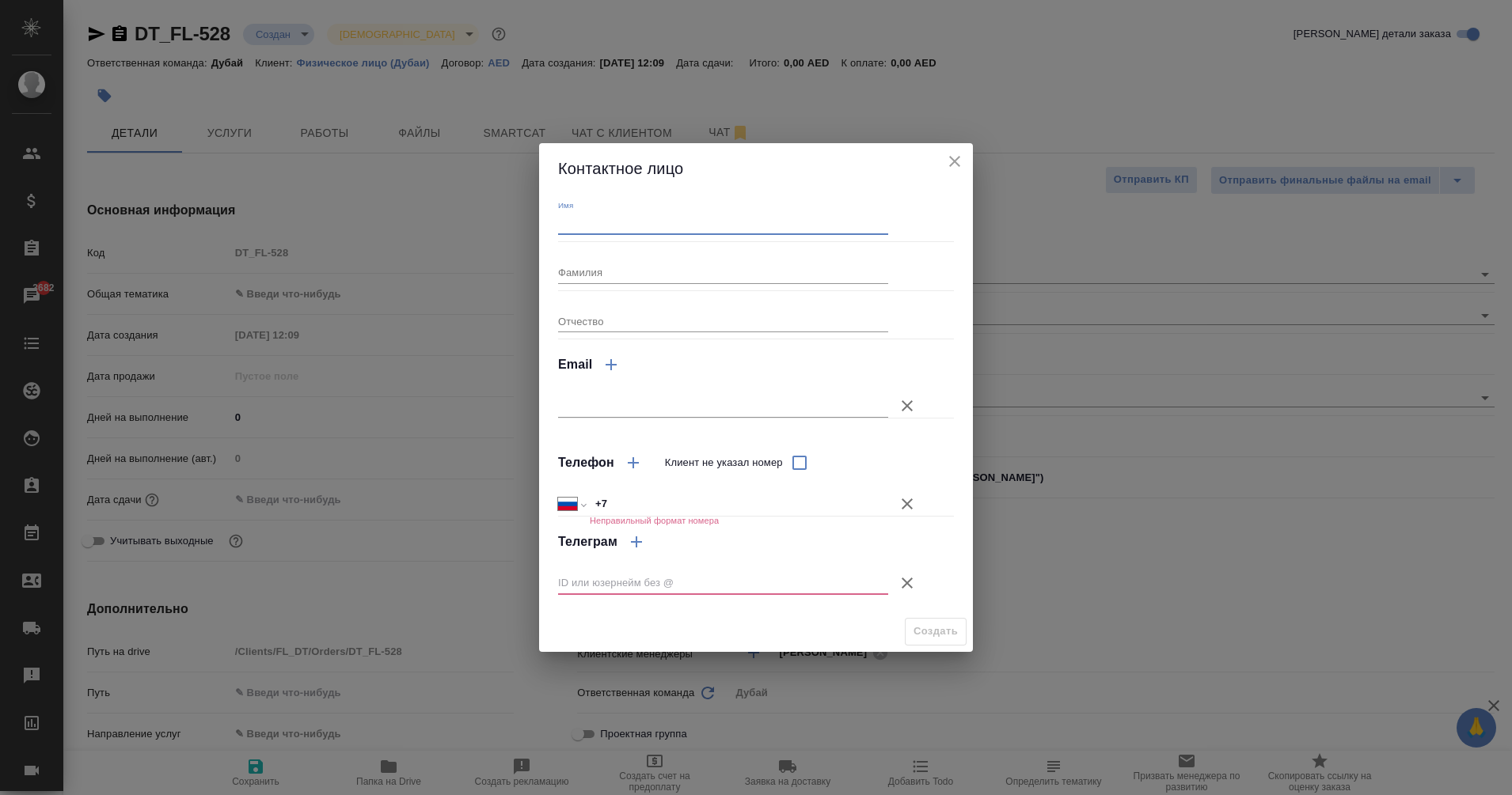
click at [580, 229] on input "Имя" at bounding box center [723, 223] width 330 height 22
click at [954, 163] on icon "close" at bounding box center [955, 161] width 11 height 11
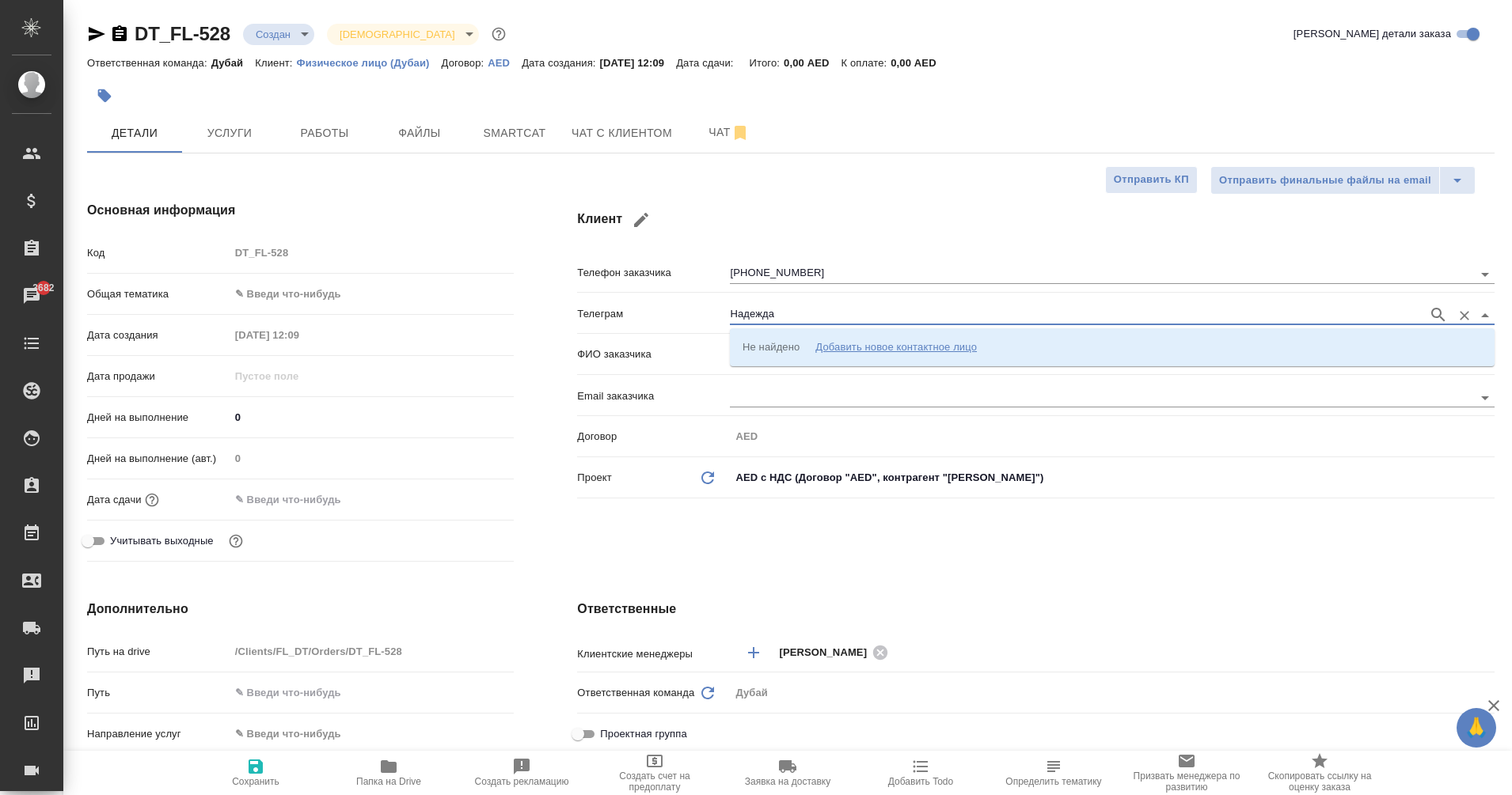
type input "Надежда"
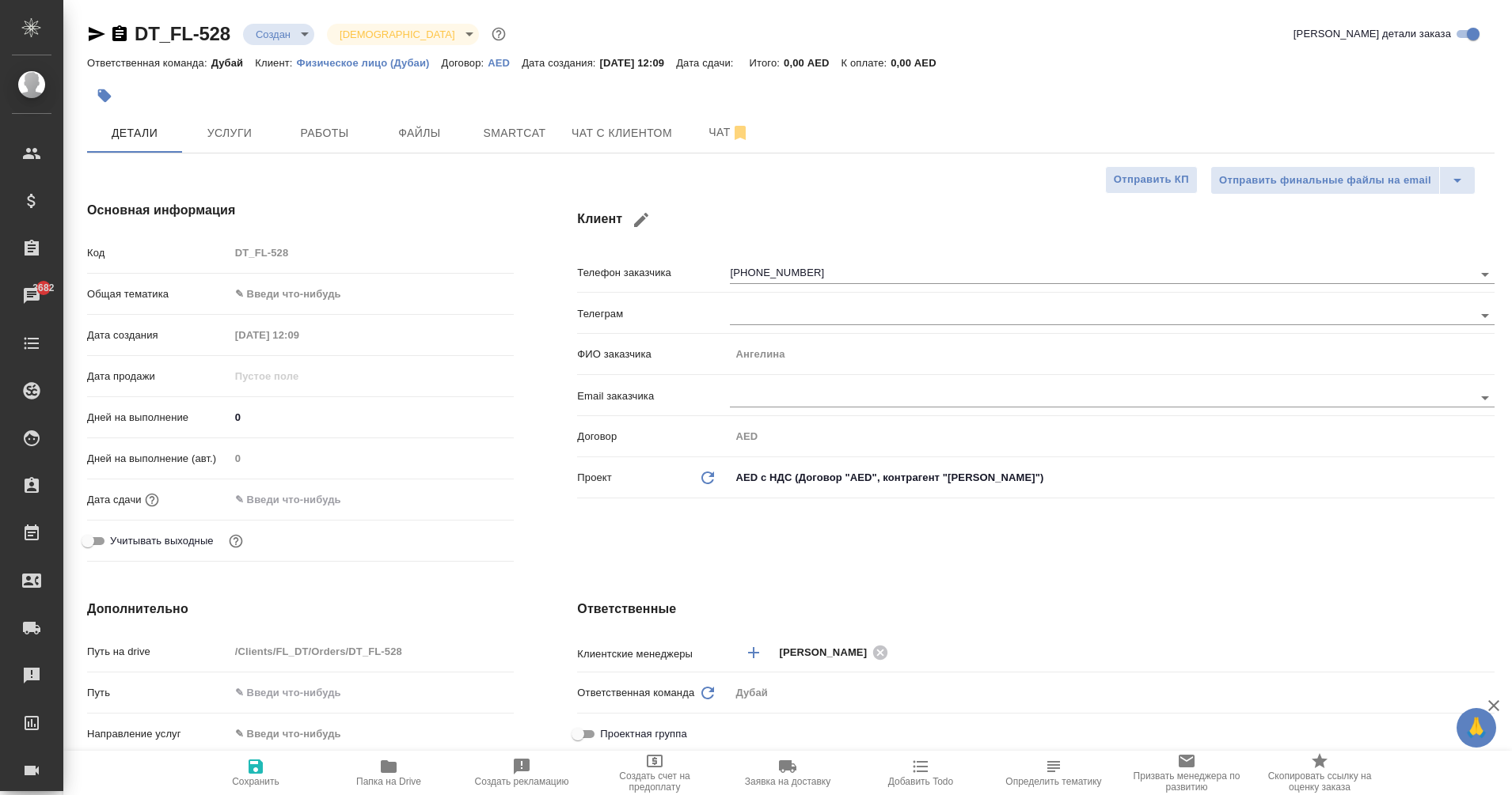
type textarea "x"
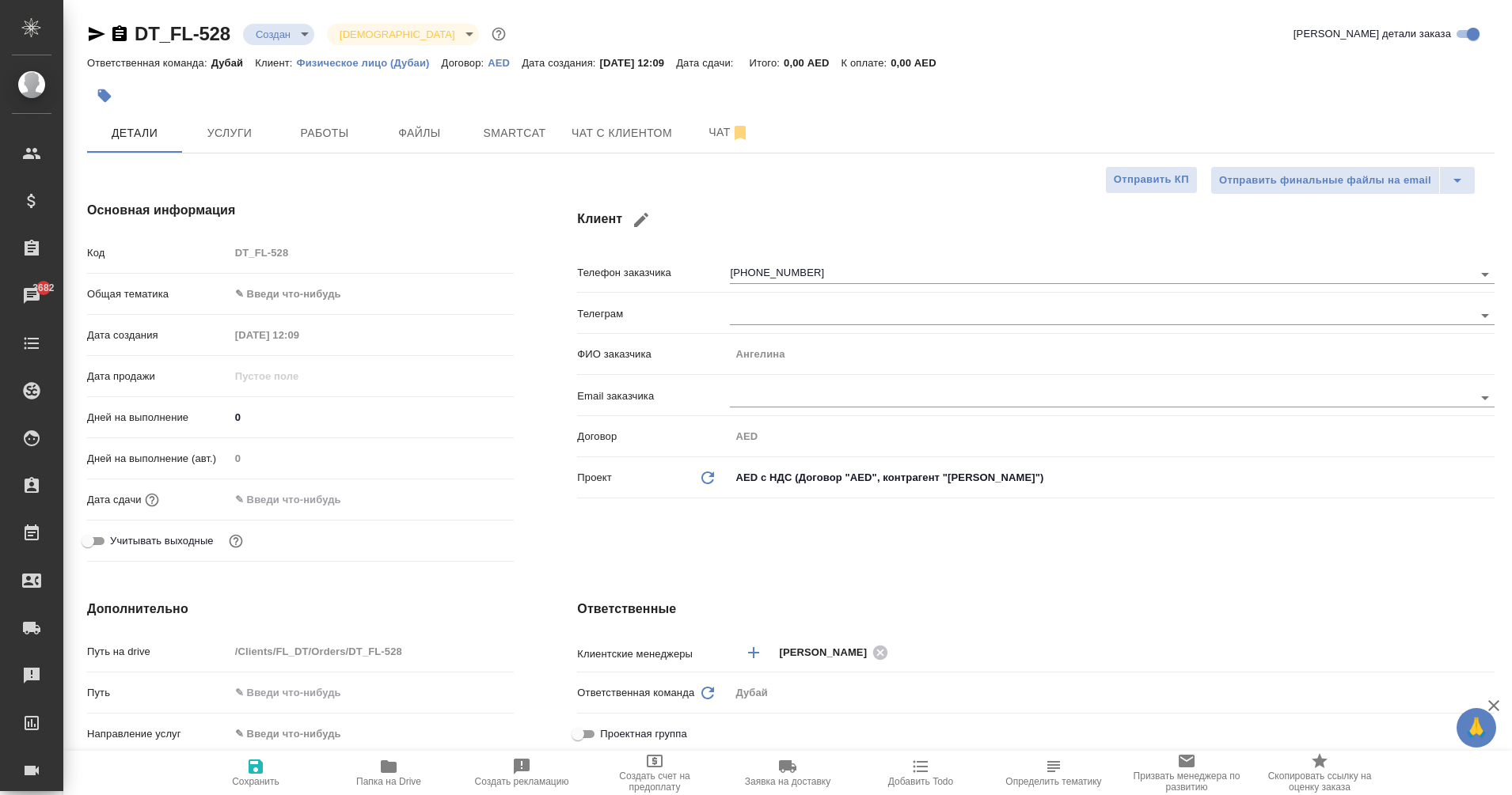
type textarea "x"
click at [780, 270] on input "[PHONE_NUMBER]" at bounding box center [1074, 274] width 690 height 19
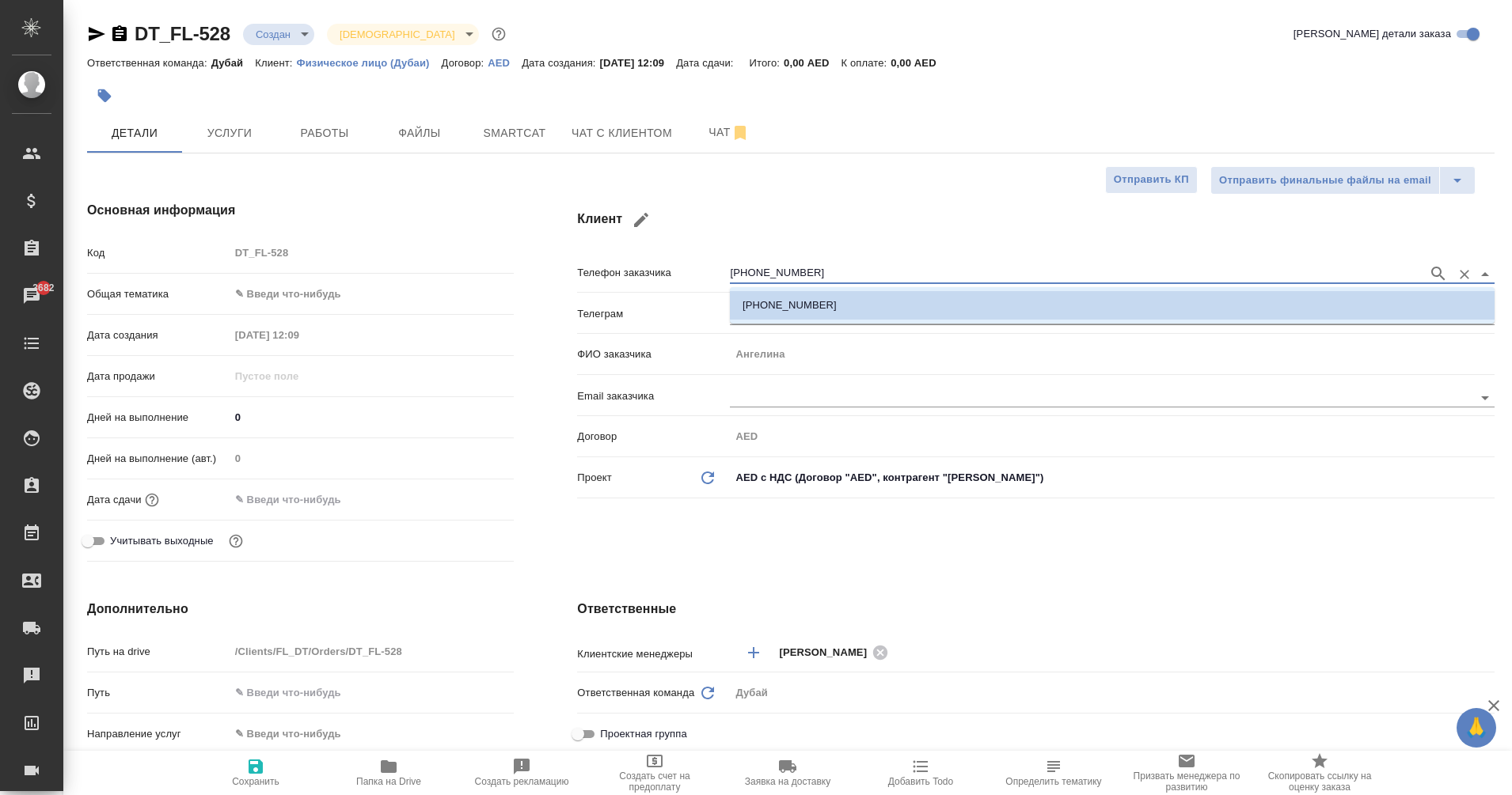
click at [780, 270] on input "[PHONE_NUMBER]" at bounding box center [1074, 274] width 690 height 19
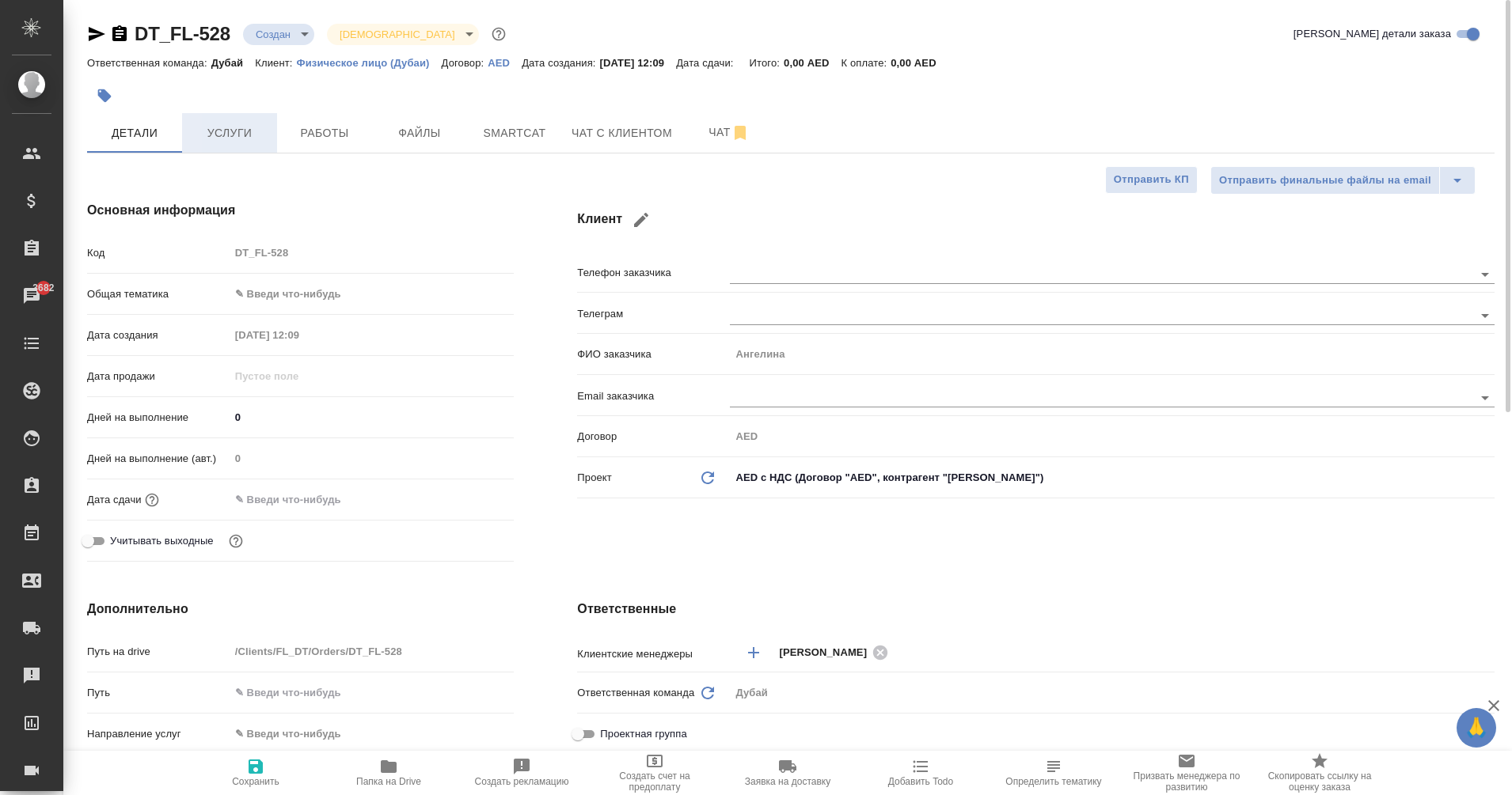
click at [234, 135] on span "Услуги" at bounding box center [230, 133] width 76 height 20
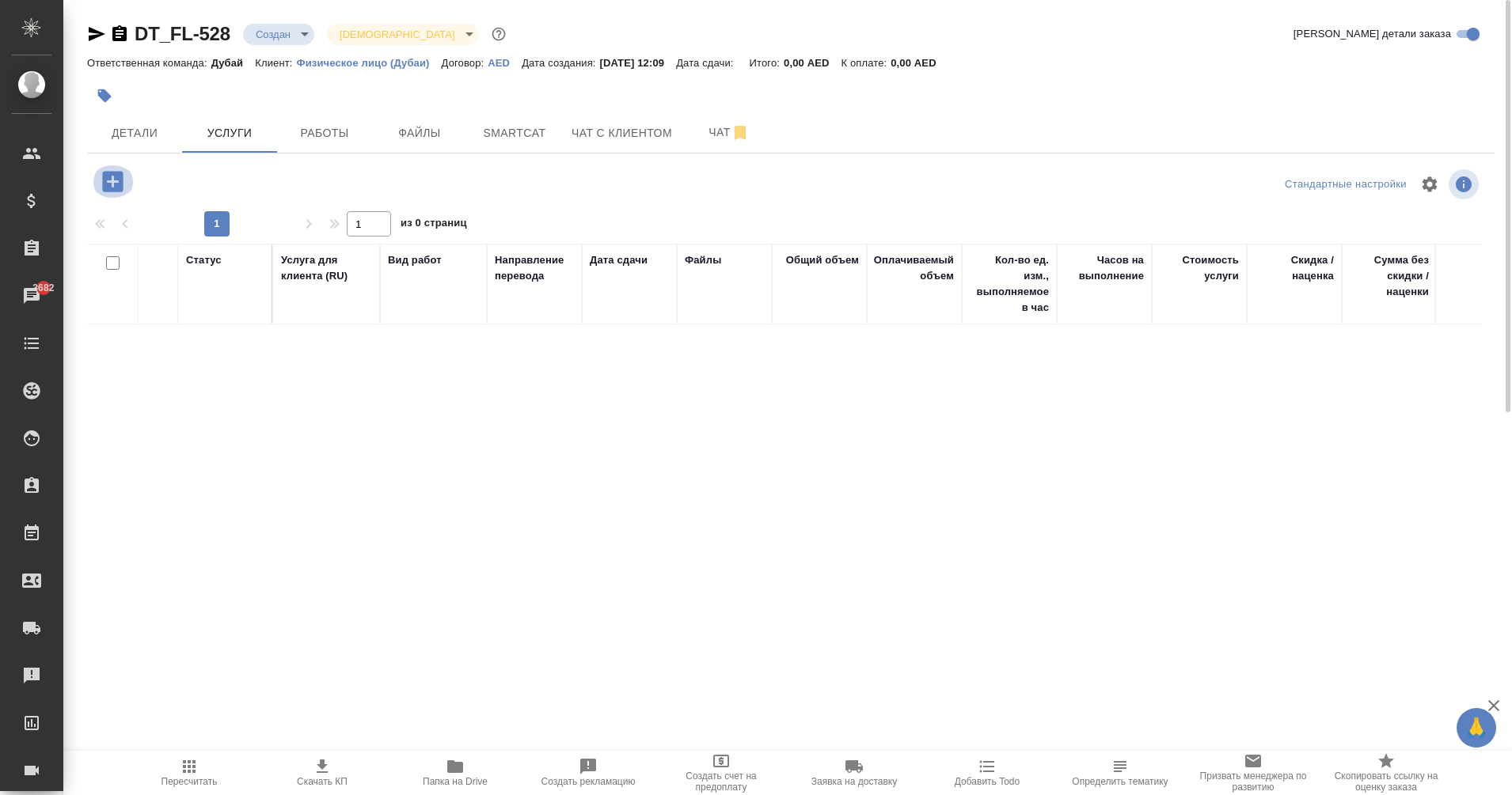
click at [103, 187] on icon "button" at bounding box center [113, 181] width 21 height 21
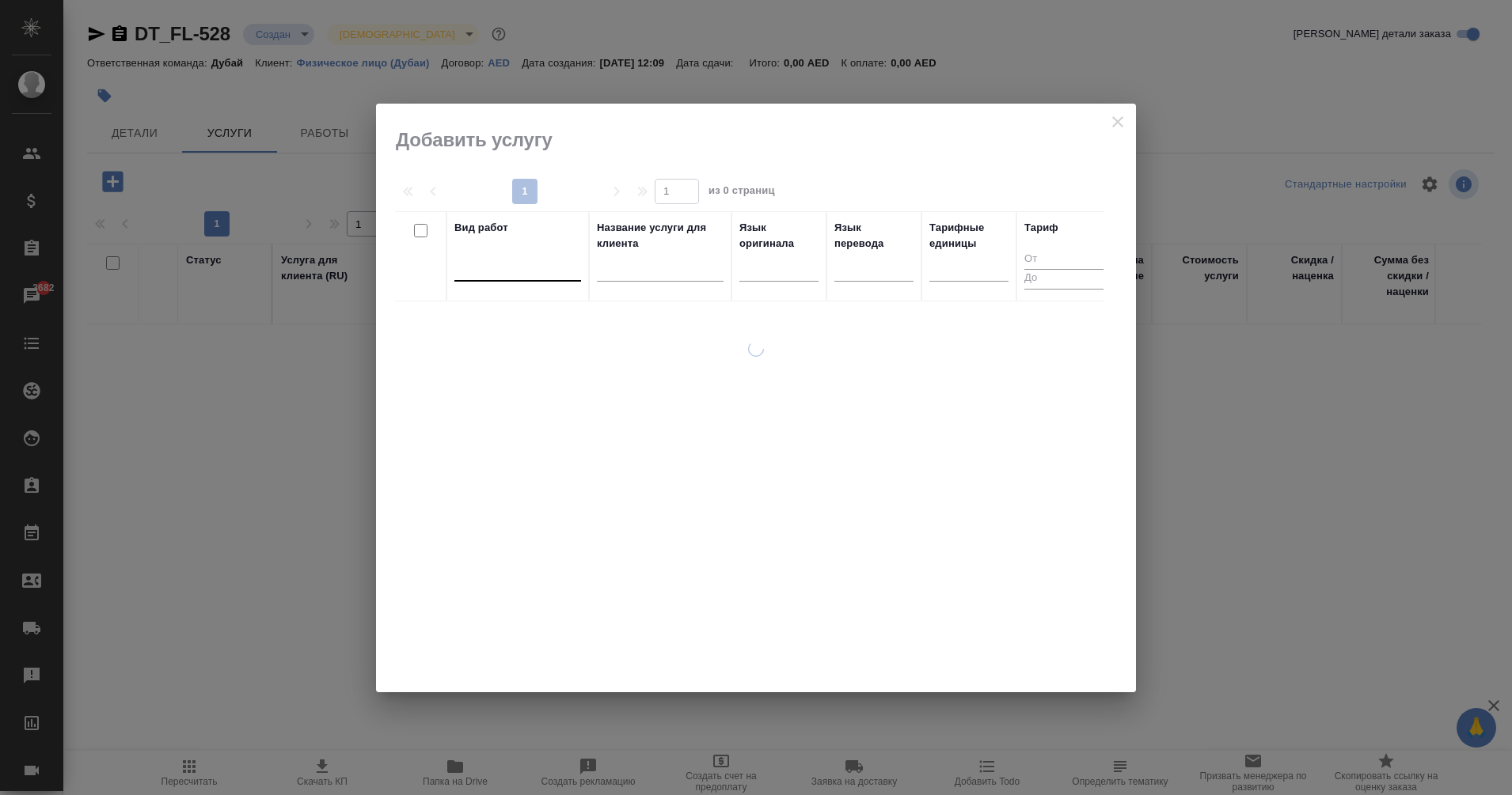
click at [542, 268] on div at bounding box center [517, 266] width 126 height 23
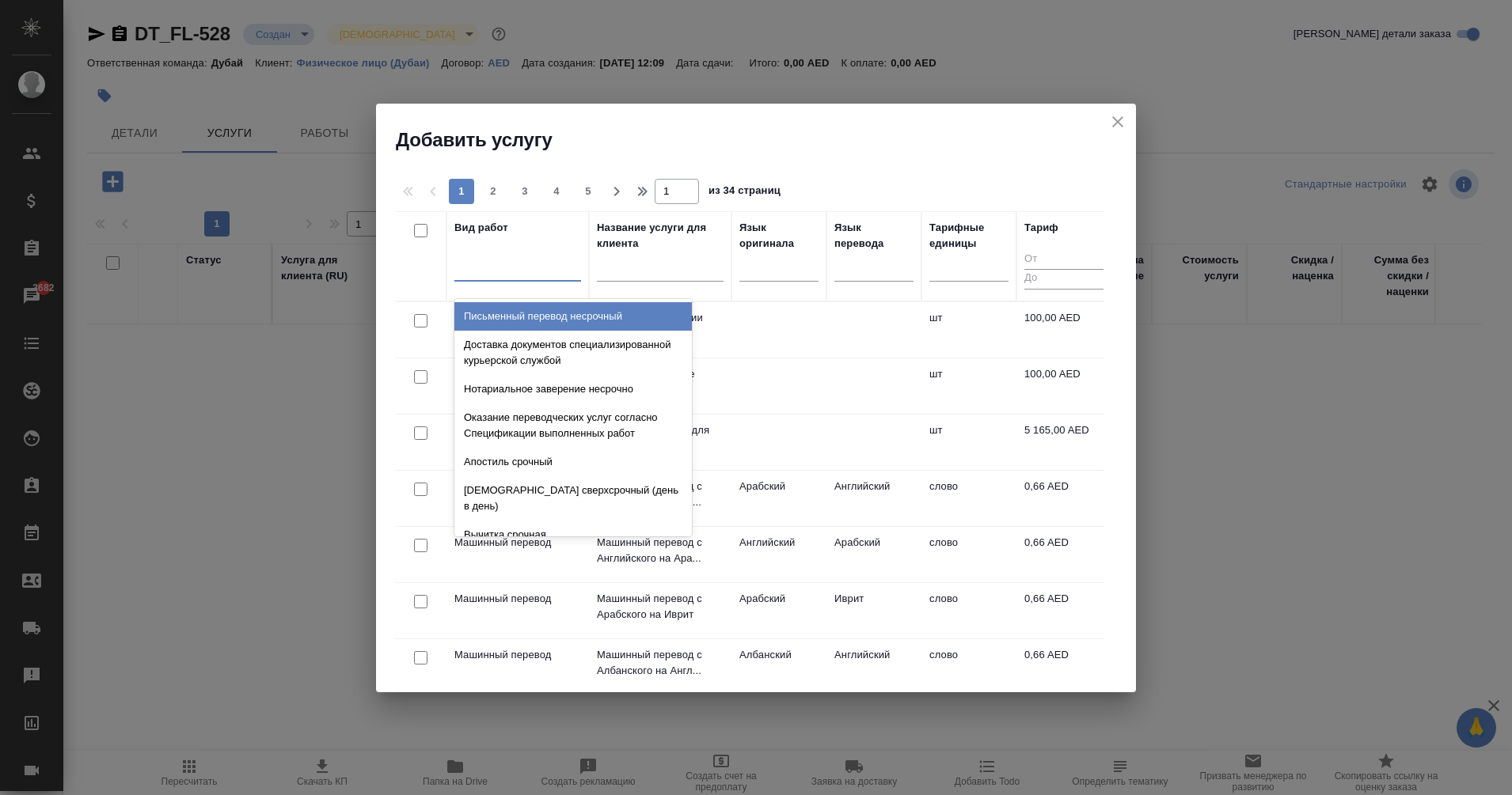
click at [673, 276] on input "text" at bounding box center [660, 270] width 126 height 20
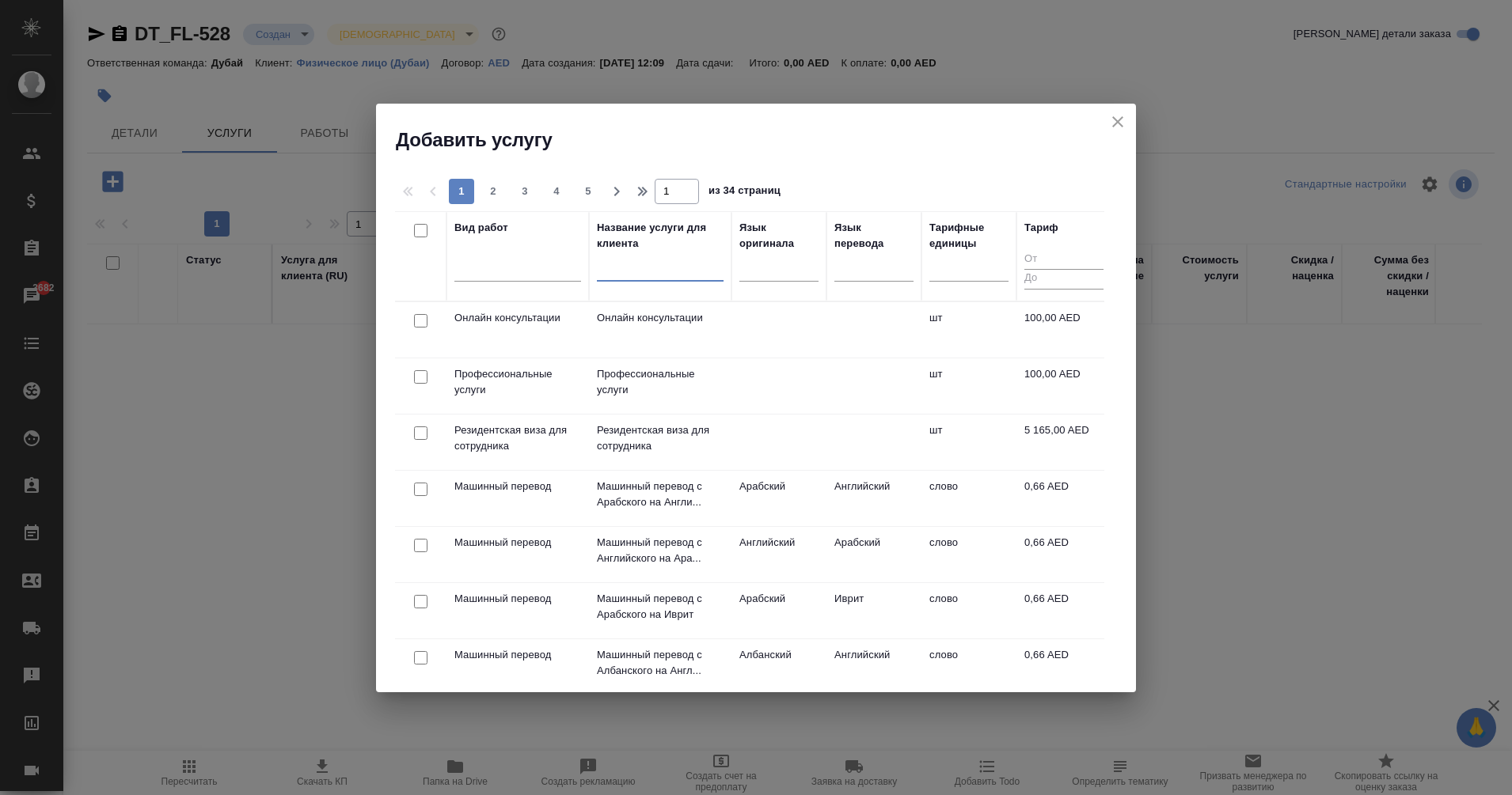
click at [427, 317] on div at bounding box center [421, 321] width 36 height 22
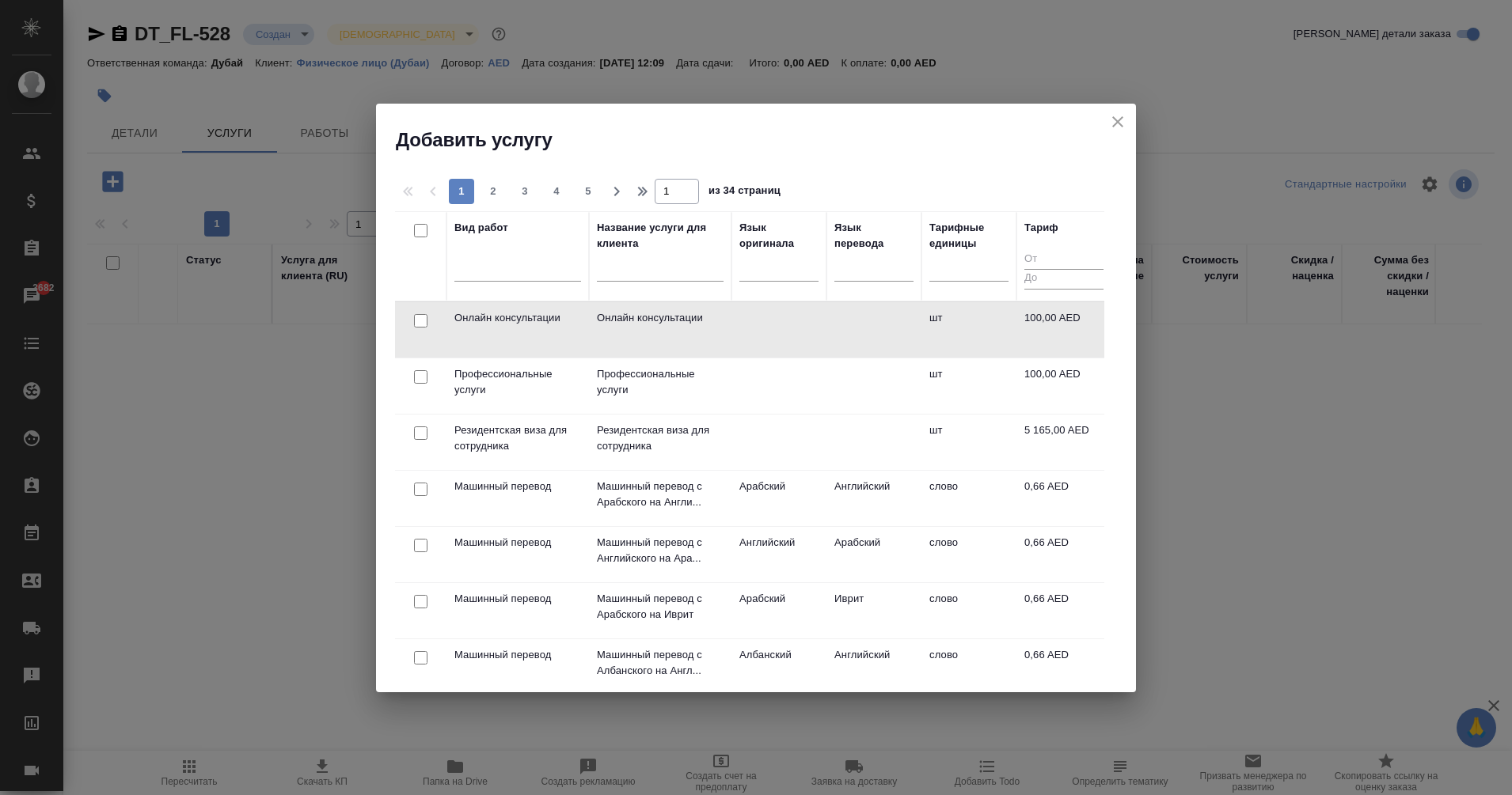
click at [420, 375] on input "checkbox" at bounding box center [420, 377] width 13 height 13
checkbox input "true"
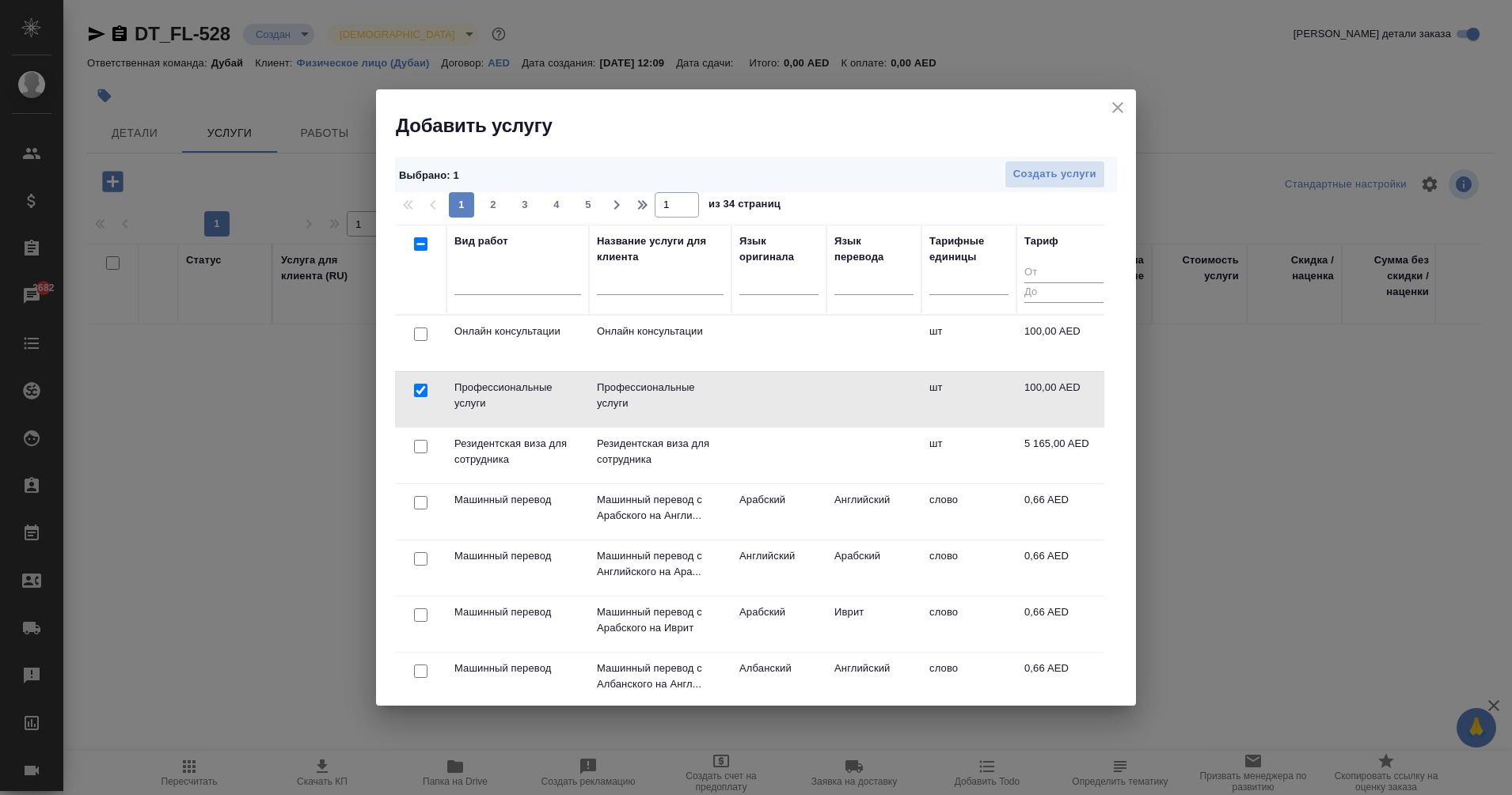
click at [420, 335] on input "checkbox" at bounding box center [420, 334] width 13 height 13
checkbox input "true"
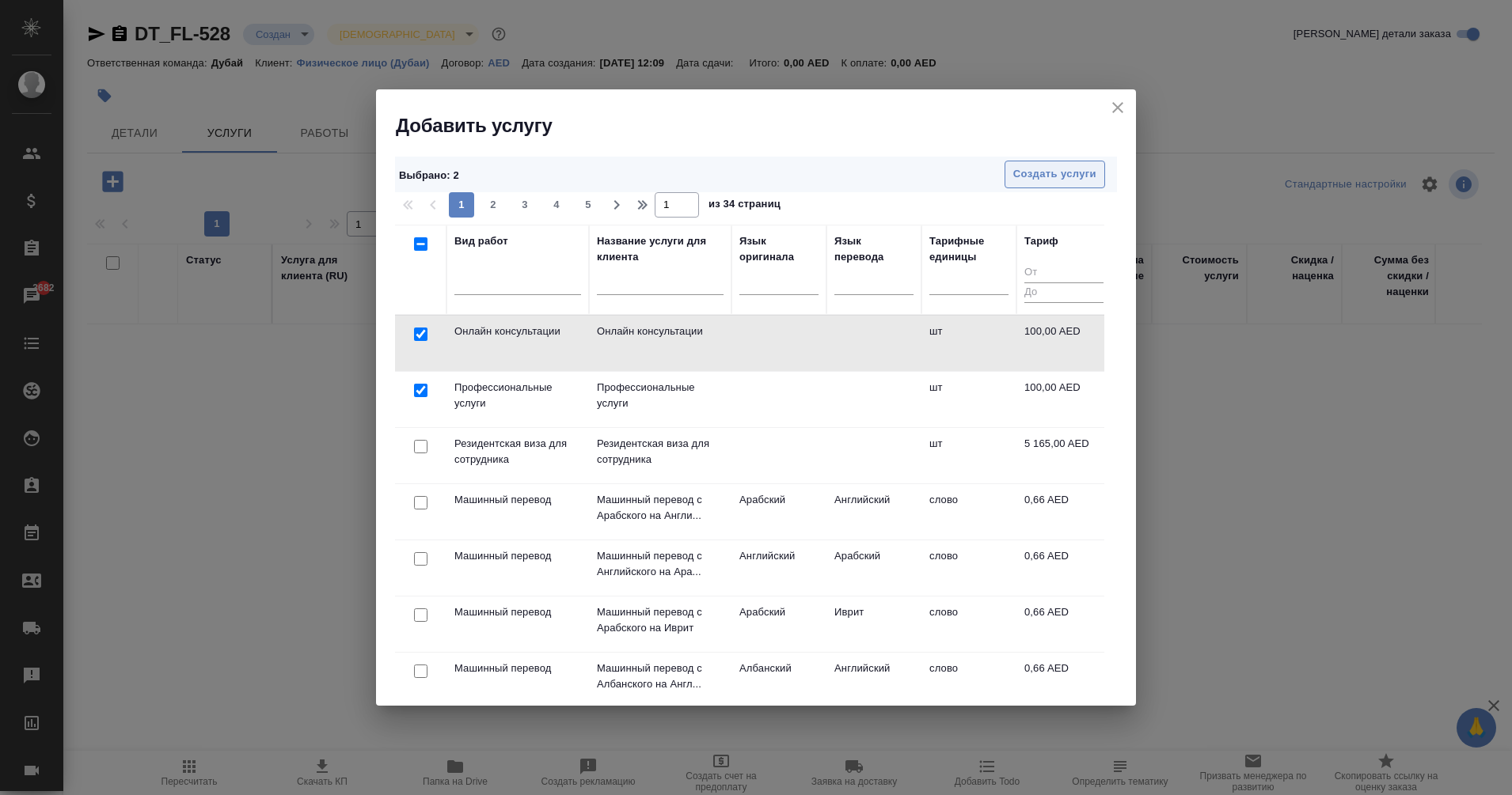
click at [1062, 177] on span "Создать услуги" at bounding box center [1055, 174] width 84 height 18
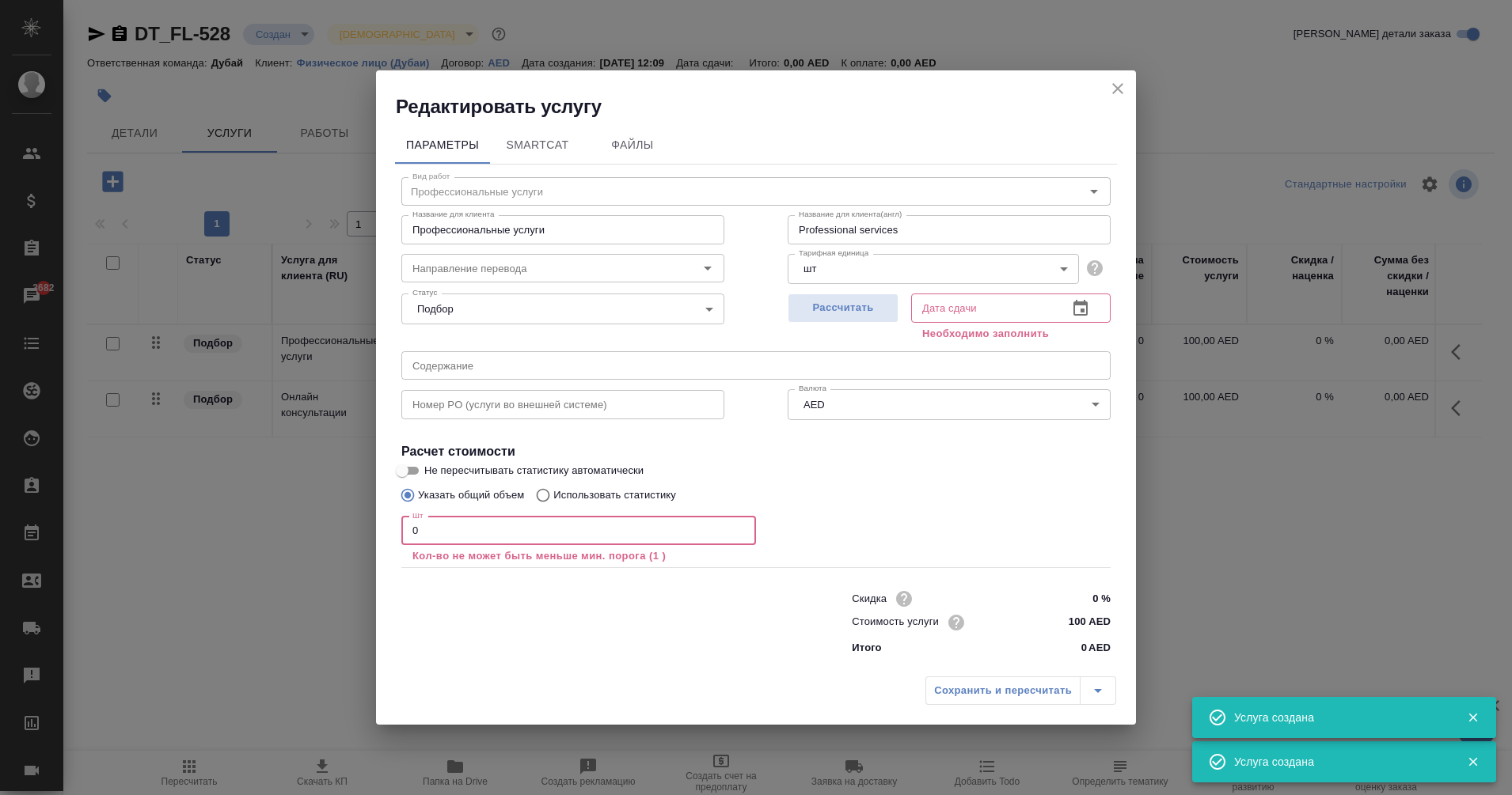
drag, startPoint x: 479, startPoint y: 527, endPoint x: 213, endPoint y: 535, distance: 266.1
click at [213, 535] on div "Редактировать услугу Параметры SmartCat Файлы Вид работ Профессиональные услуги…" at bounding box center [756, 398] width 1512 height 795
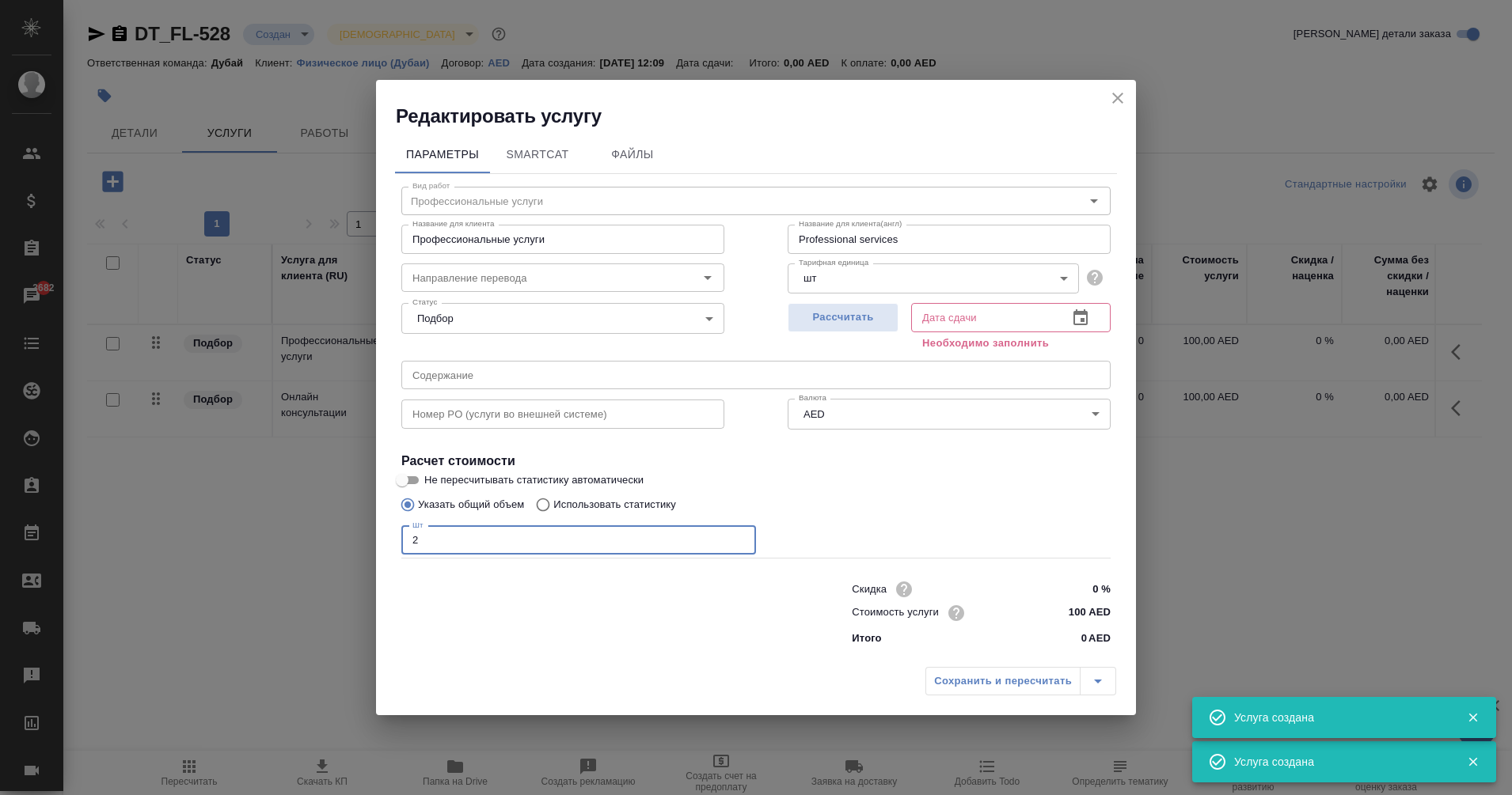
type input "2"
click at [1073, 614] on input "100 AED" at bounding box center [1081, 613] width 60 height 23
click at [1073, 614] on input "100 AED" at bounding box center [1081, 613] width 58 height 23
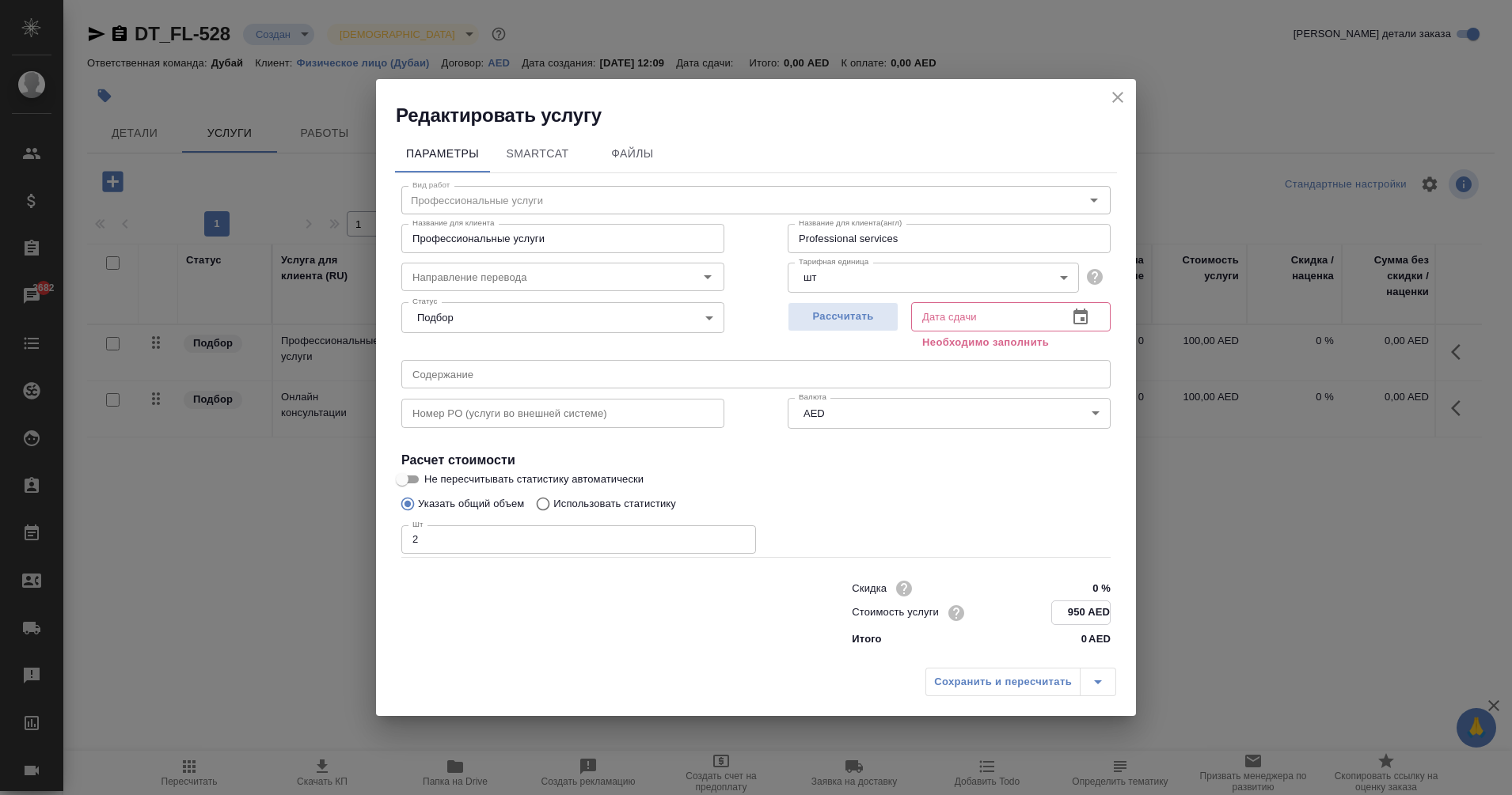
type input "950 AED"
click at [1073, 319] on icon "button" at bounding box center [1081, 318] width 19 height 19
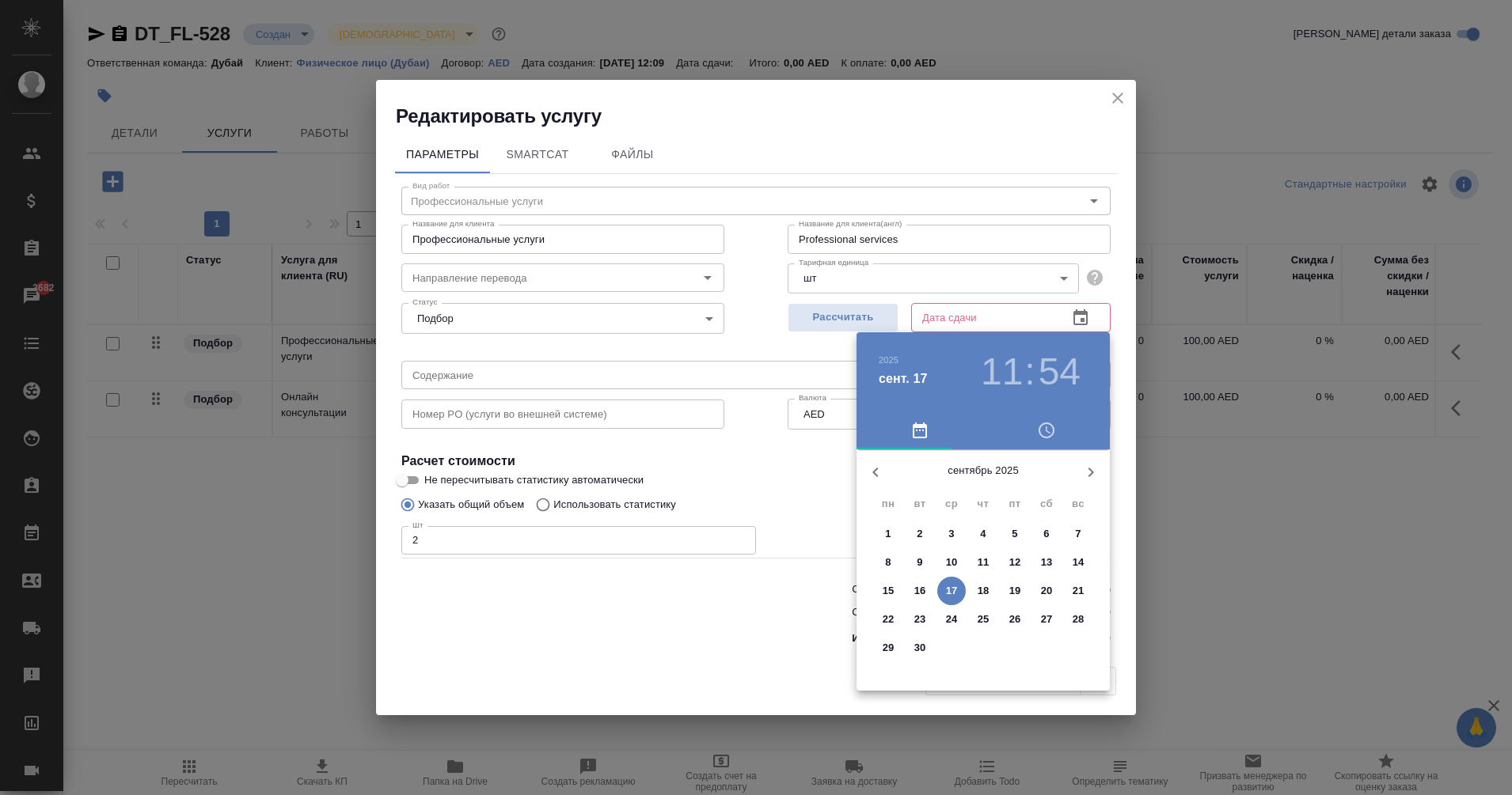
click at [951, 593] on p "17" at bounding box center [952, 591] width 12 height 16
type input "[DATE] 11:54"
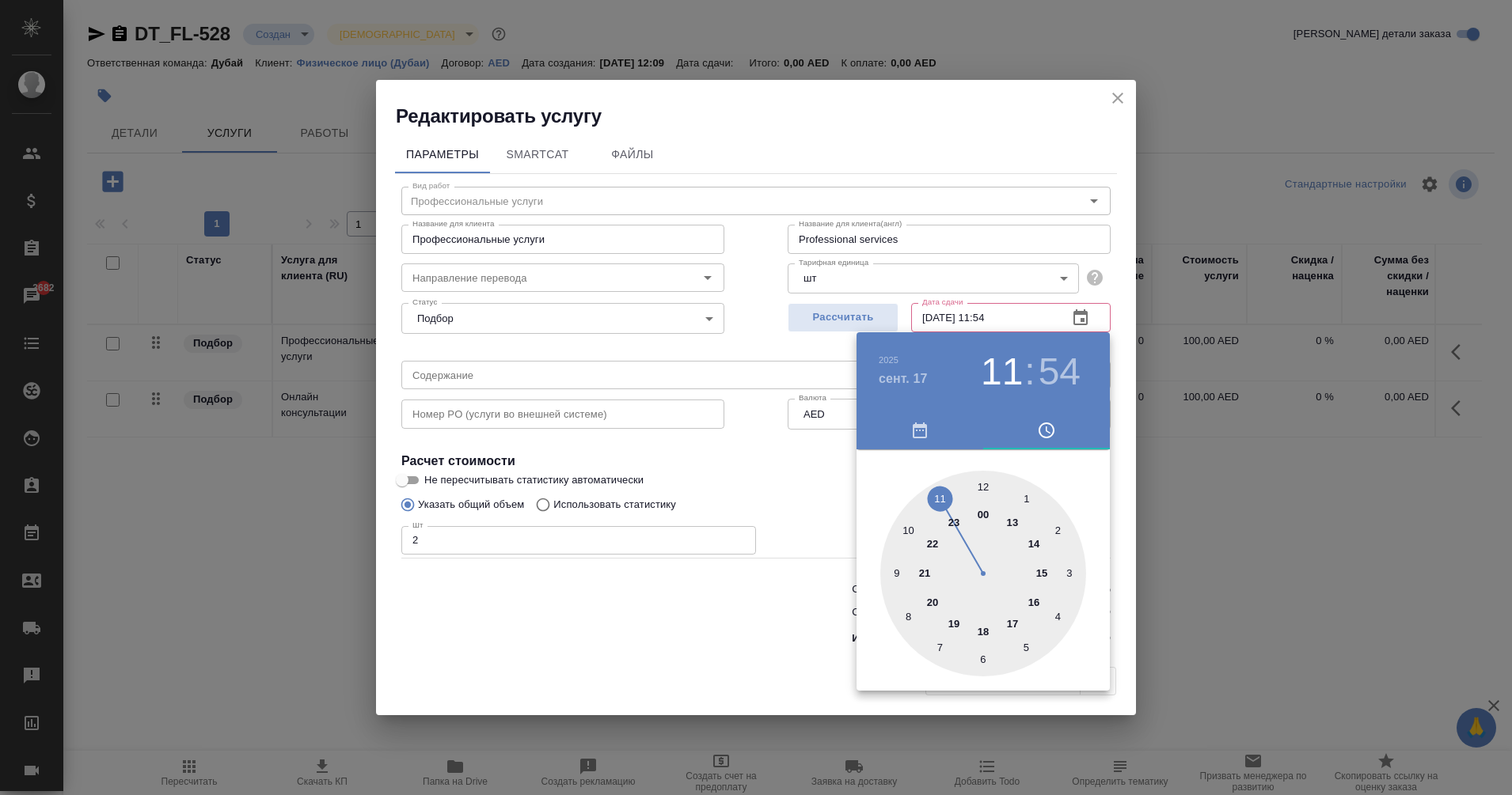
click at [726, 578] on div at bounding box center [756, 398] width 1512 height 795
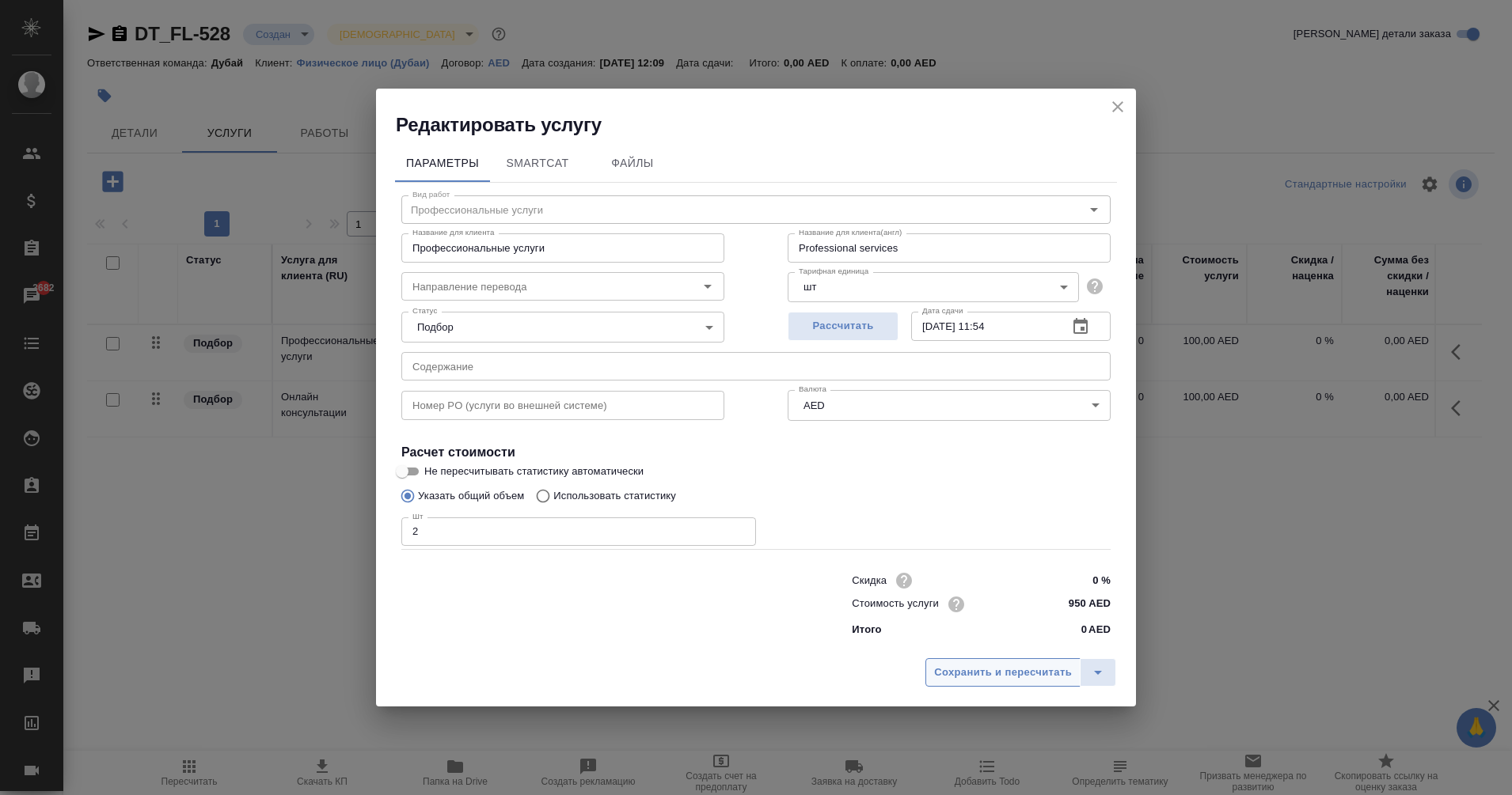
click at [1002, 675] on span "Сохранить и пересчитать" at bounding box center [1002, 673] width 138 height 18
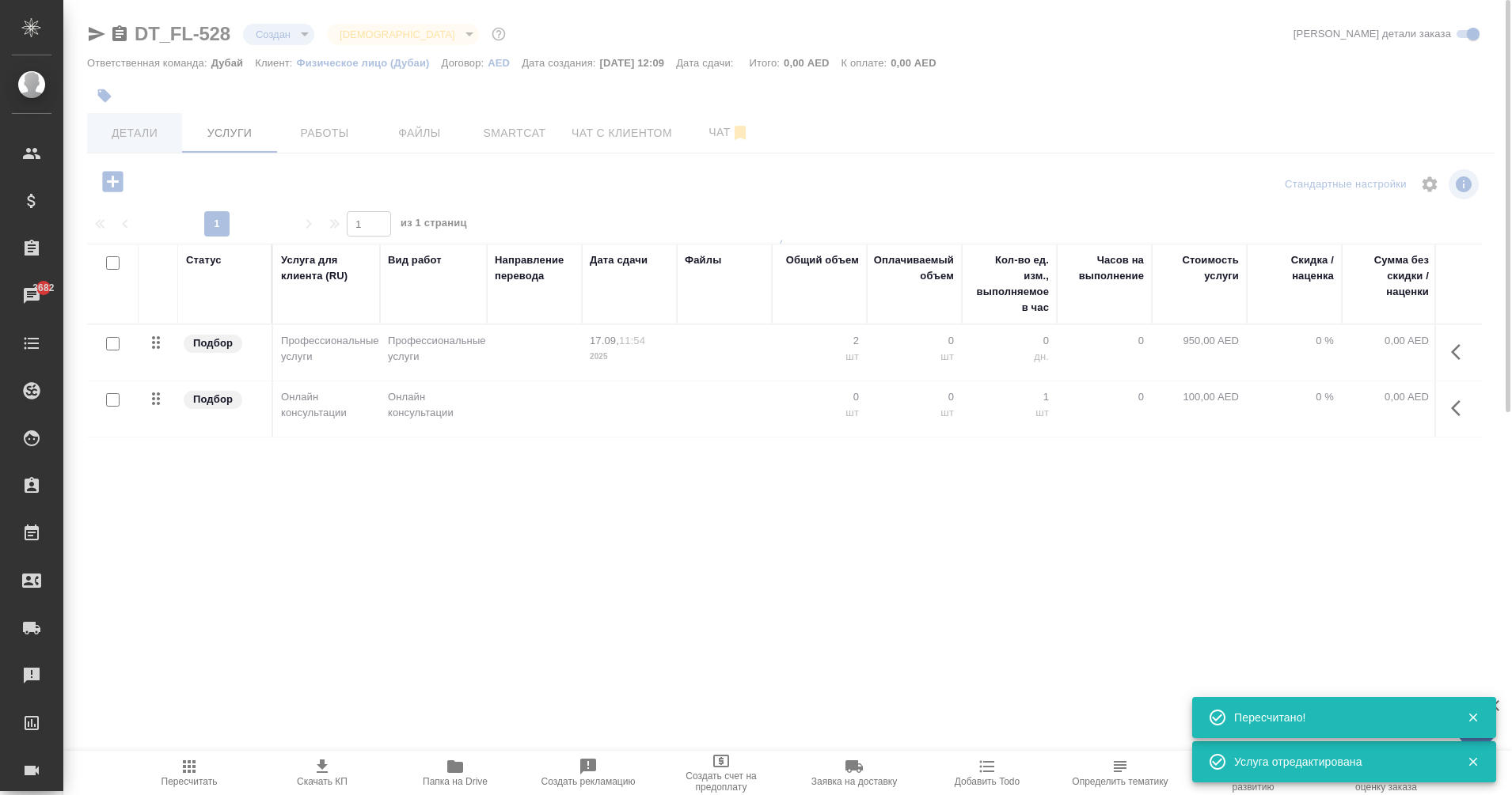
click at [135, 140] on div at bounding box center [788, 312] width 1448 height 624
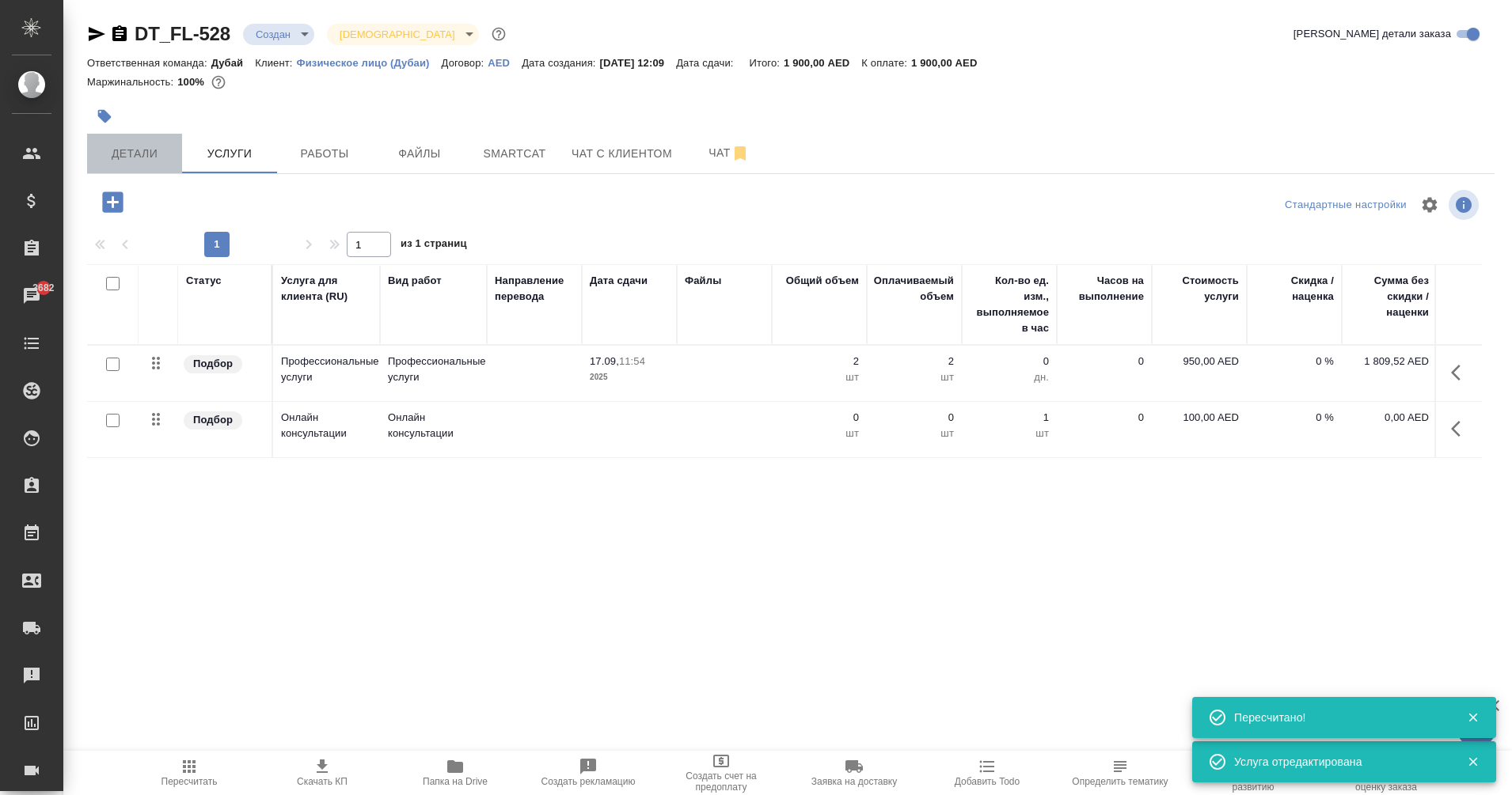
click at [130, 150] on span "Детали" at bounding box center [135, 154] width 76 height 20
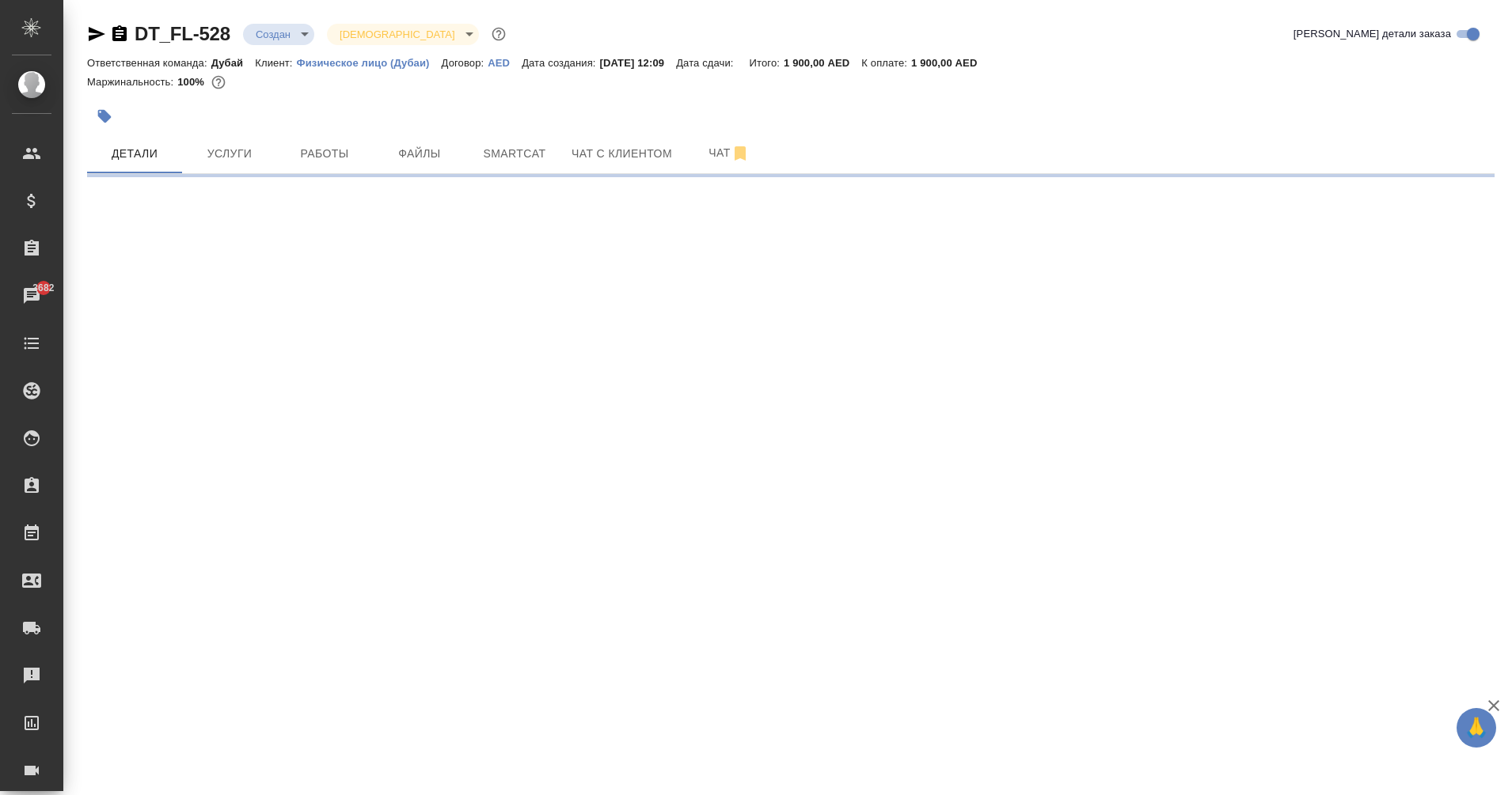
select select "RU"
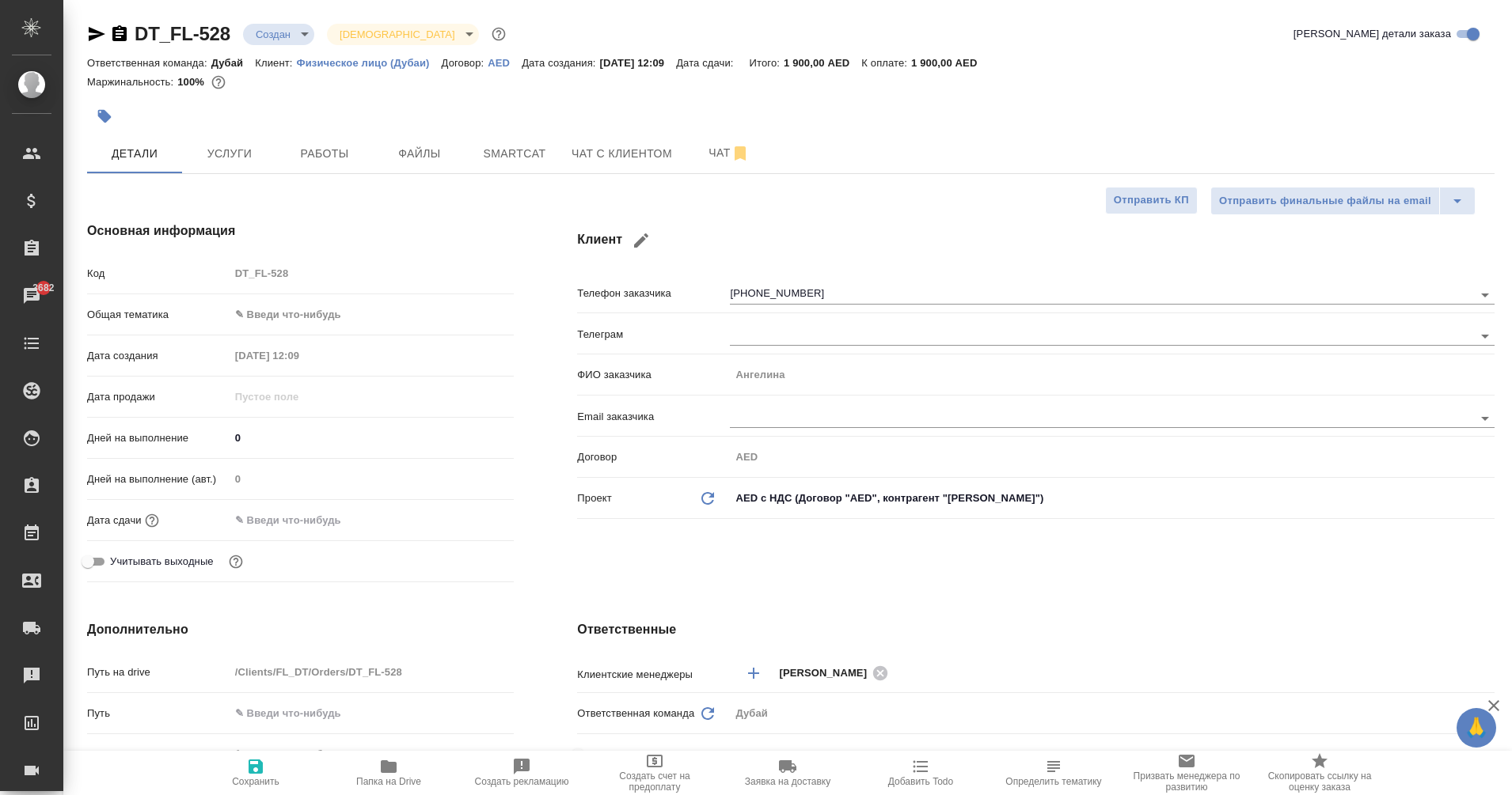
type textarea "x"
click at [264, 517] on input "text" at bounding box center [299, 520] width 139 height 23
click at [458, 527] on icon "button" at bounding box center [468, 519] width 19 height 19
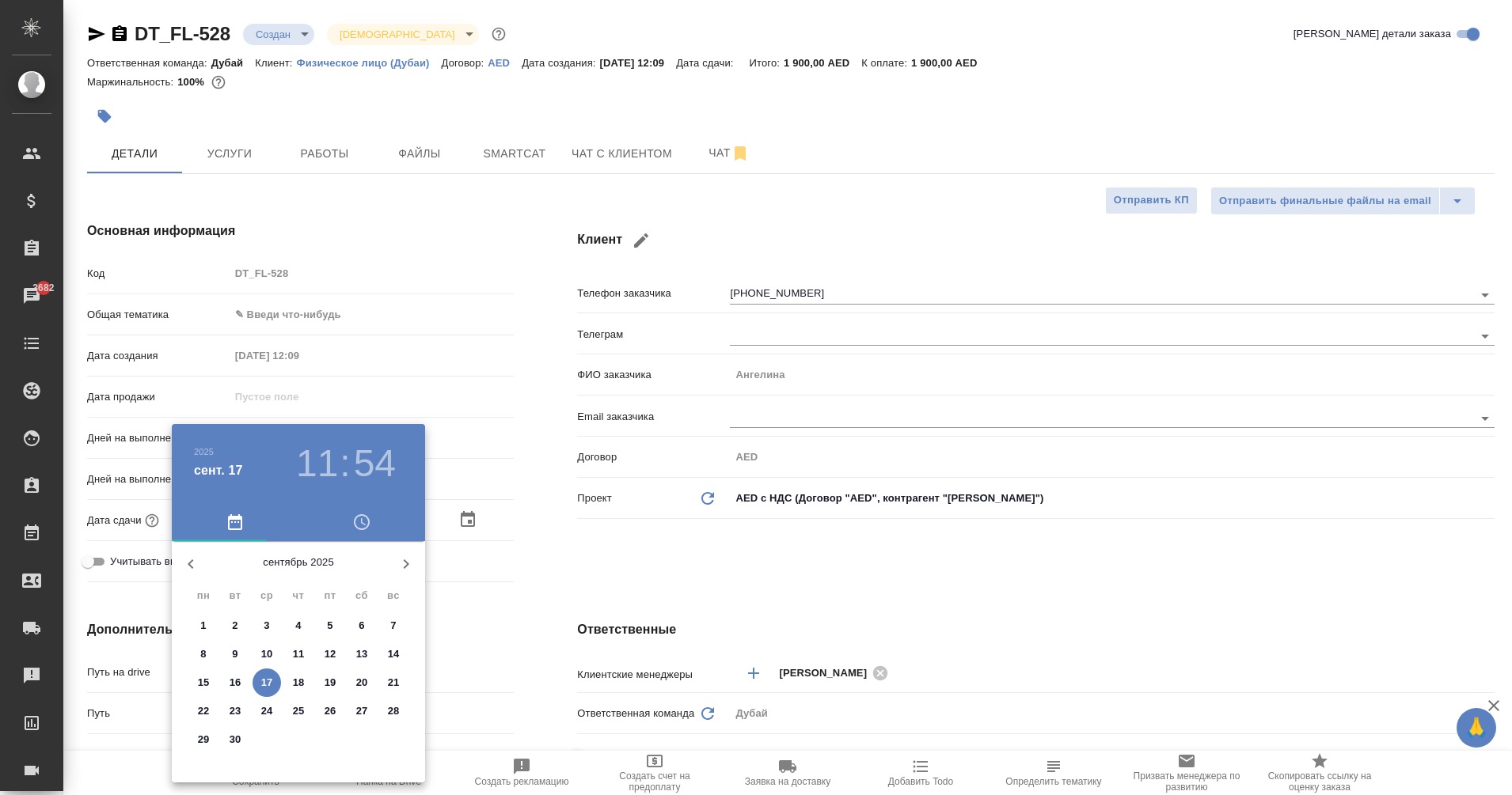
click at [260, 680] on span "17" at bounding box center [267, 682] width 28 height 16
type input "[DATE] 11:54"
type textarea "x"
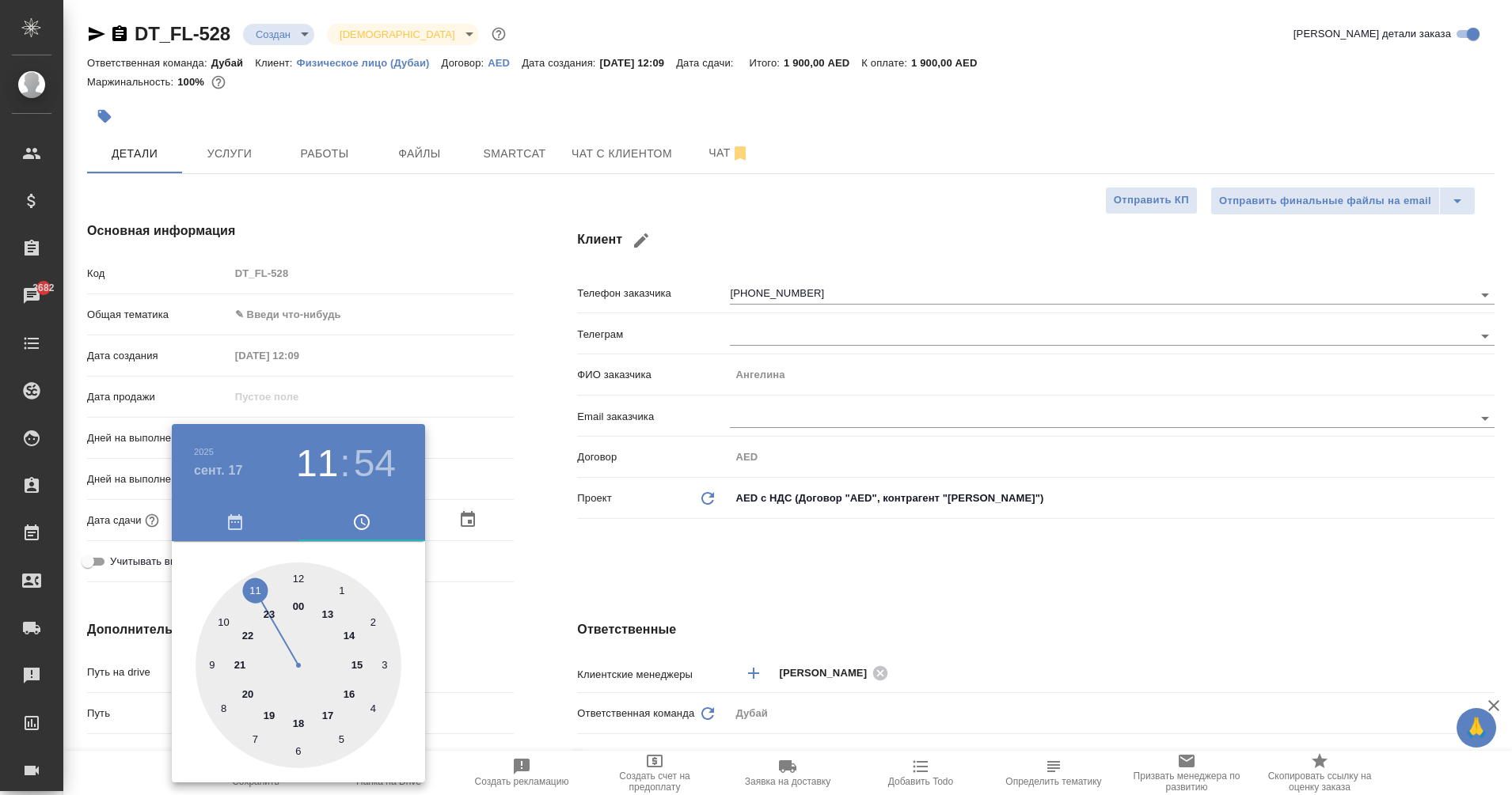
click at [247, 478] on div "сент. 17" at bounding box center [241, 470] width 95 height 20
click at [232, 471] on h4 "сент. 17" at bounding box center [218, 471] width 49 height 19
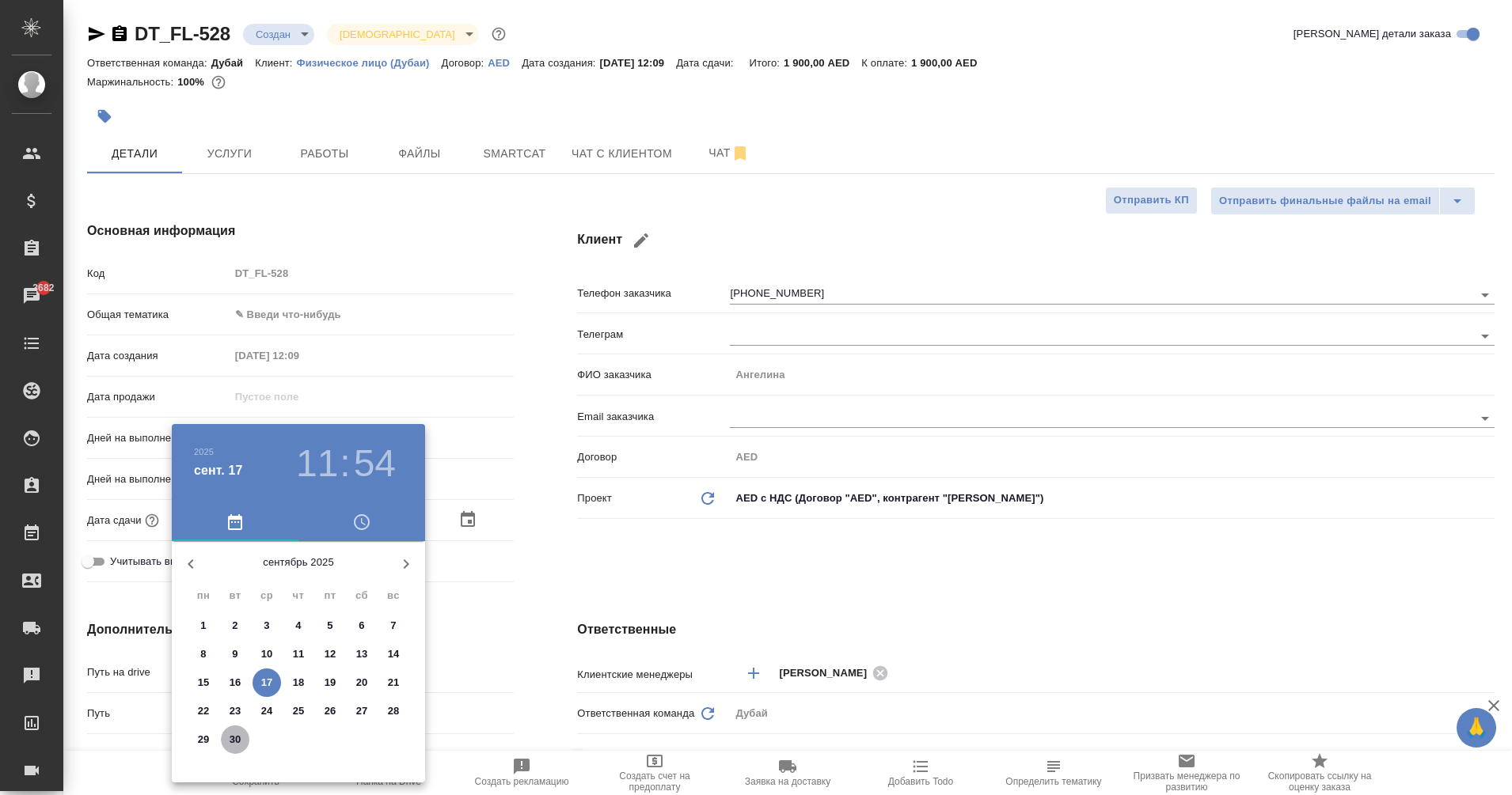
click at [233, 741] on p "30" at bounding box center [235, 740] width 12 height 16
type input "[DATE] 11:54"
type textarea "x"
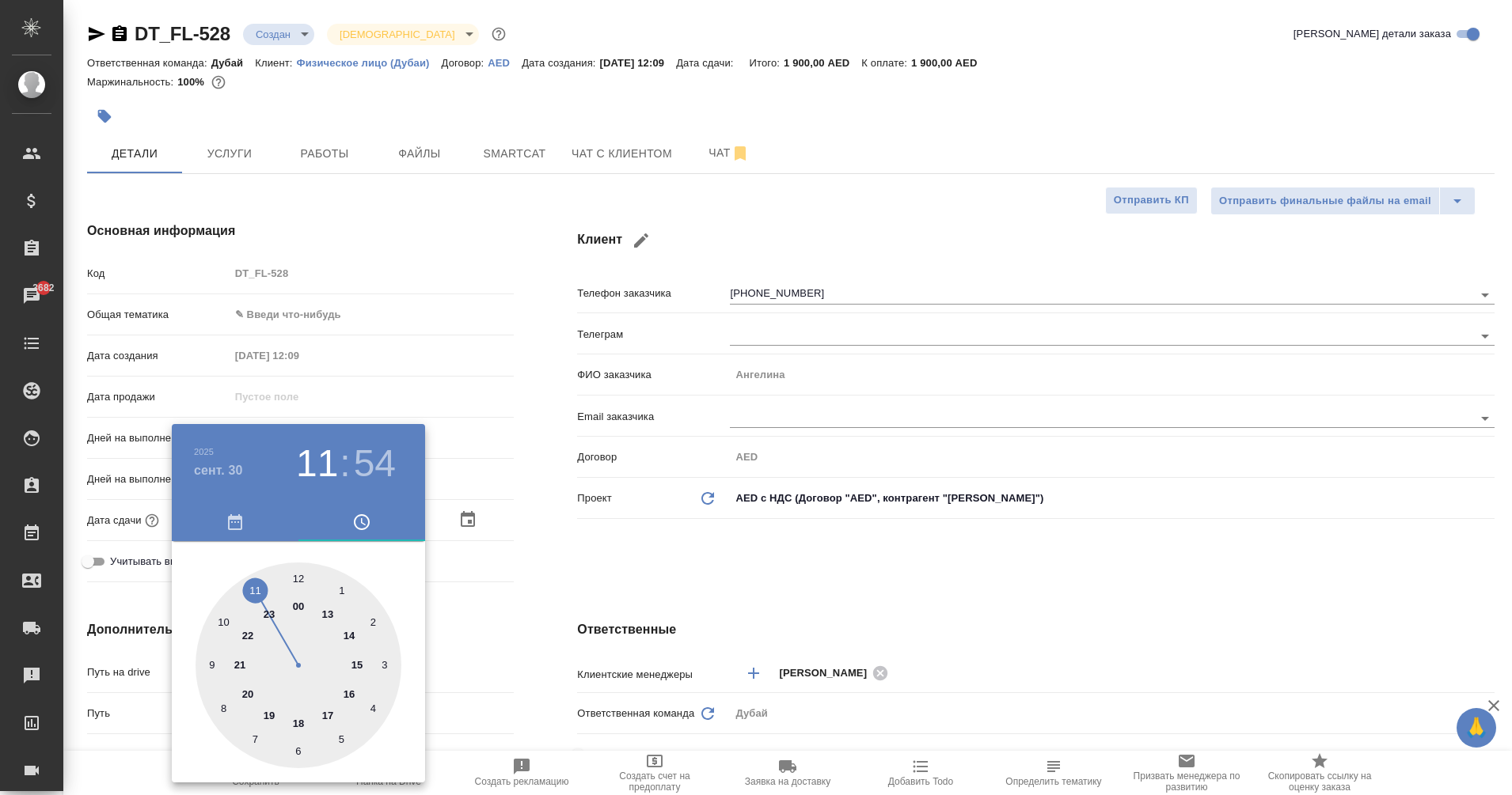
click at [305, 580] on div at bounding box center [298, 665] width 206 height 206
type input "[DATE] 12:54"
type textarea "x"
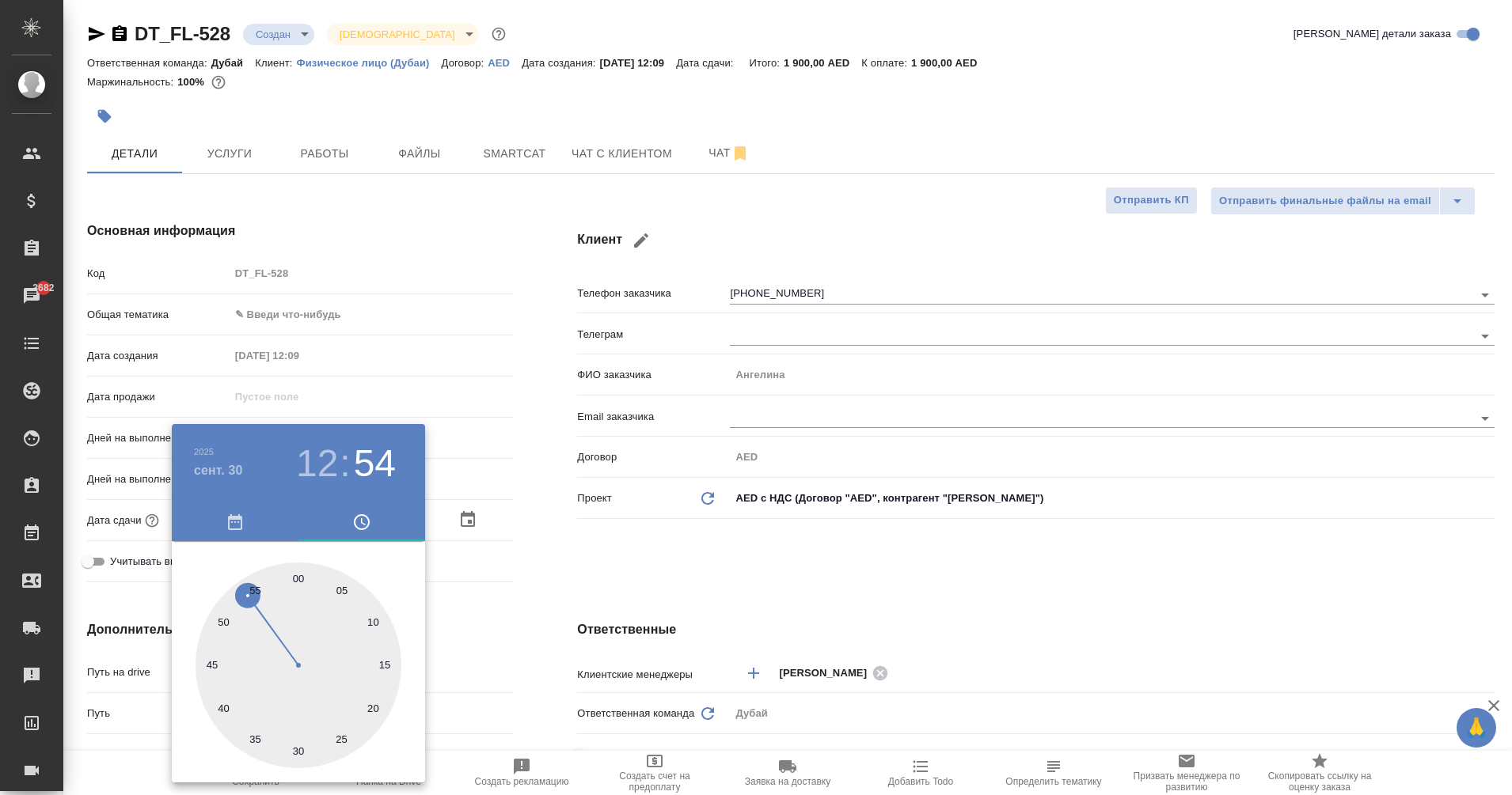
click at [651, 564] on div at bounding box center [756, 398] width 1512 height 795
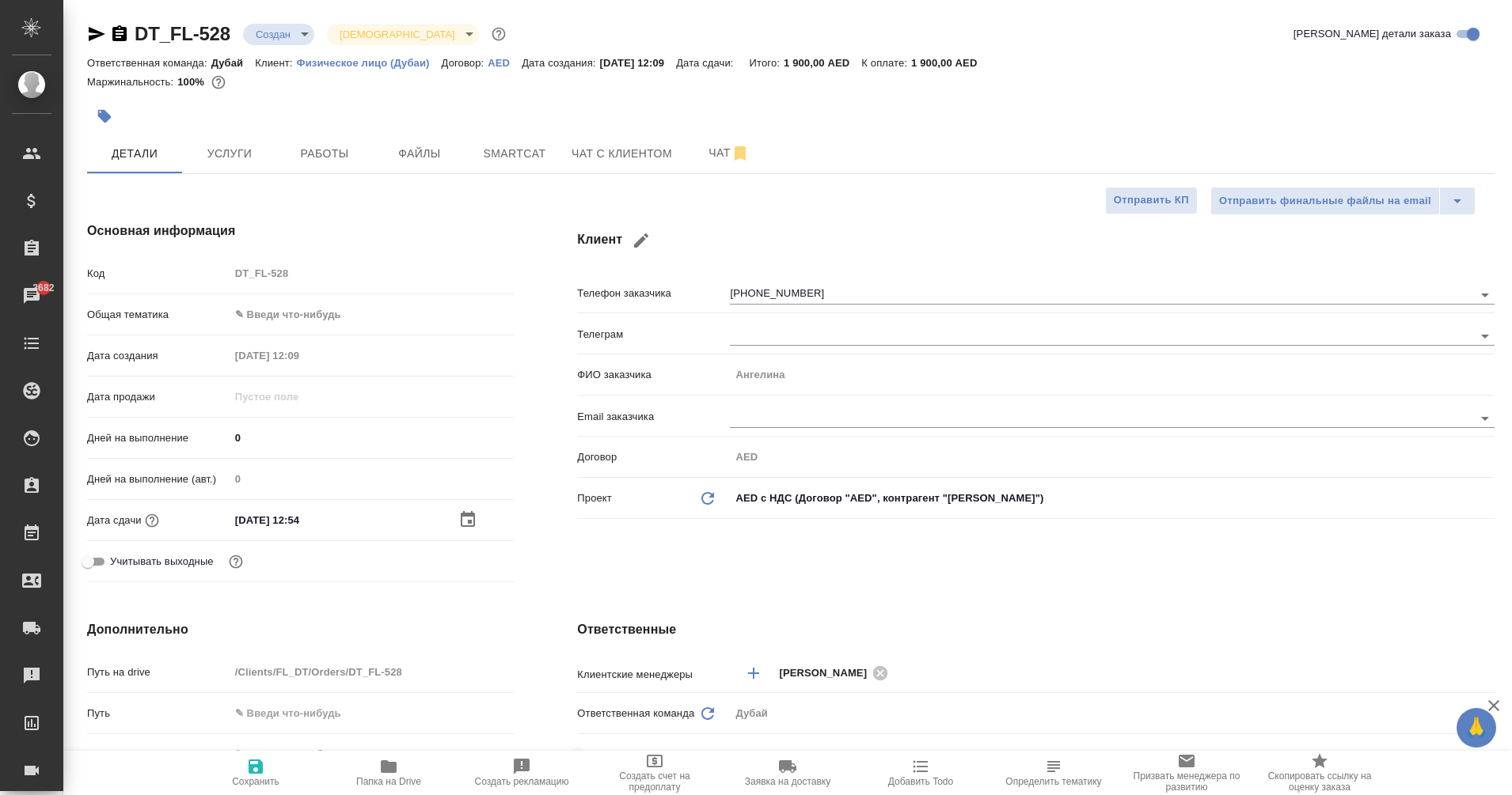
click at [253, 765] on icon "button" at bounding box center [255, 767] width 14 height 14
type textarea "x"
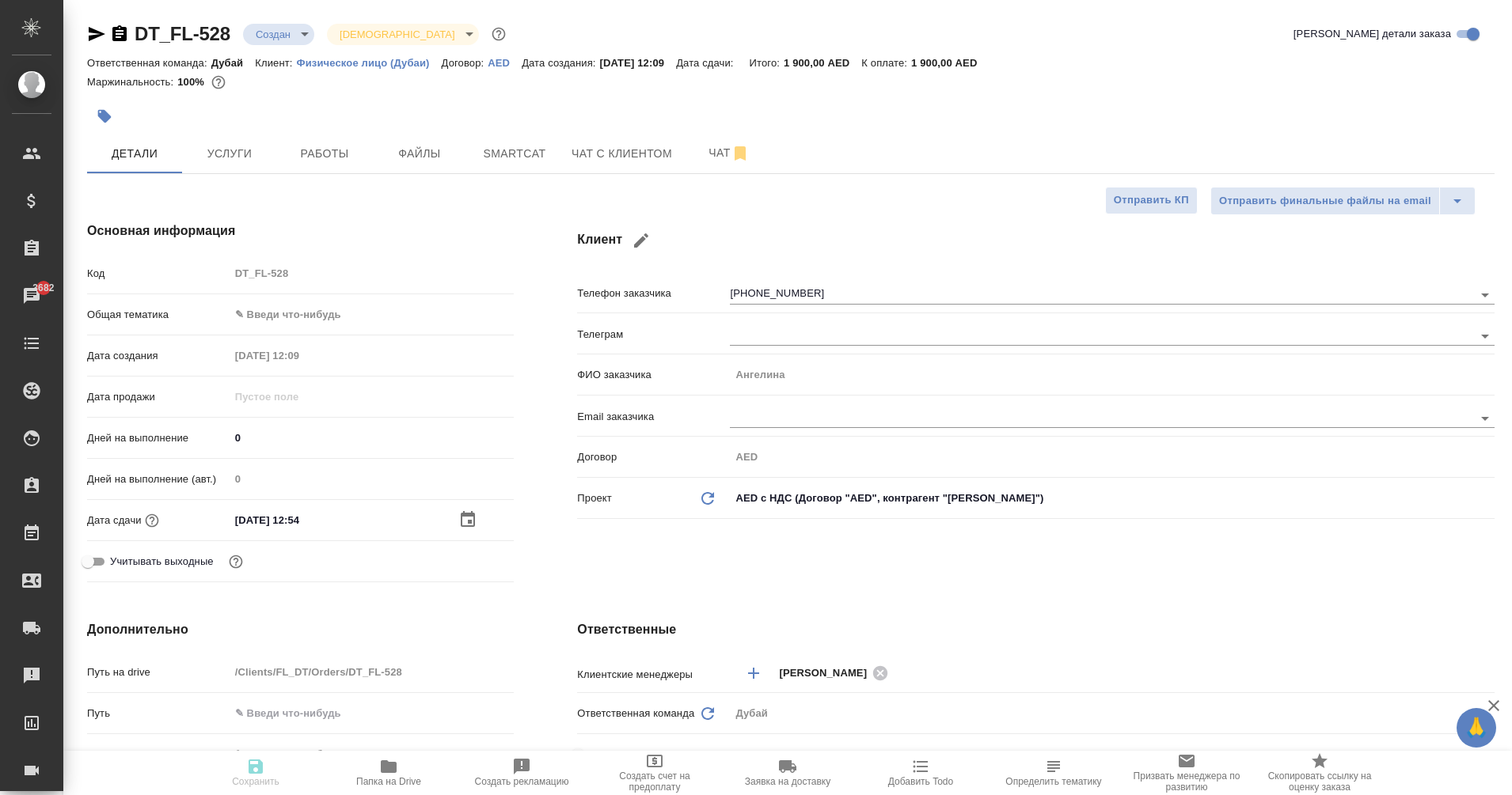
type textarea "x"
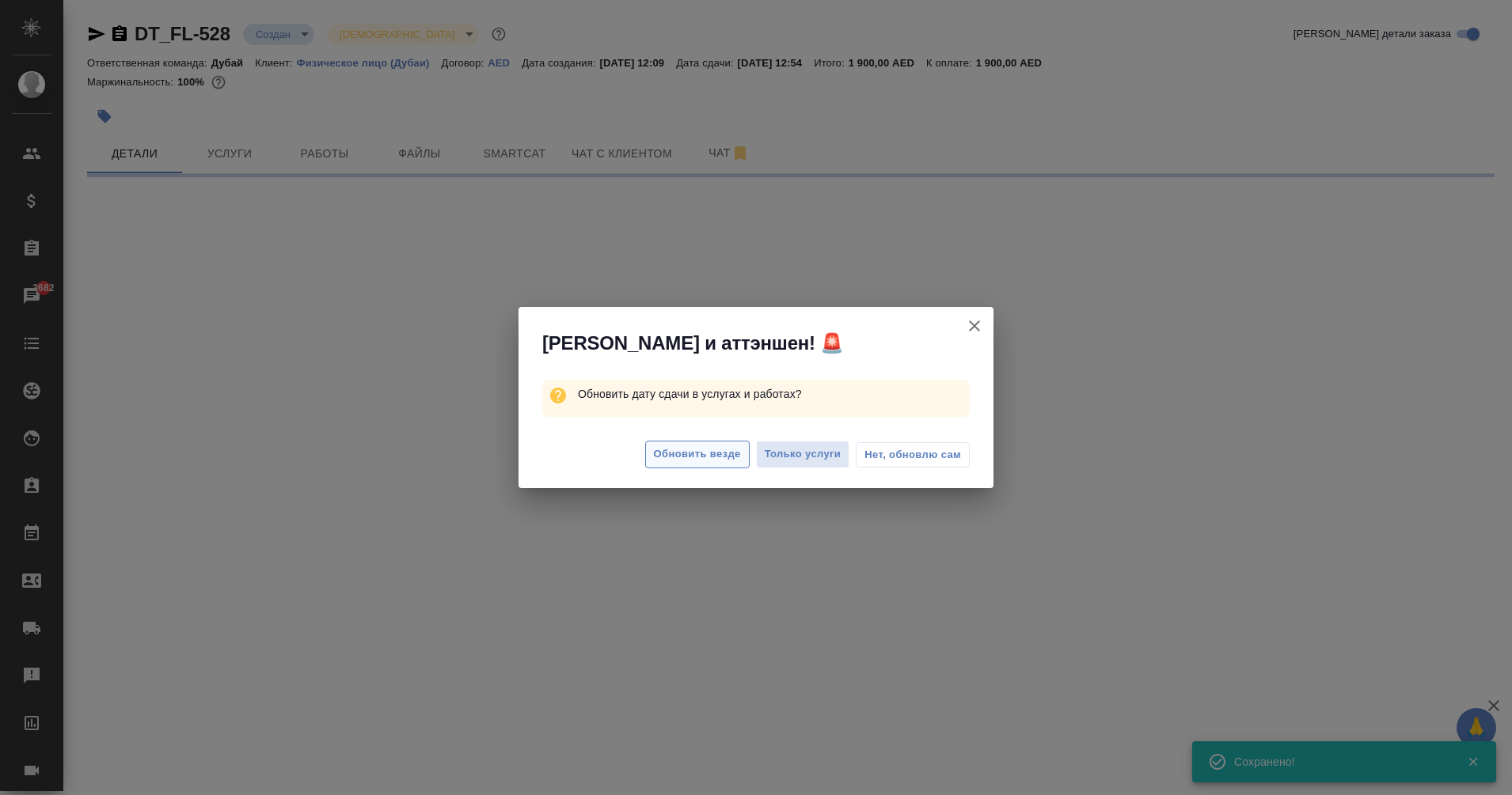
click at [695, 458] on span "Обновить везде" at bounding box center [698, 454] width 87 height 18
select select "RU"
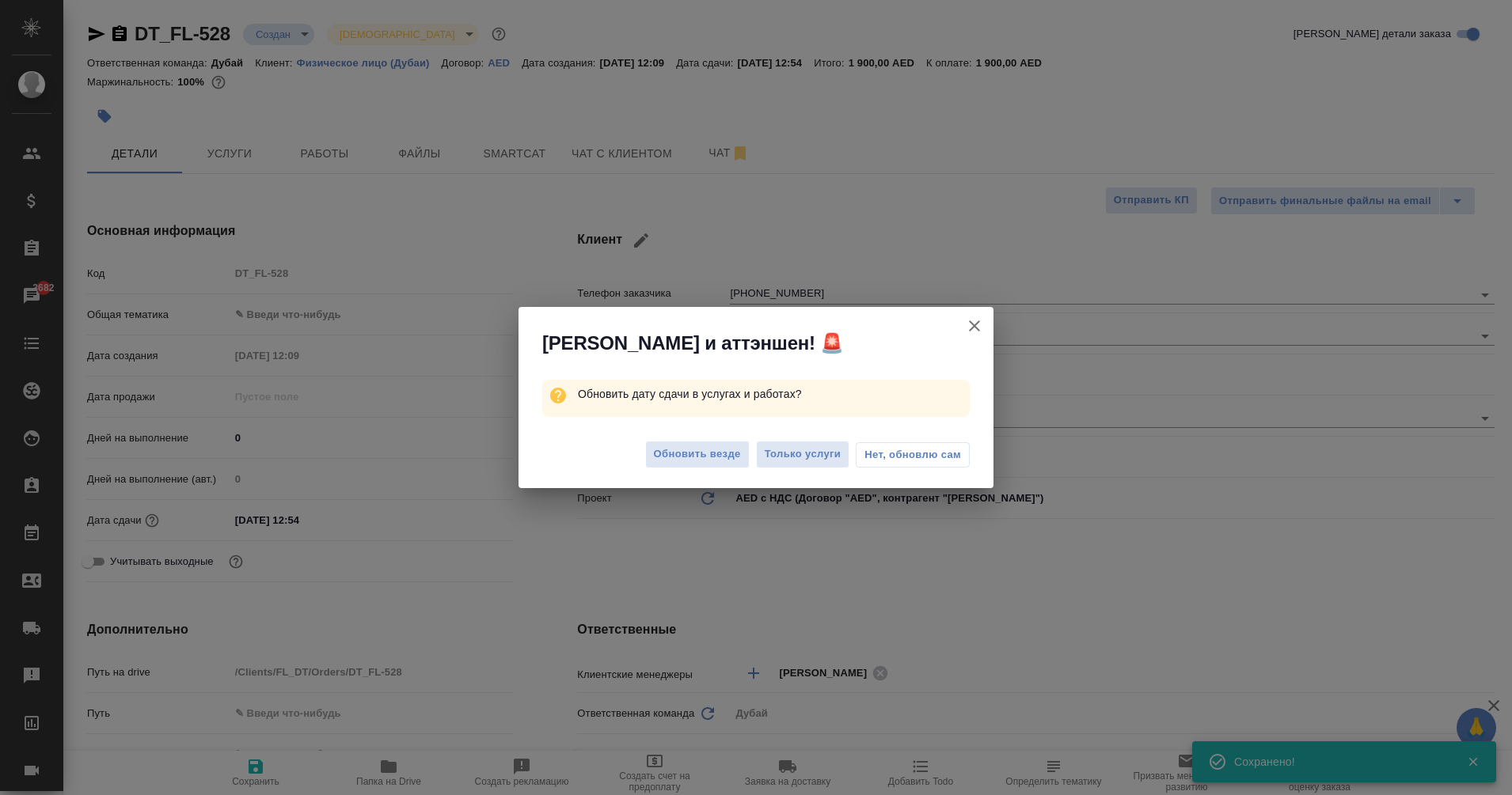
type textarea "x"
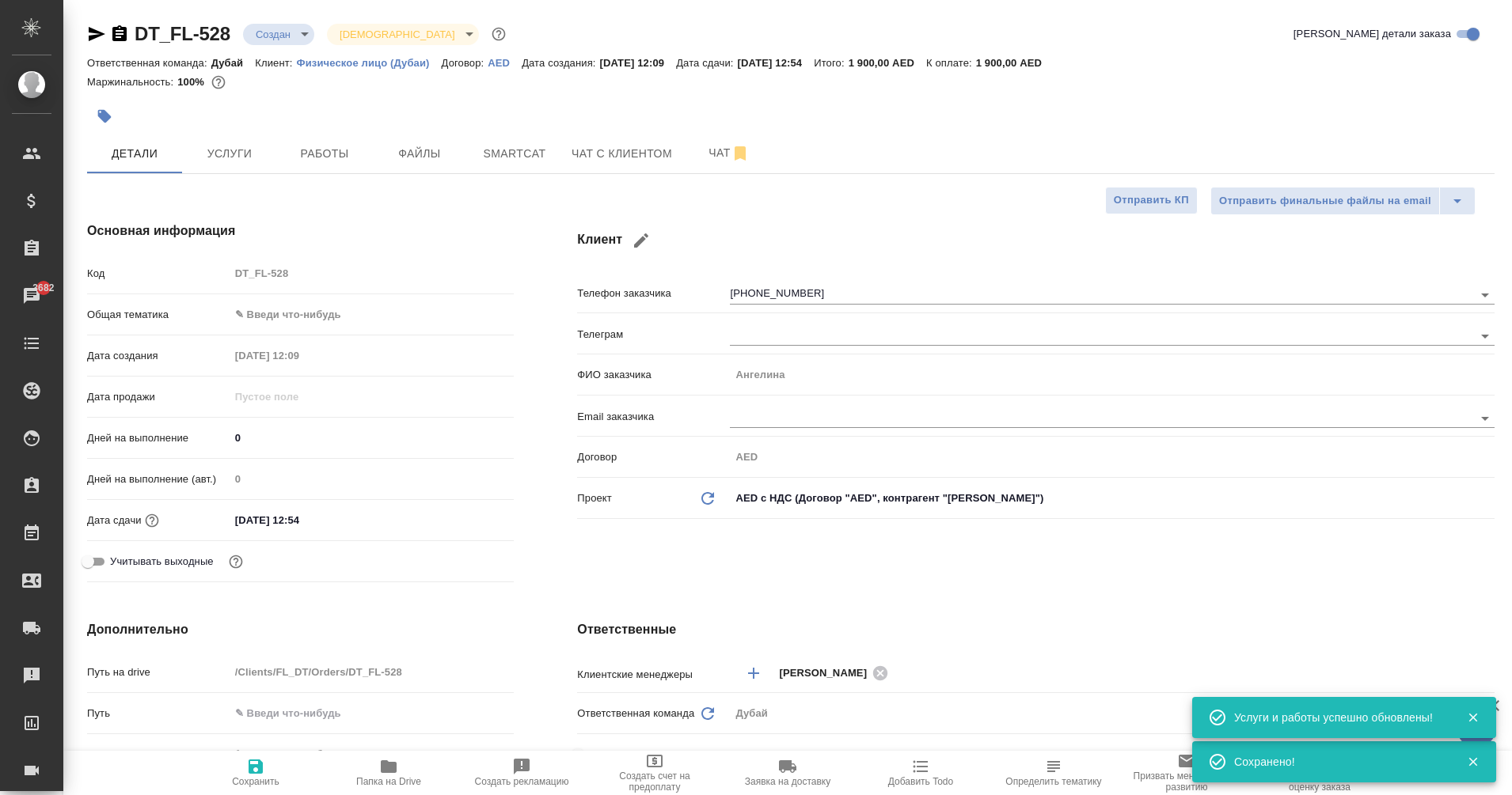
type textarea "x"
click at [219, 157] on span "Услуги" at bounding box center [230, 154] width 76 height 20
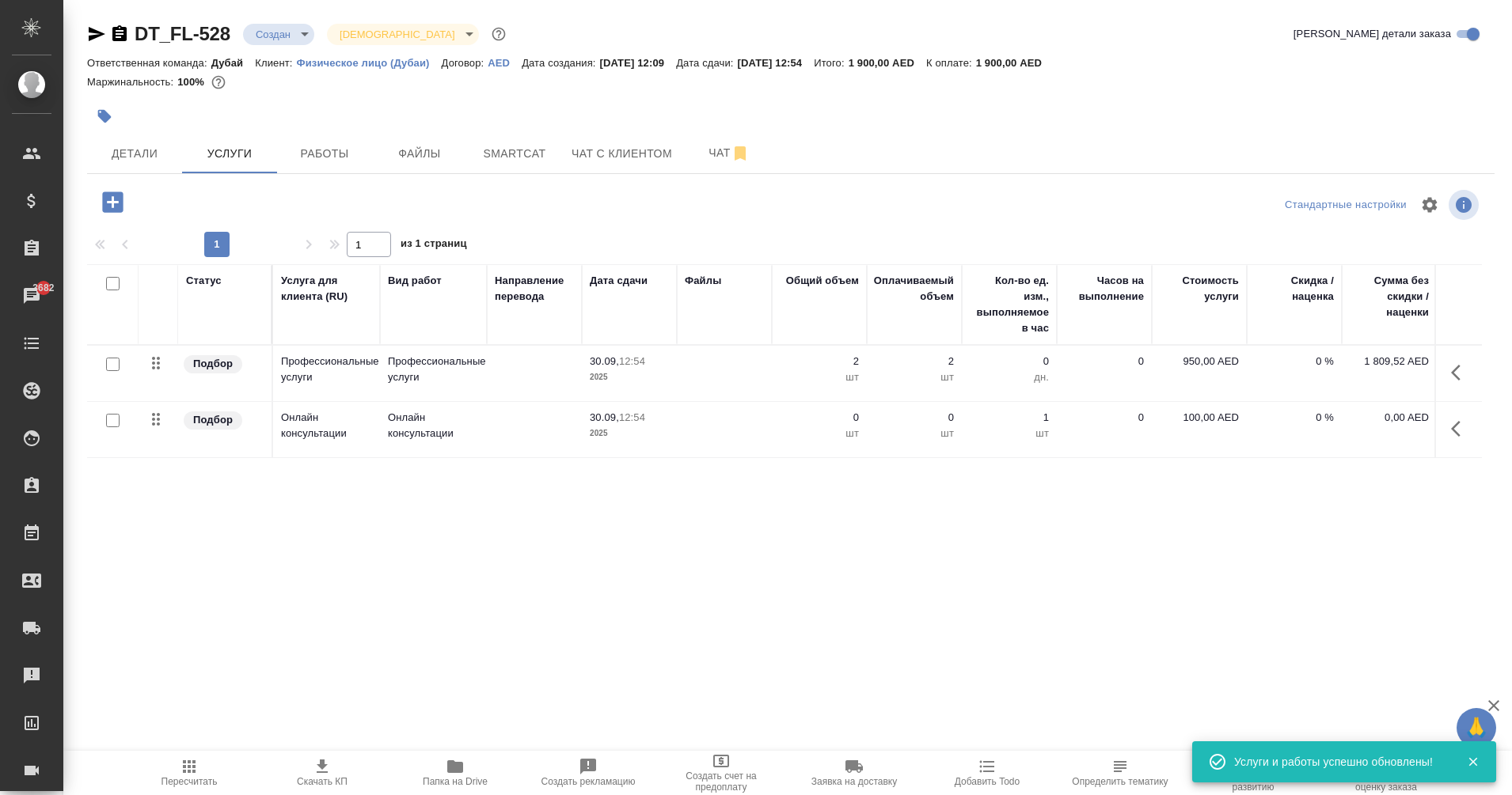
click at [1456, 427] on icon "button" at bounding box center [1456, 429] width 9 height 16
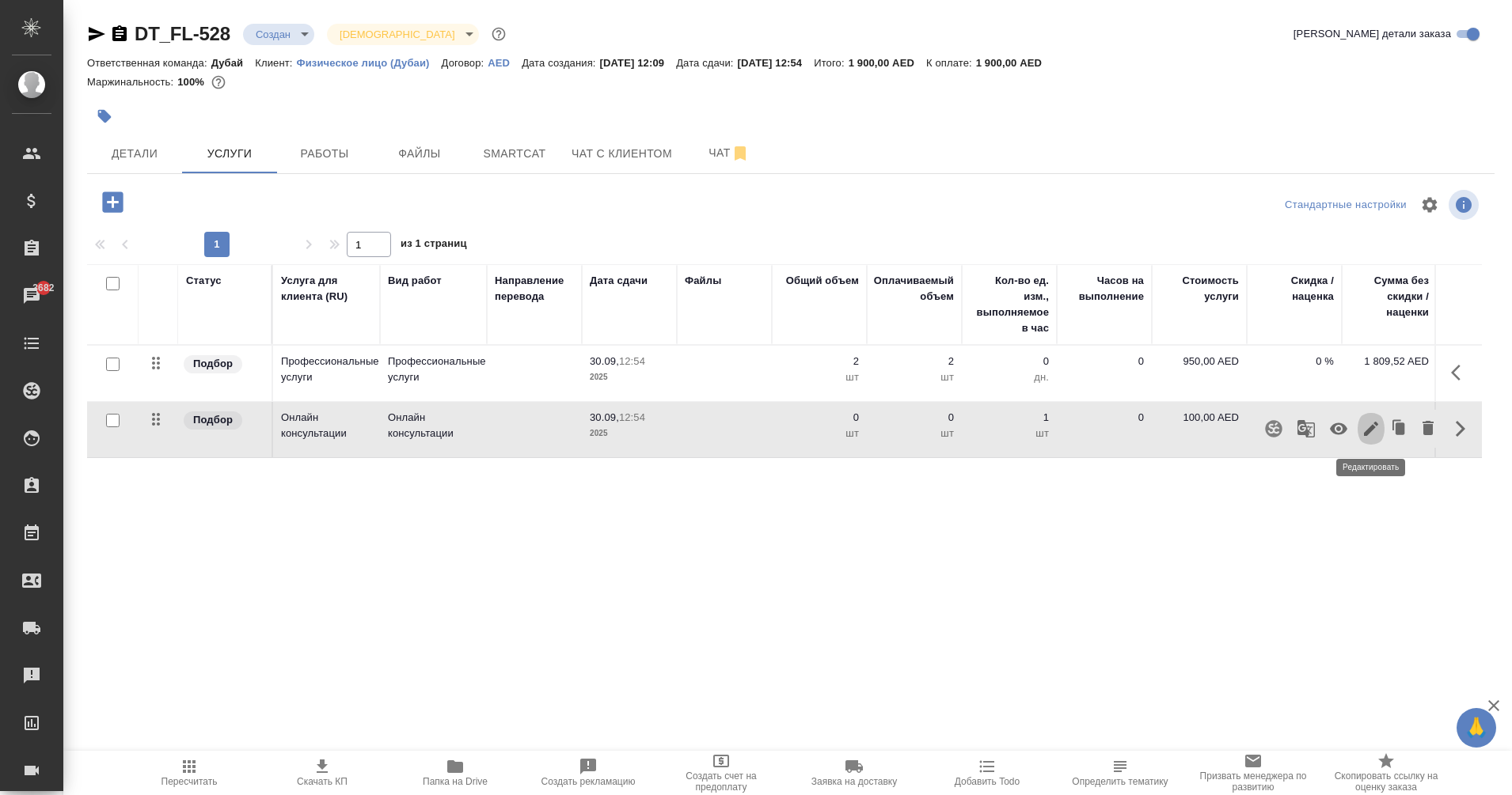
click at [1372, 431] on icon "button" at bounding box center [1372, 429] width 19 height 19
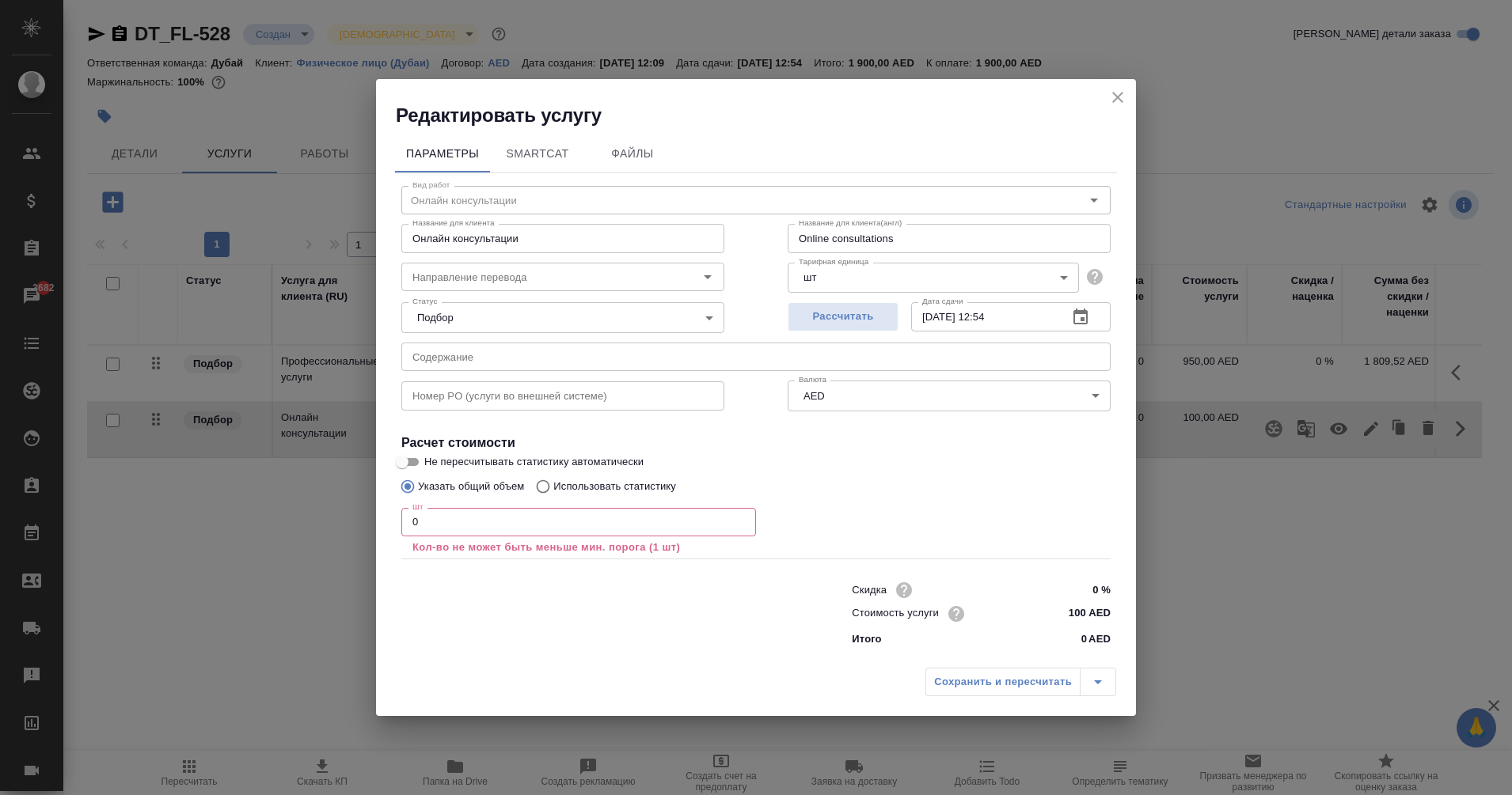
drag, startPoint x: 457, startPoint y: 537, endPoint x: 257, endPoint y: 571, distance: 202.9
click at [257, 571] on div "Редактировать услугу Параметры SmartCat Файлы Вид работ [PERSON_NAME] консульта…" at bounding box center [756, 398] width 1512 height 795
drag, startPoint x: 432, startPoint y: 516, endPoint x: 336, endPoint y: 533, distance: 97.5
click at [336, 533] on div "Редактировать услугу Параметры SmartCat Файлы Вид работ [PERSON_NAME] консульта…" at bounding box center [756, 398] width 1512 height 795
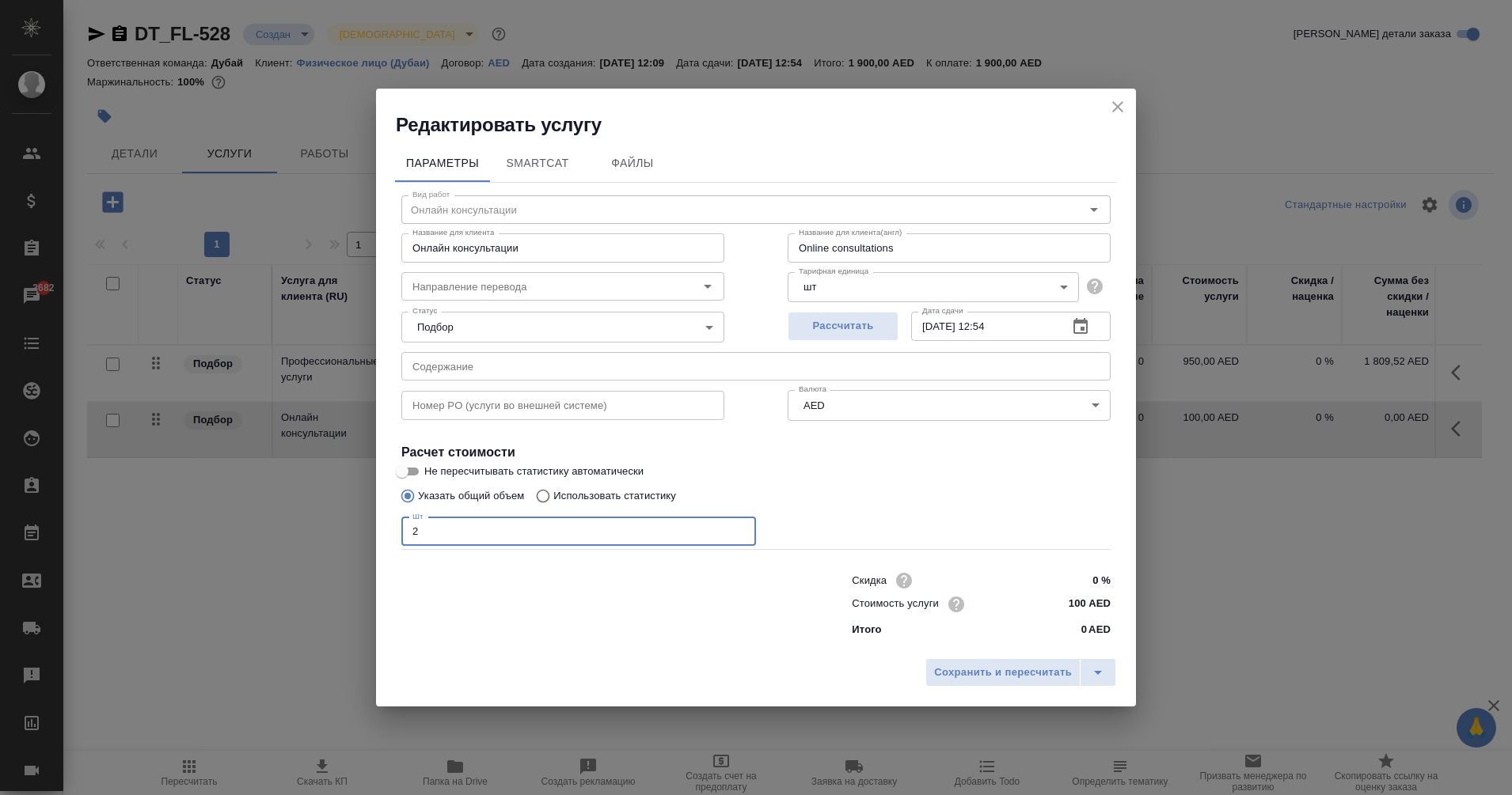
type input "2"
click at [1077, 603] on input "100 AED" at bounding box center [1081, 604] width 60 height 23
click at [1077, 603] on input "100 AED" at bounding box center [1081, 604] width 58 height 23
type input "3150 AED"
click at [1069, 673] on span "Сохранить и пересчитать" at bounding box center [1002, 673] width 138 height 18
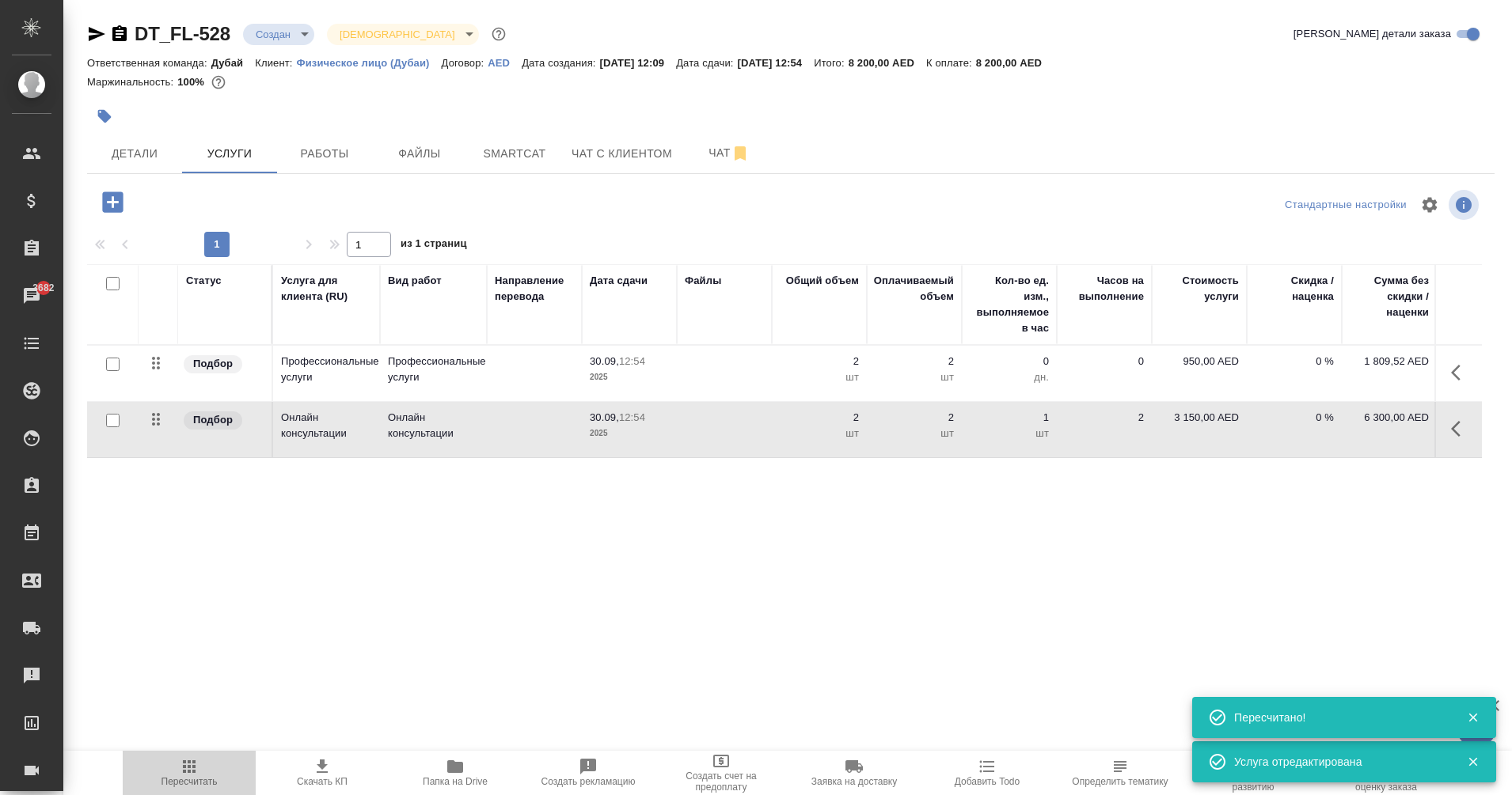
click at [200, 774] on span "Пересчитать" at bounding box center [189, 772] width 114 height 30
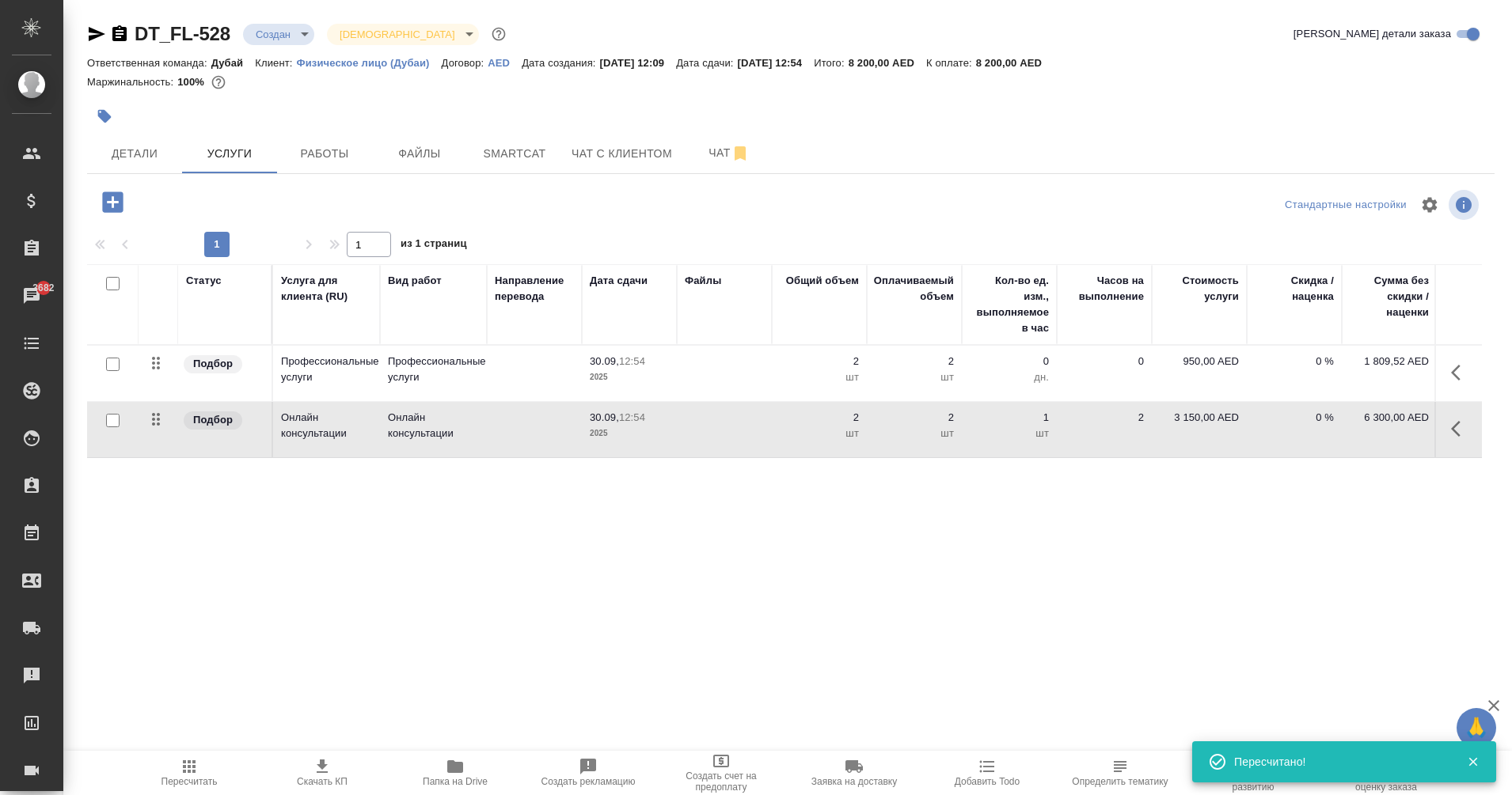
click at [216, 784] on span "Пересчитать" at bounding box center [189, 782] width 56 height 11
click at [328, 776] on span "Скачать КП" at bounding box center [322, 782] width 50 height 11
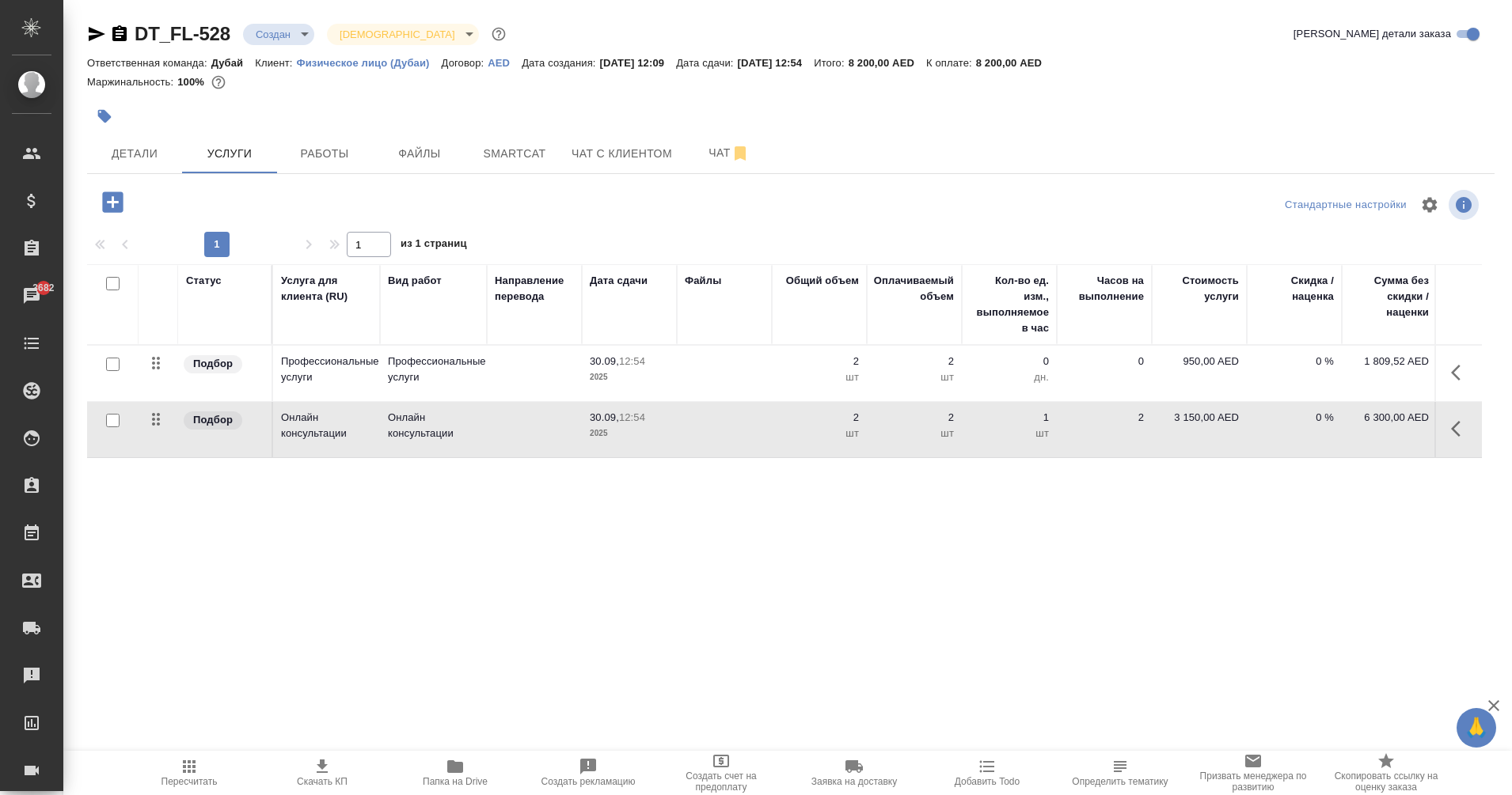
click at [943, 117] on div at bounding box center [556, 116] width 938 height 35
click at [1457, 365] on icon "button" at bounding box center [1461, 373] width 19 height 19
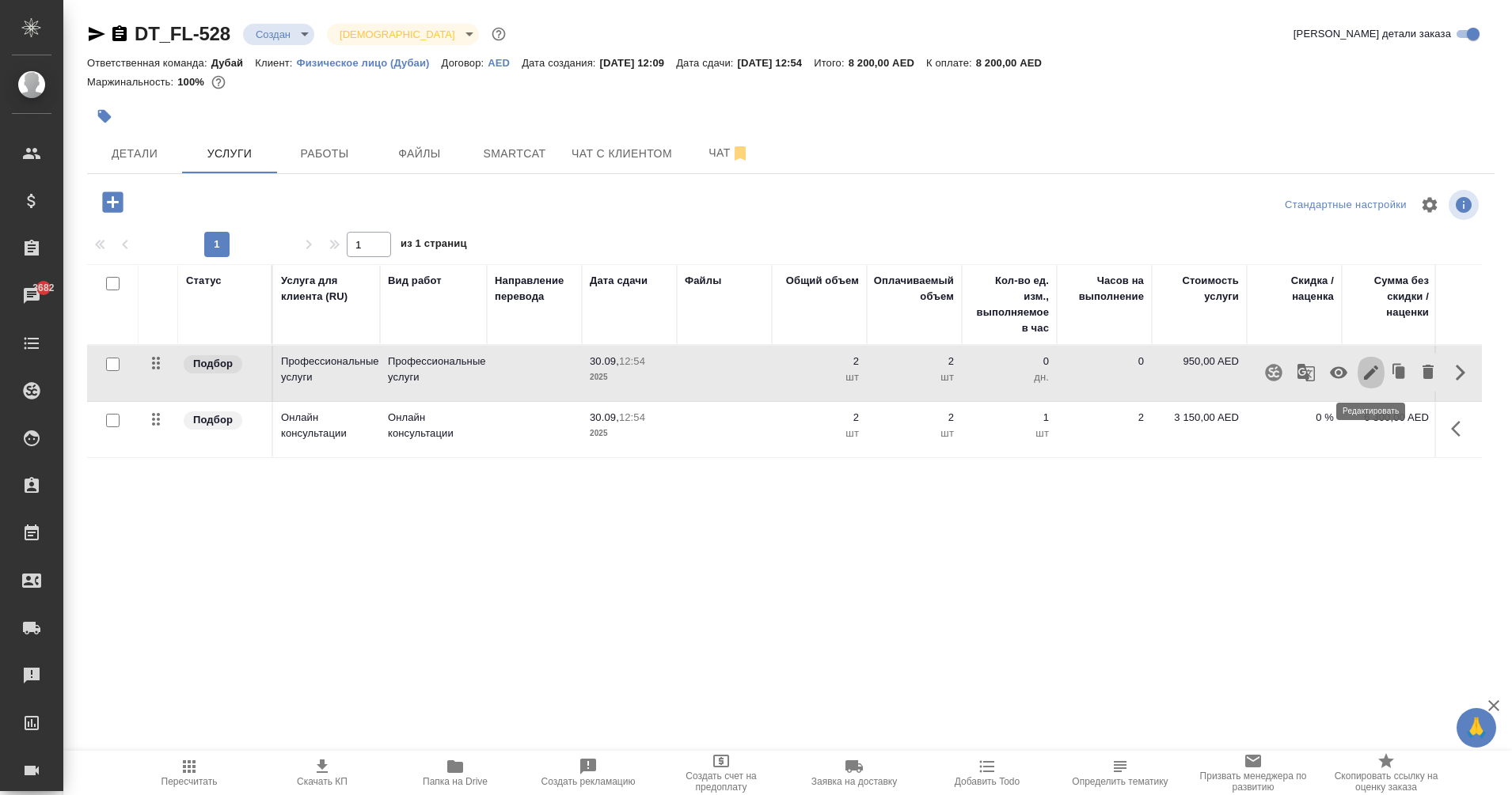
click at [1372, 372] on icon "button" at bounding box center [1371, 372] width 14 height 14
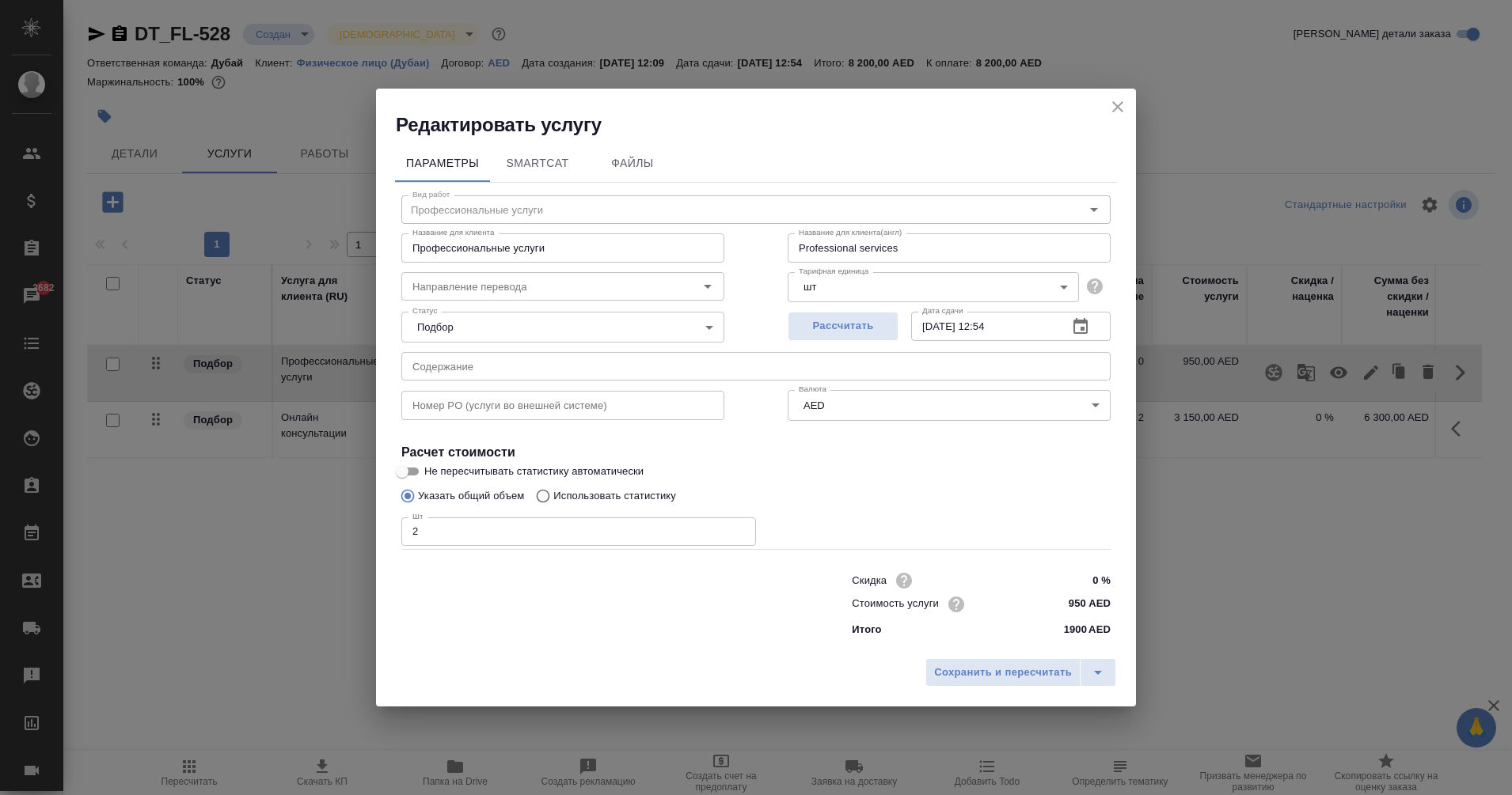
click at [1125, 106] on icon "close" at bounding box center [1118, 107] width 19 height 19
